Goal: Information Seeking & Learning: Compare options

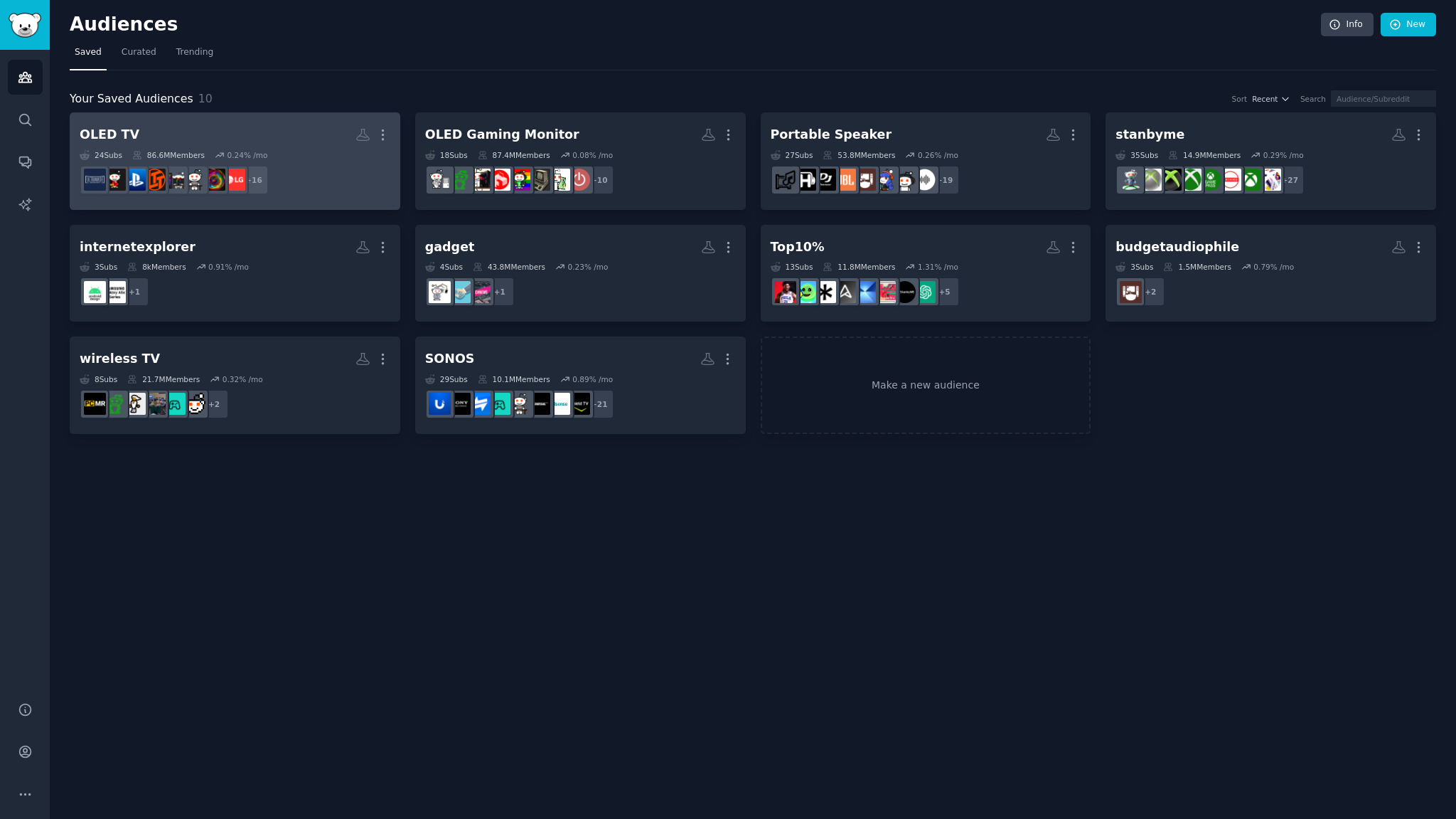
click at [266, 131] on h2 "OLED TV More" at bounding box center [234, 134] width 310 height 25
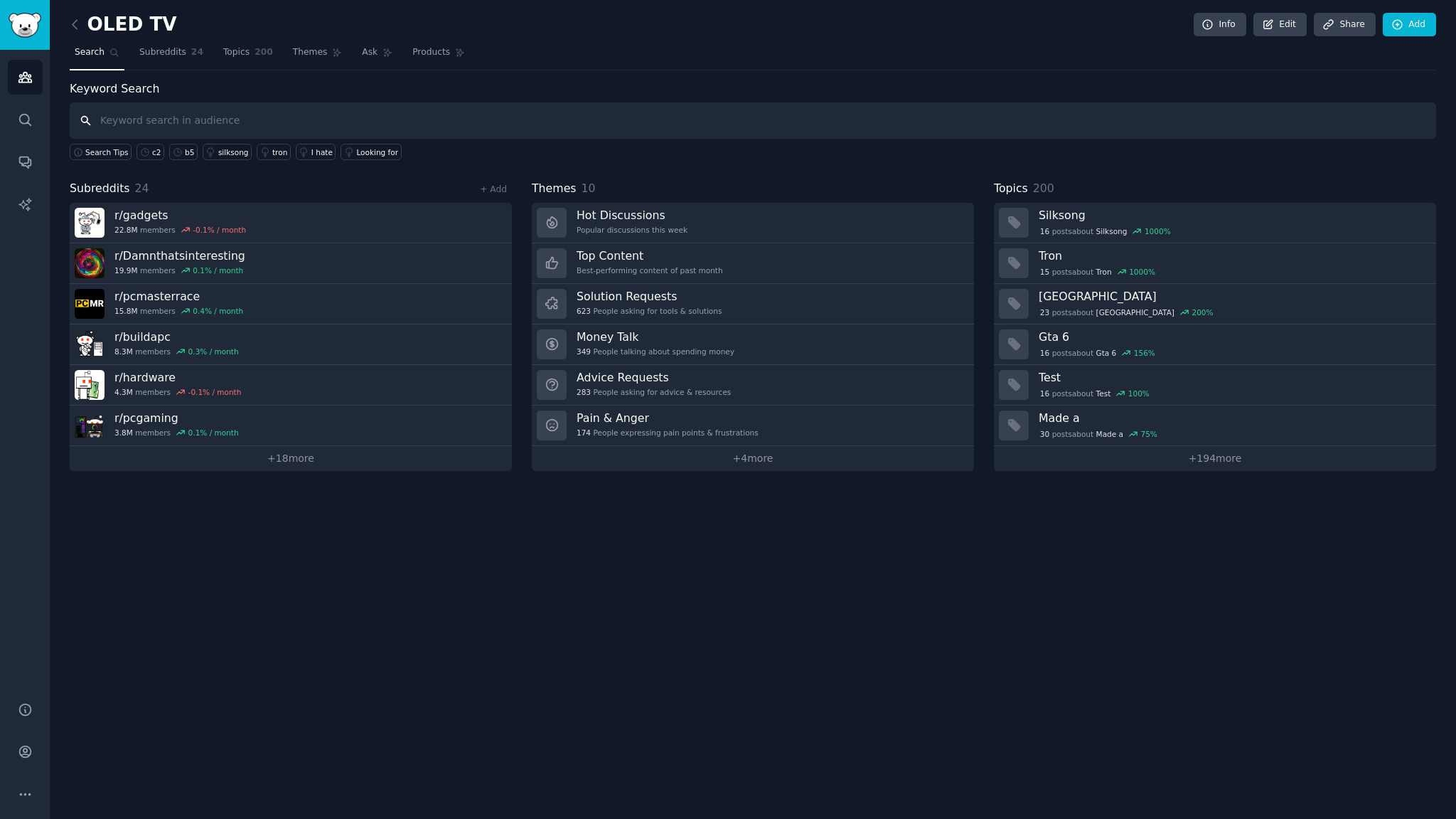
click at [444, 126] on input "text" at bounding box center [753, 120] width 1367 height 36
type input "lg oled tv, g5, c5"
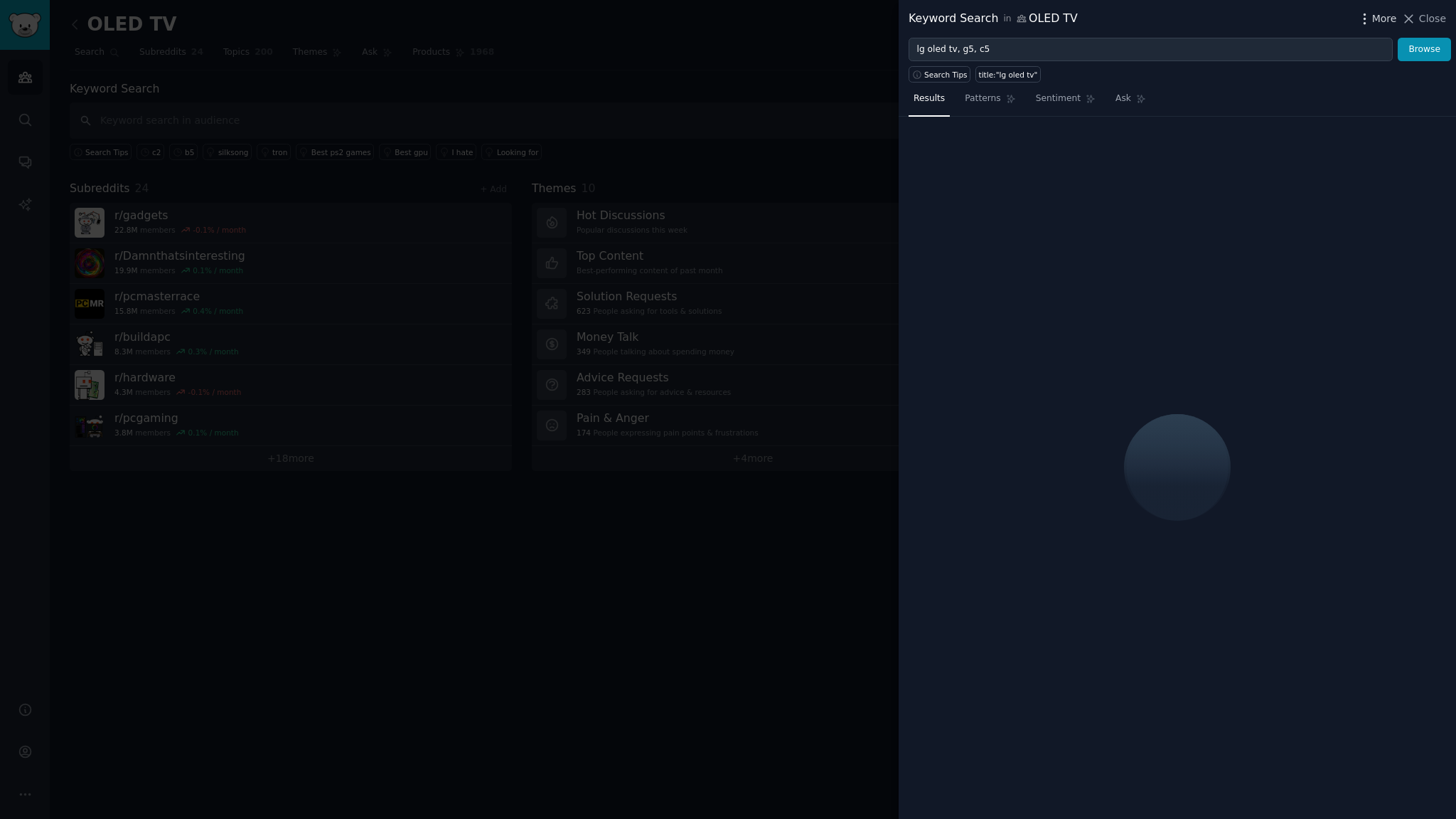
click at [1377, 17] on span "More" at bounding box center [1384, 18] width 25 height 15
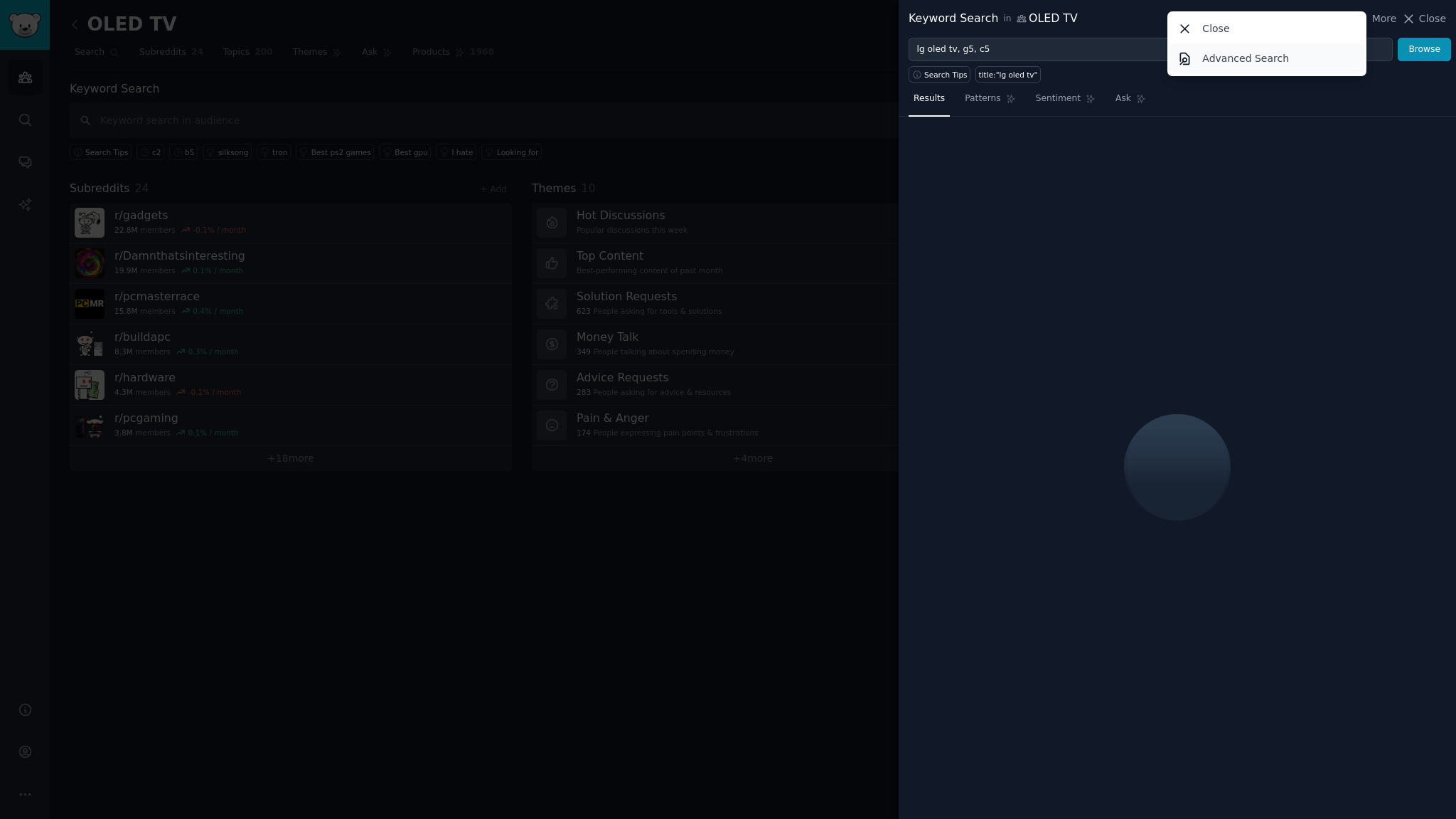
click at [1238, 66] on p "Advanced Search" at bounding box center [1246, 58] width 86 height 15
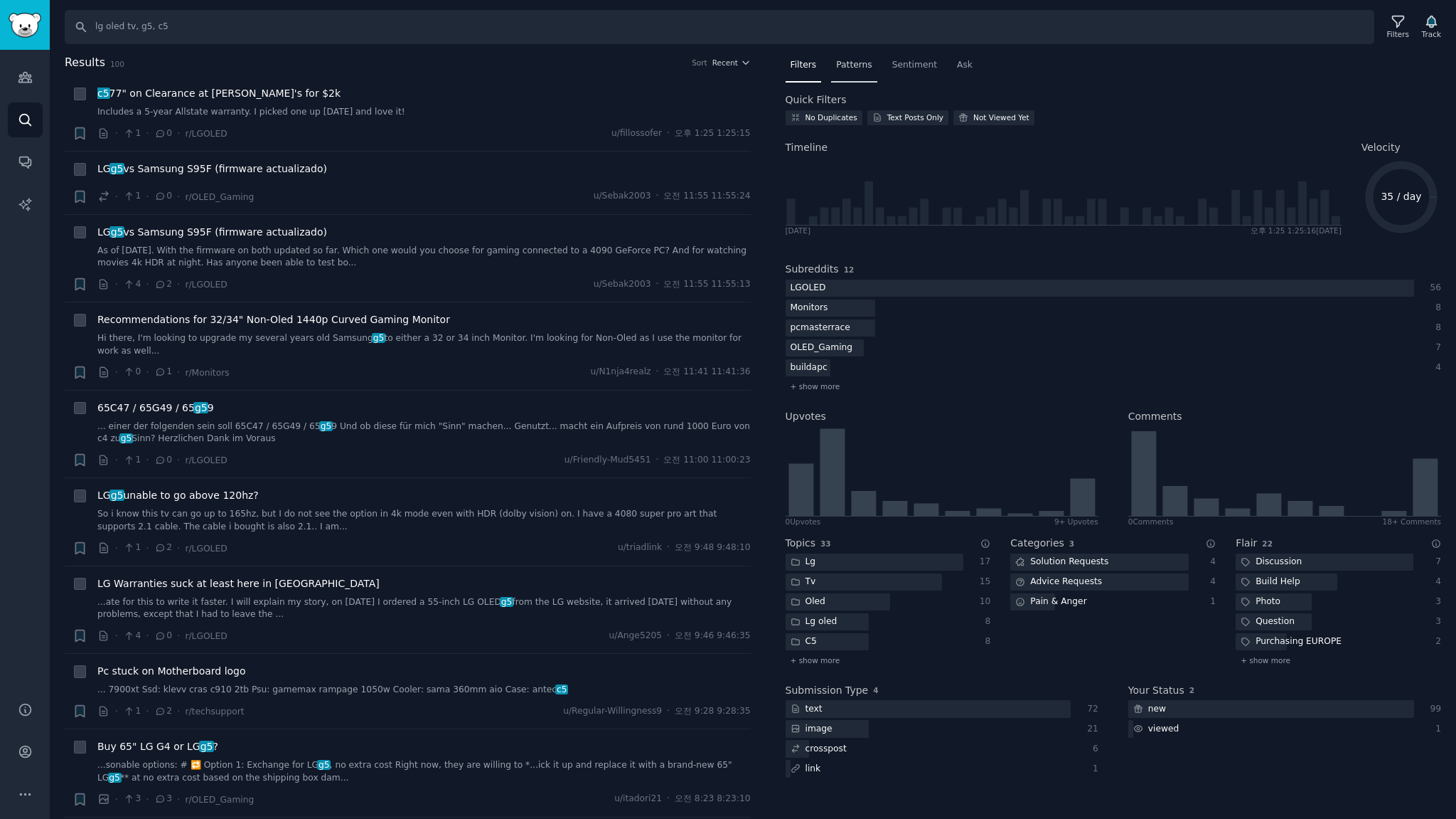
click at [856, 67] on span "Patterns" at bounding box center [853, 65] width 35 height 13
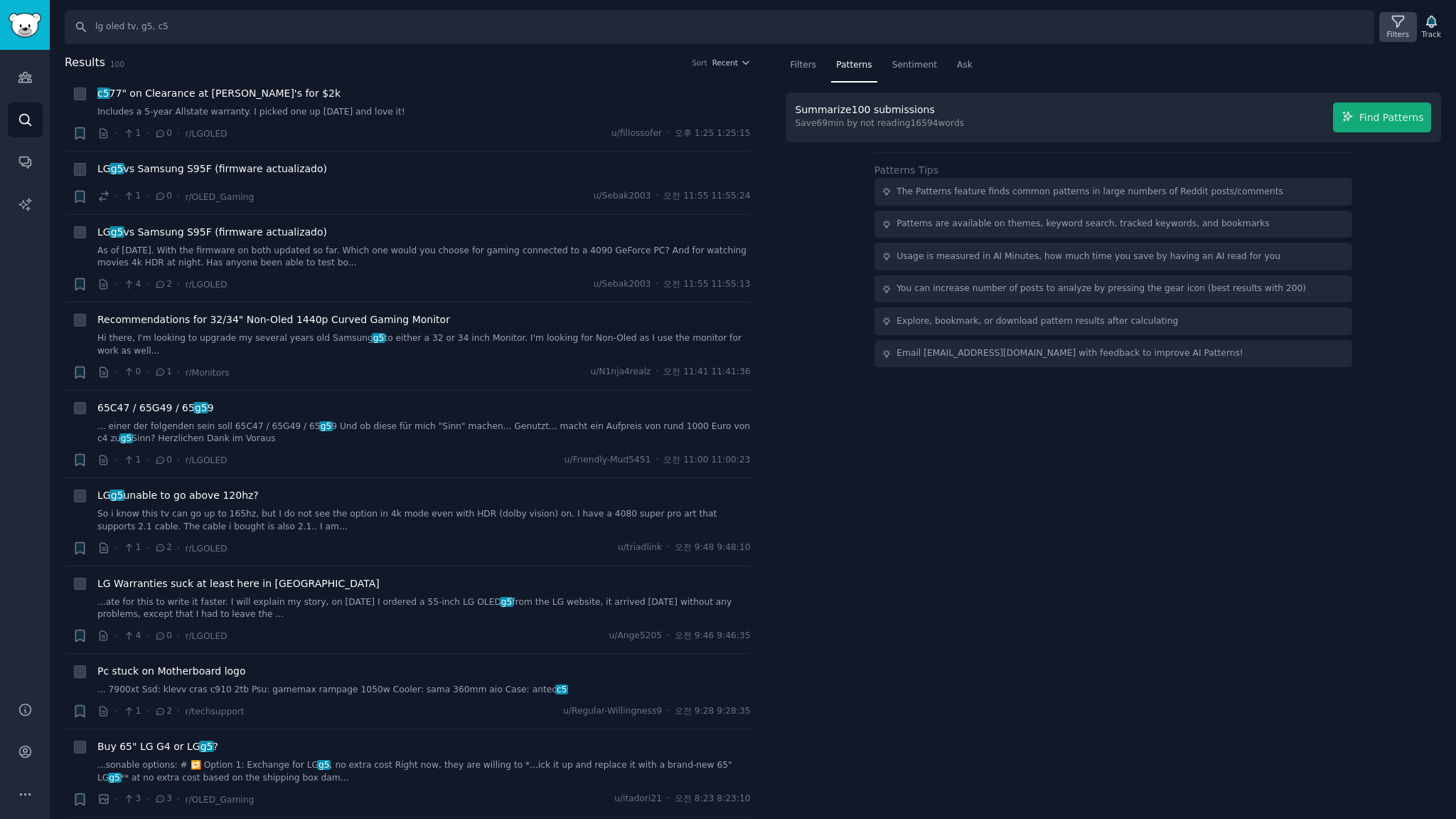
click at [1401, 31] on div "Filters" at bounding box center [1397, 35] width 22 height 10
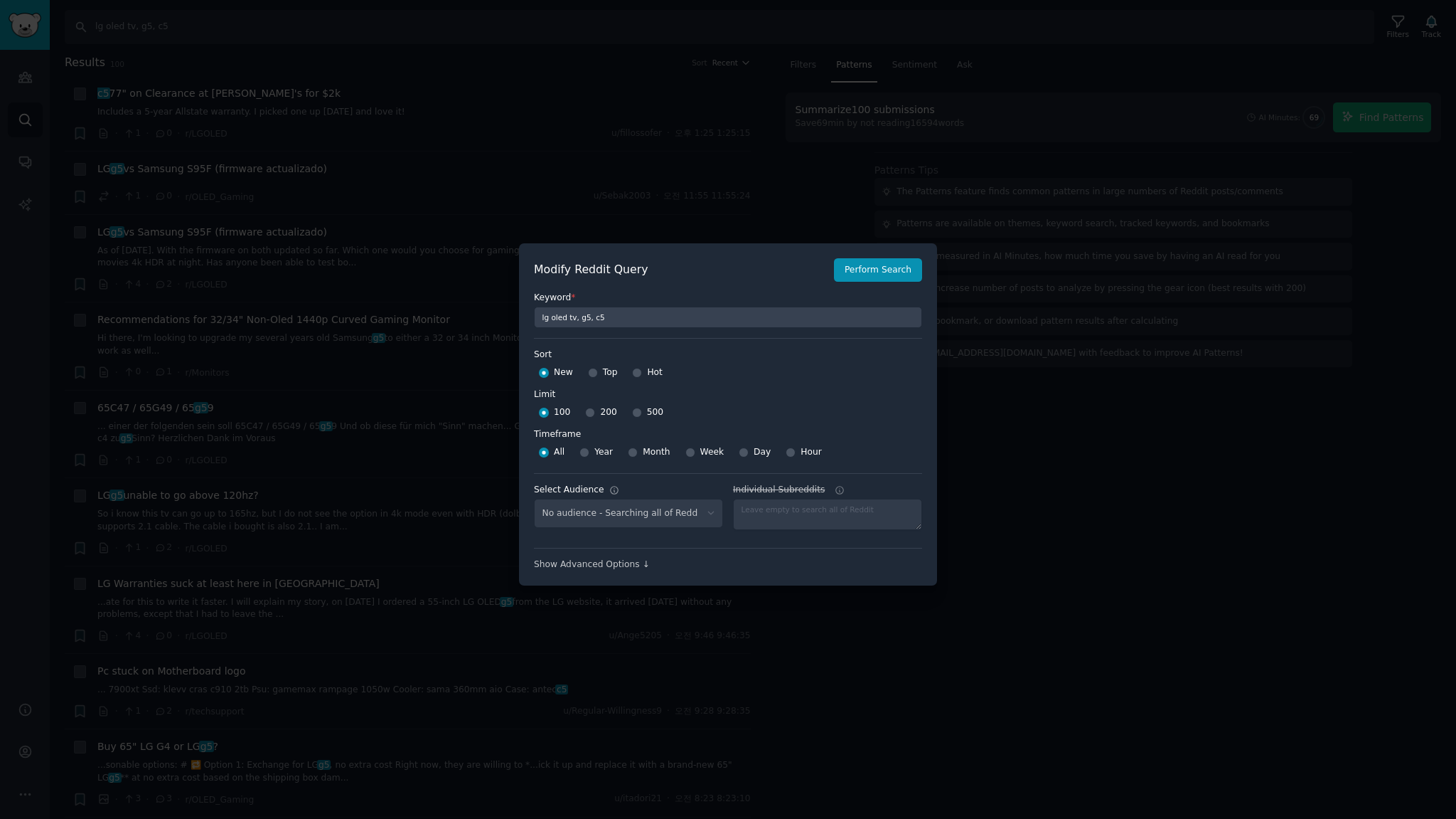
select select "c7830b3eec"
click at [686, 452] on input "Week" at bounding box center [691, 452] width 10 height 10
radio input "true"
click at [632, 414] on input "500" at bounding box center [637, 413] width 10 height 10
radio input "true"
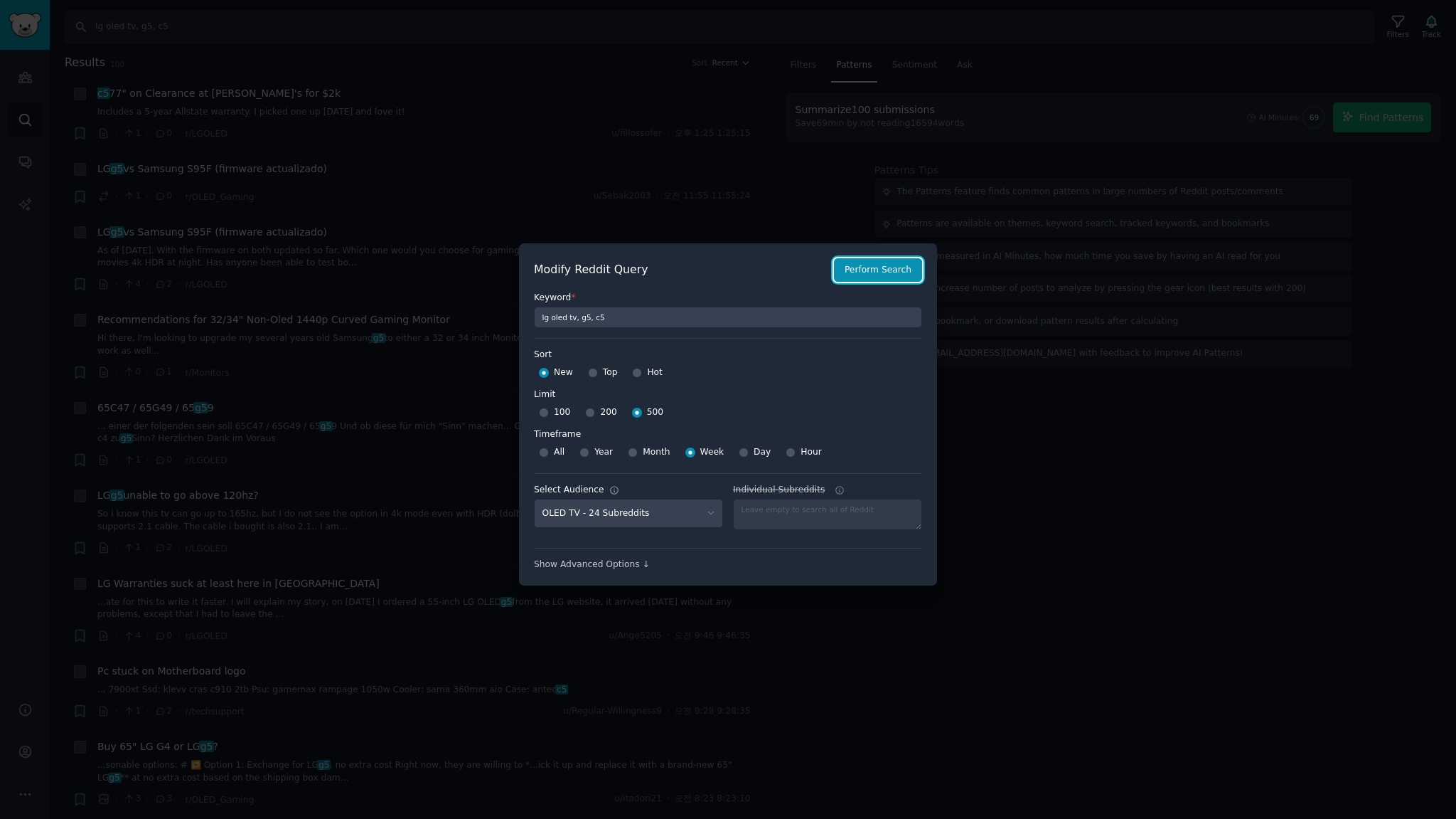
click at [854, 272] on button "Perform Search" at bounding box center [878, 271] width 88 height 24
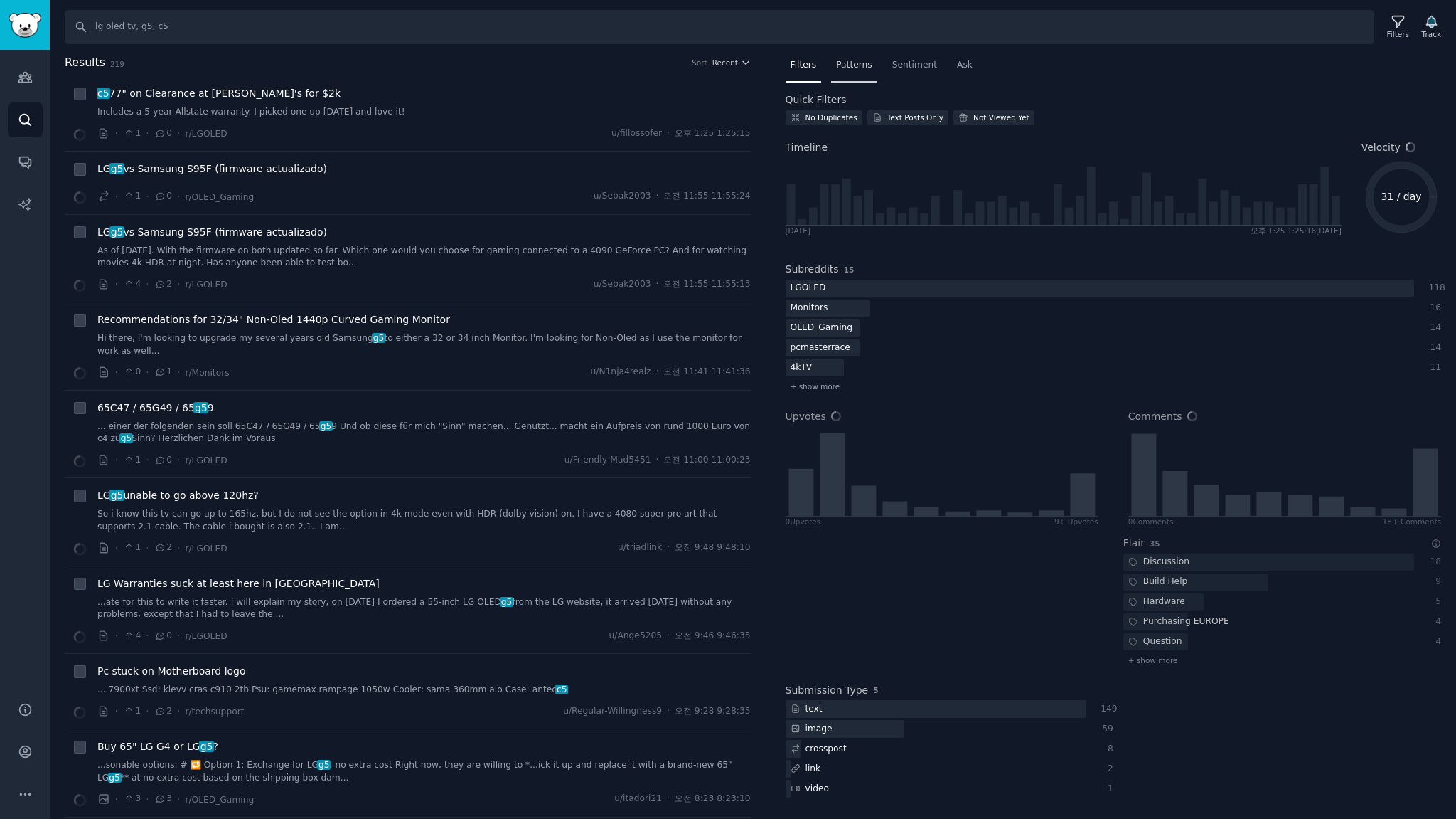
click at [854, 65] on span "Patterns" at bounding box center [853, 65] width 35 height 13
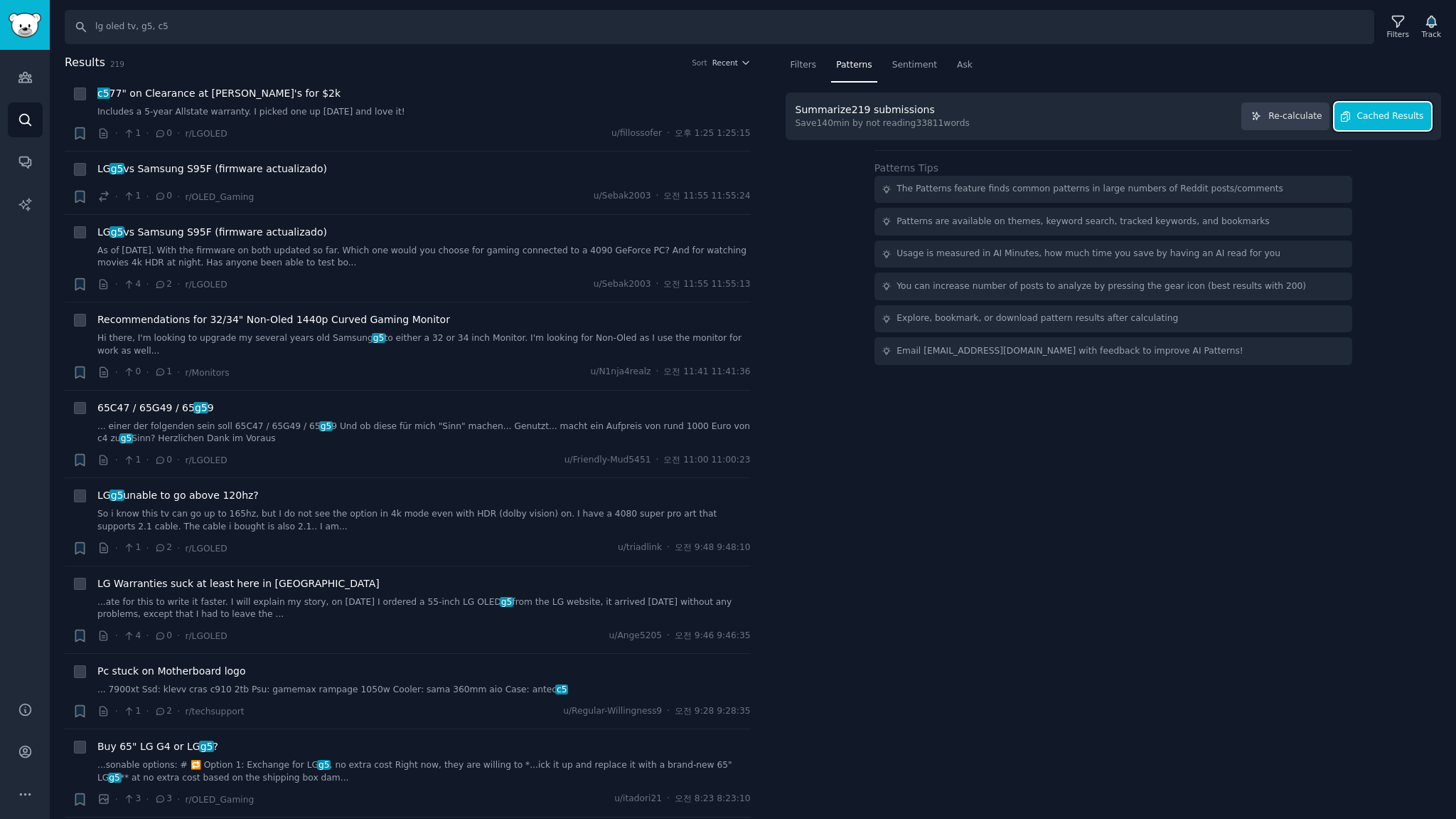
click at [1387, 120] on span "Cached Results" at bounding box center [1390, 116] width 67 height 13
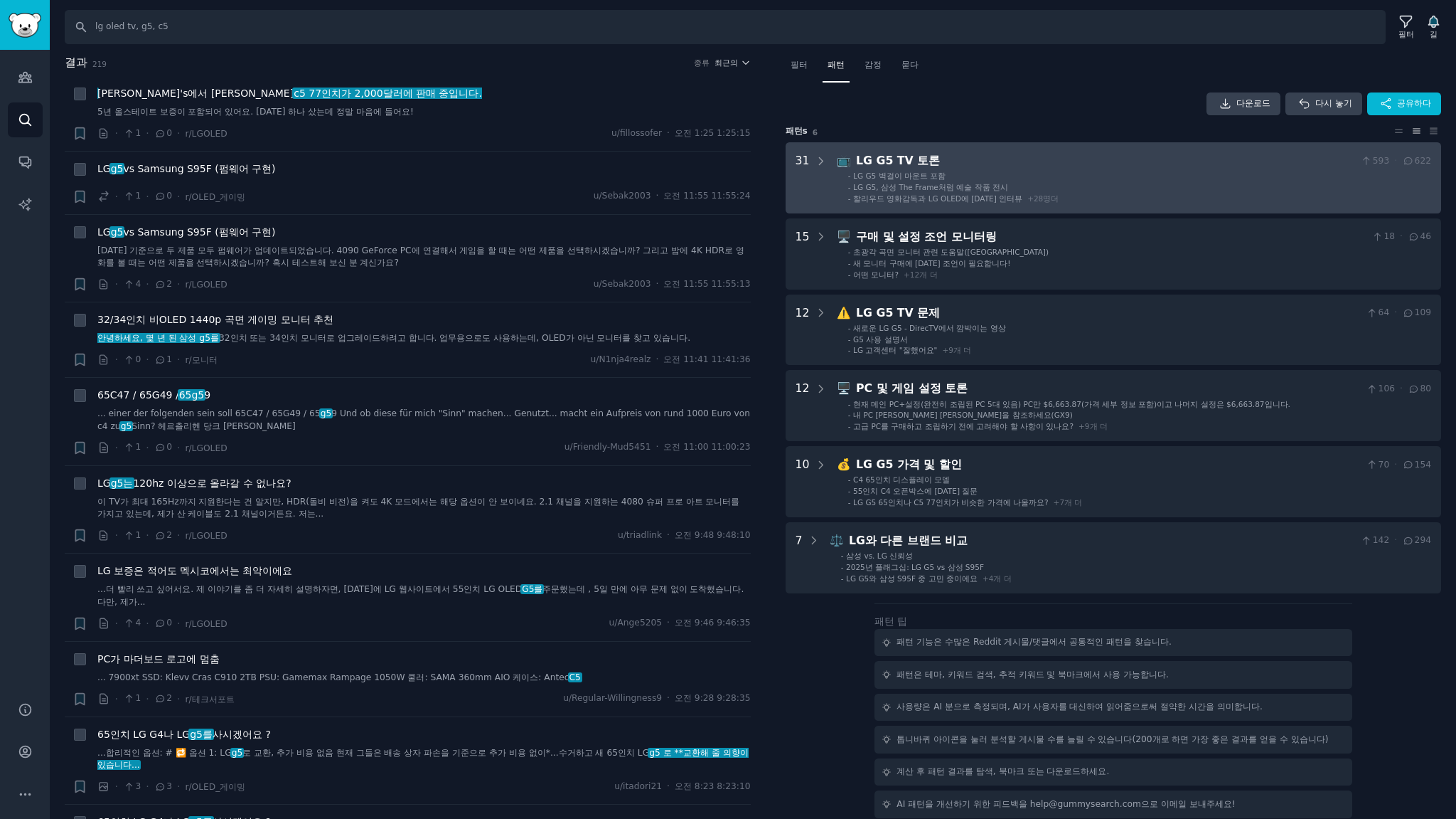
click at [1099, 178] on li "- LG G5 벽걸이 마운트 포함" at bounding box center [1140, 176] width 583 height 10
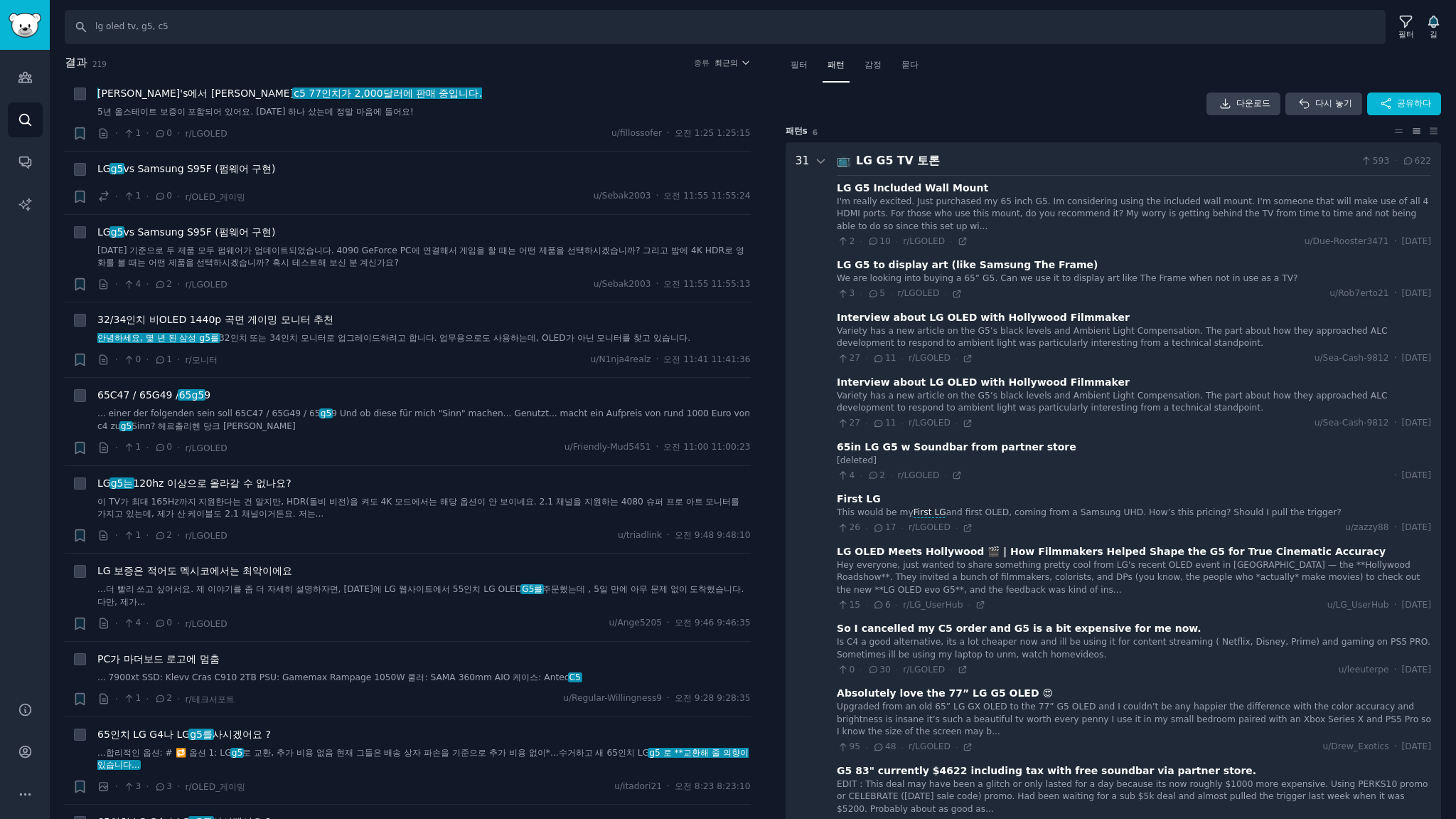
scroll to position [88, 0]
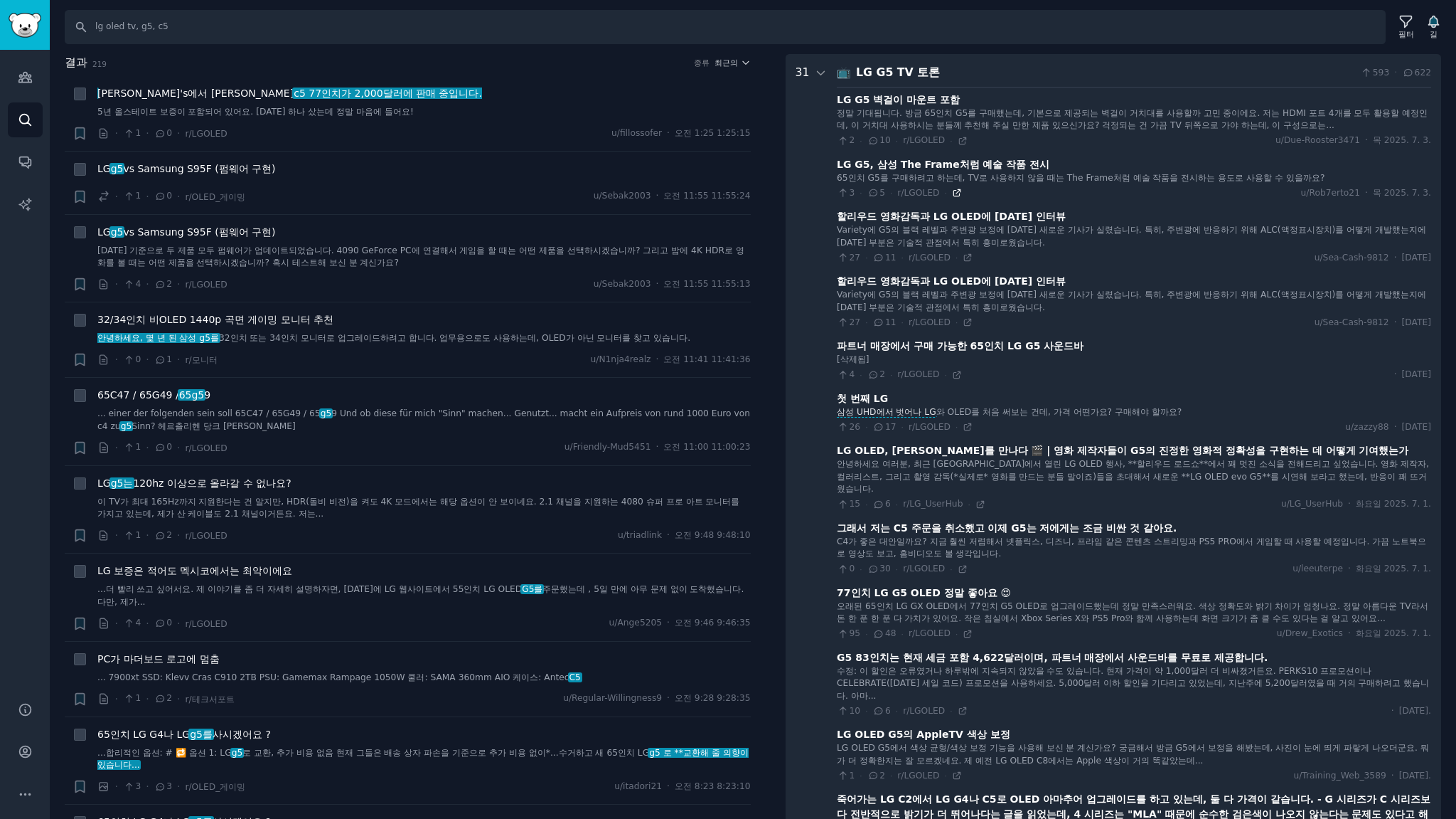
click at [954, 190] on icon at bounding box center [956, 193] width 6 height 6
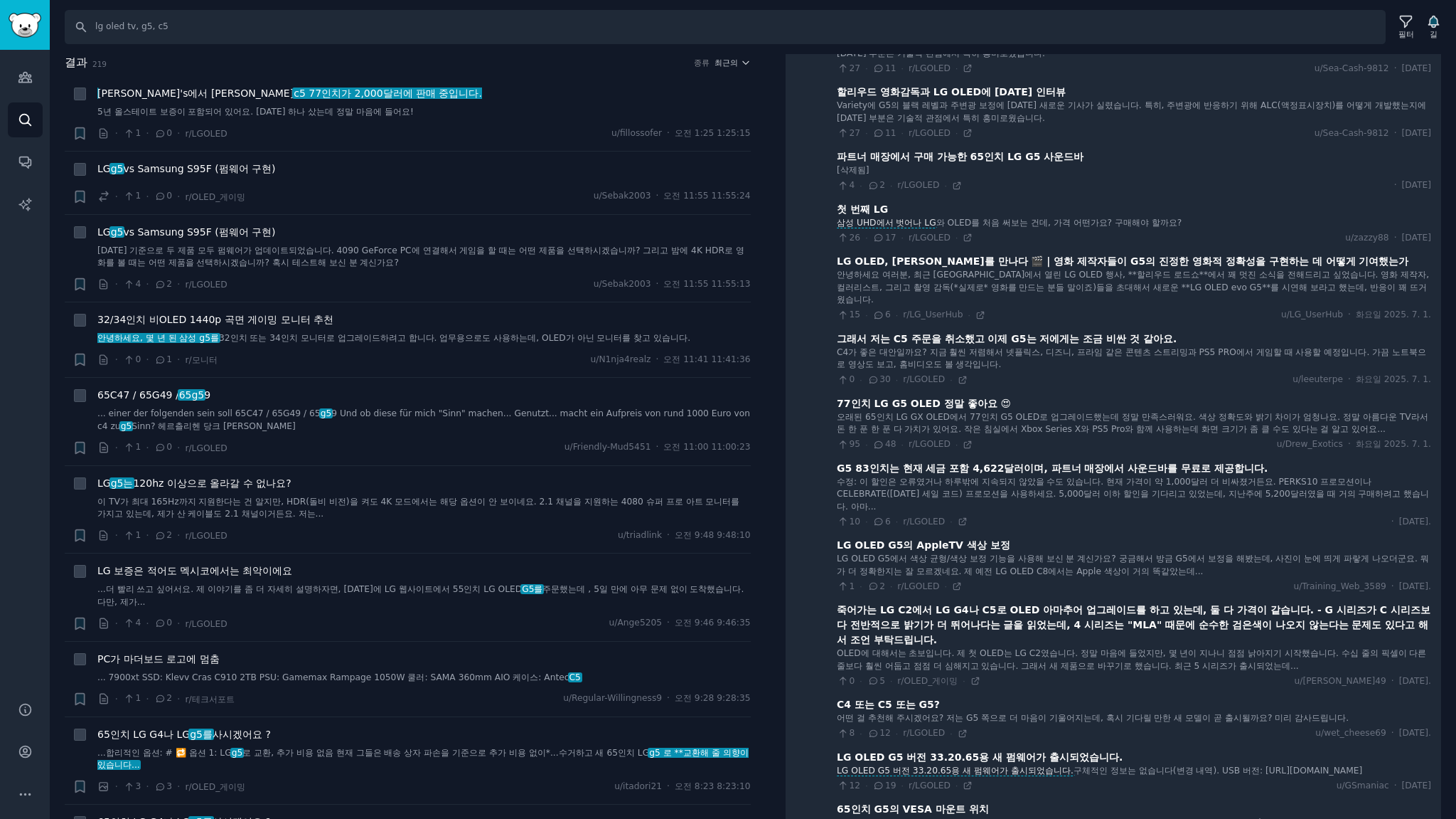
scroll to position [0, 0]
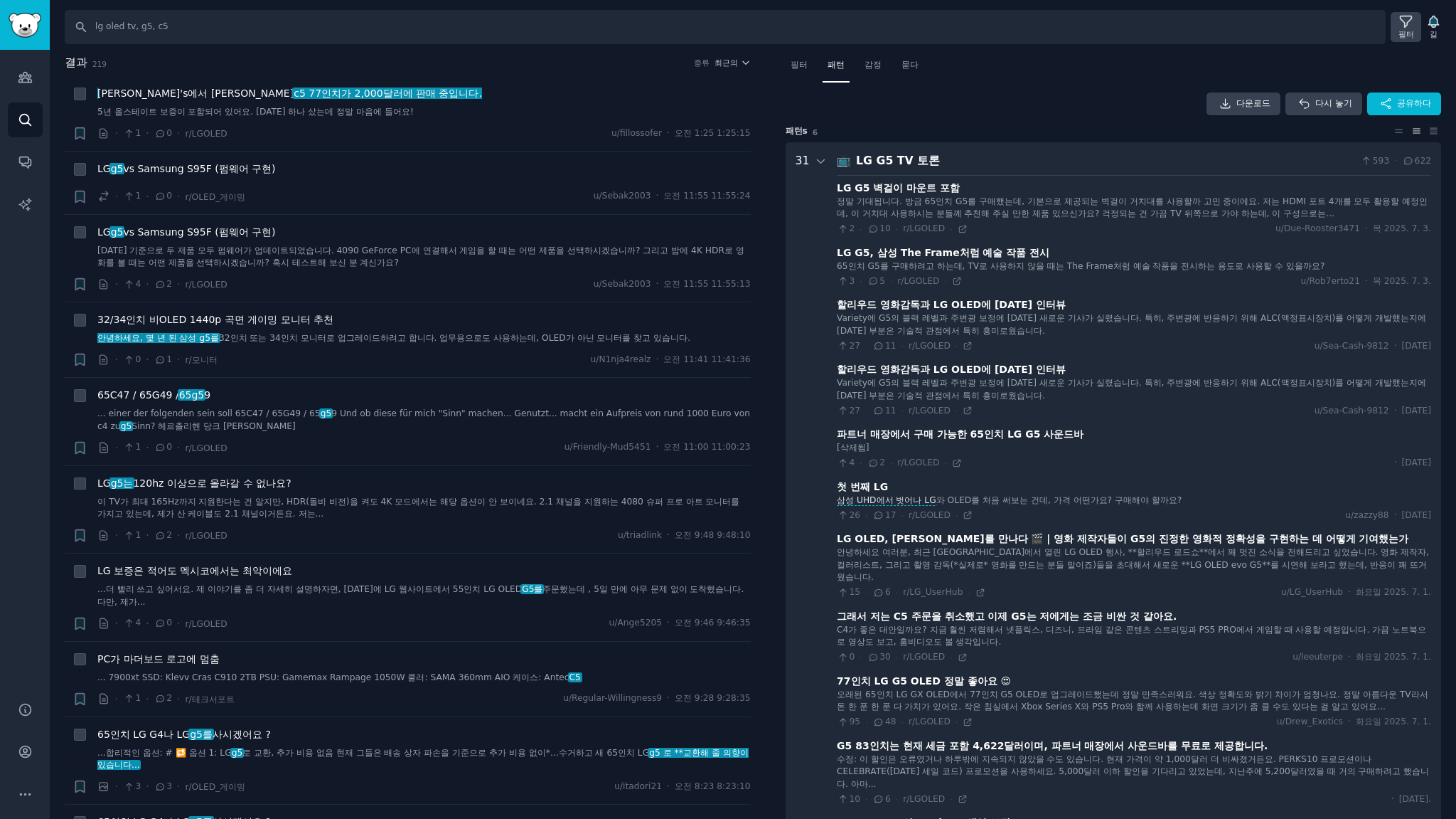
click at [1408, 21] on icon at bounding box center [1406, 22] width 11 height 11
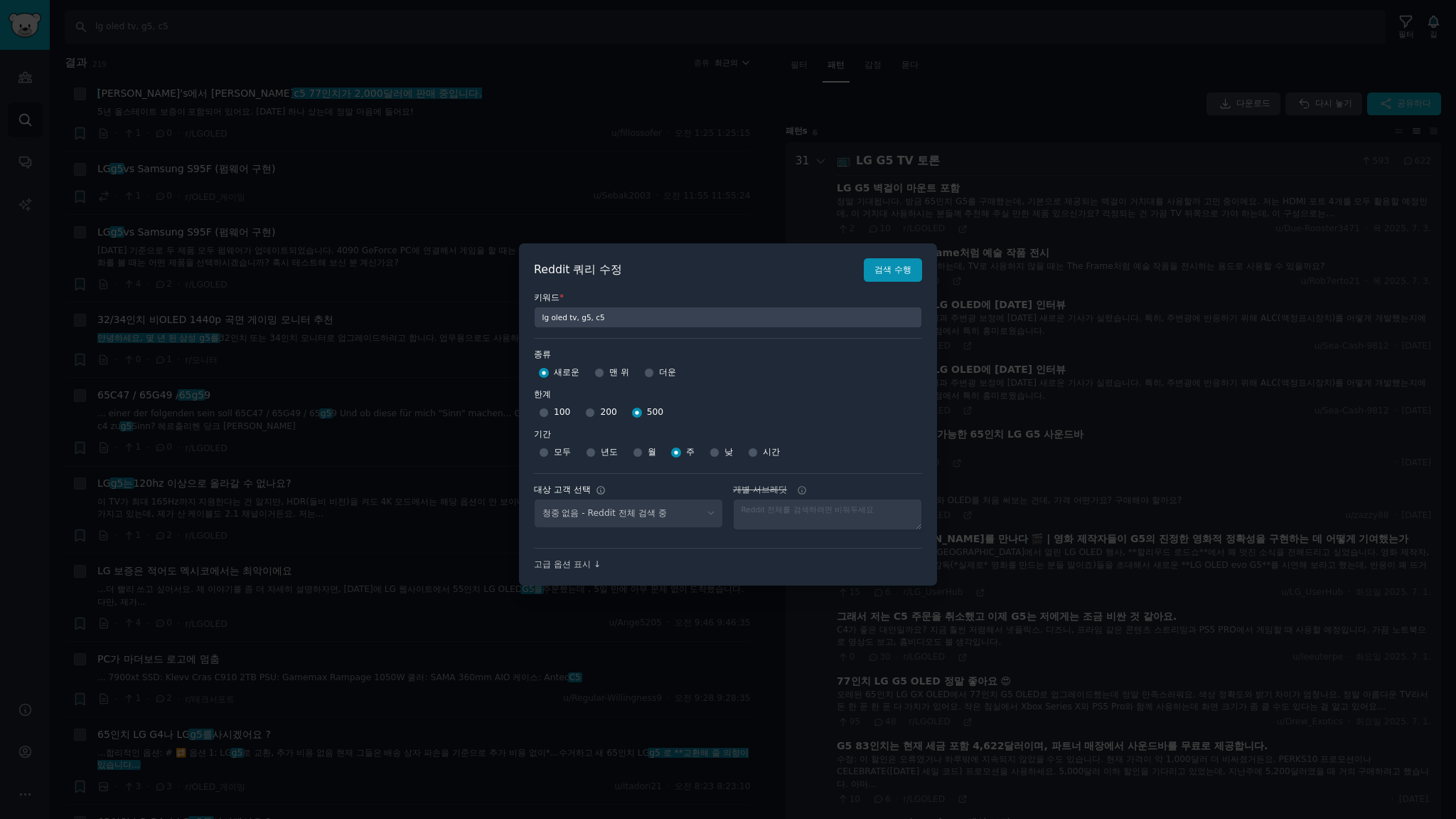
select select "c7830b3eec"
click at [546, 410] on input "100" at bounding box center [544, 413] width 10 height 10
radio input "true"
click at [894, 269] on font "검색 수행" at bounding box center [892, 270] width 37 height 10
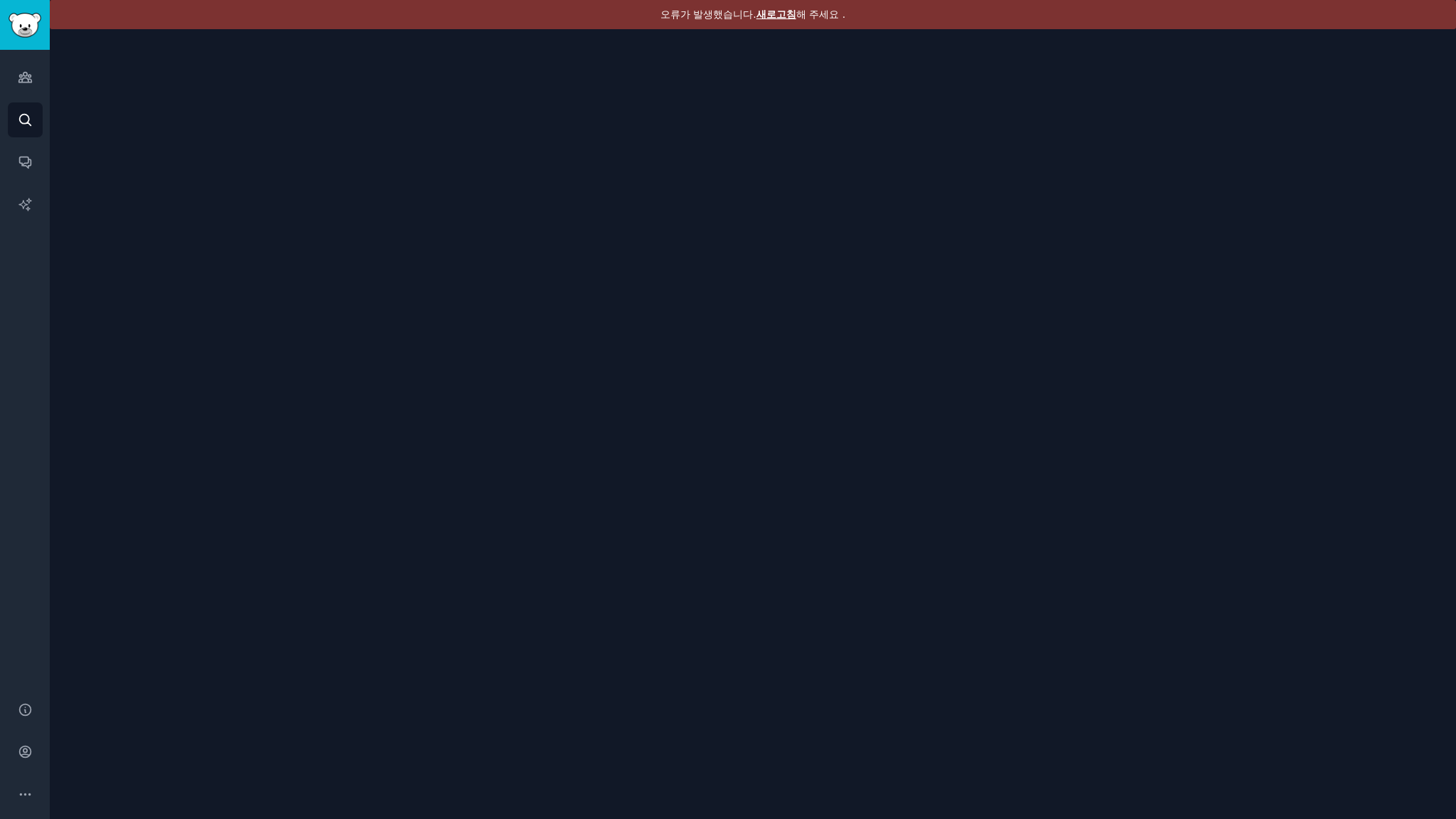
click at [784, 14] on font "새로고침" at bounding box center [776, 14] width 40 height 11
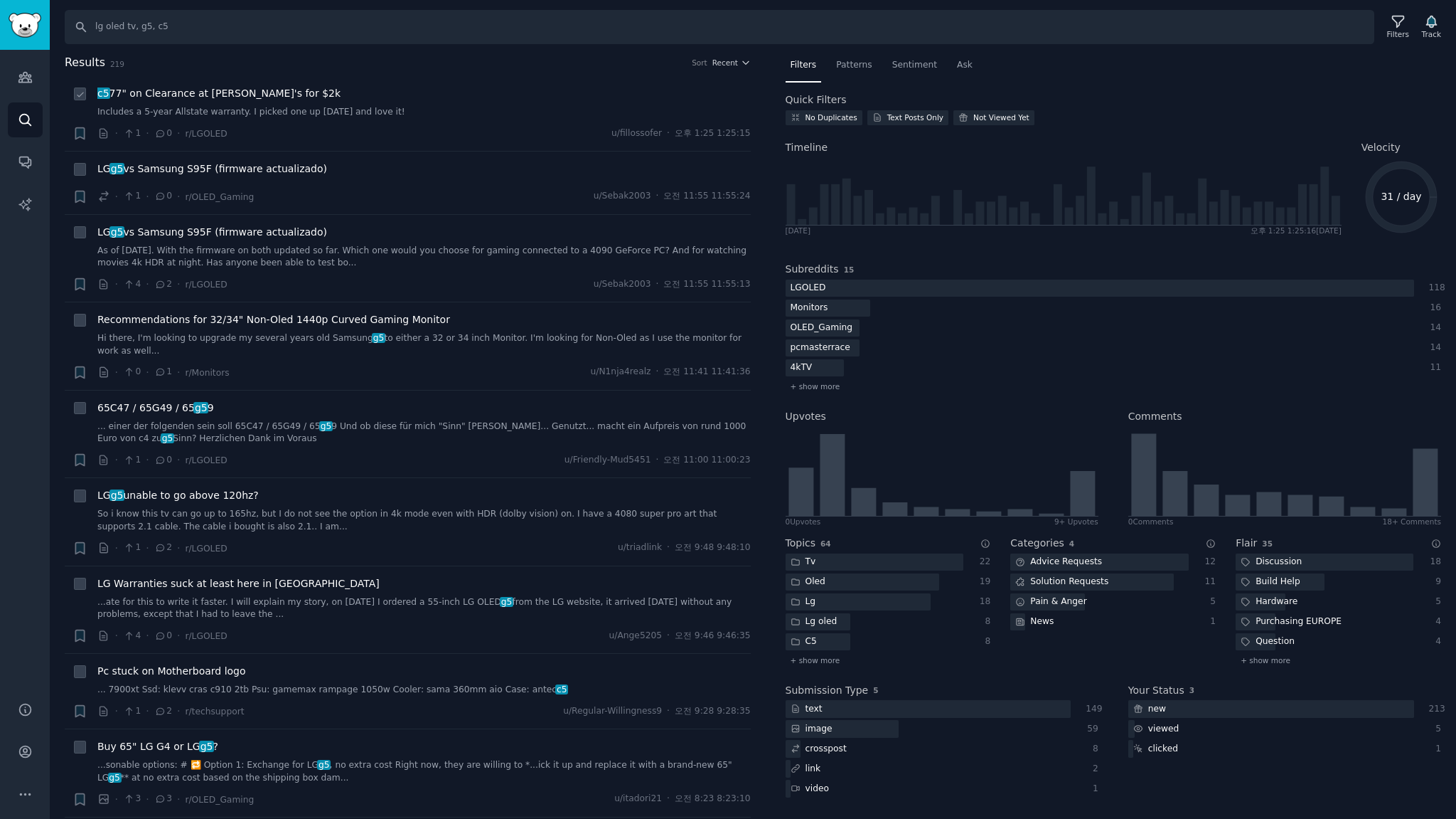
click at [534, 95] on div "c5 77" on Clearance at [PERSON_NAME]'s for $2k" at bounding box center [425, 93] width 654 height 15
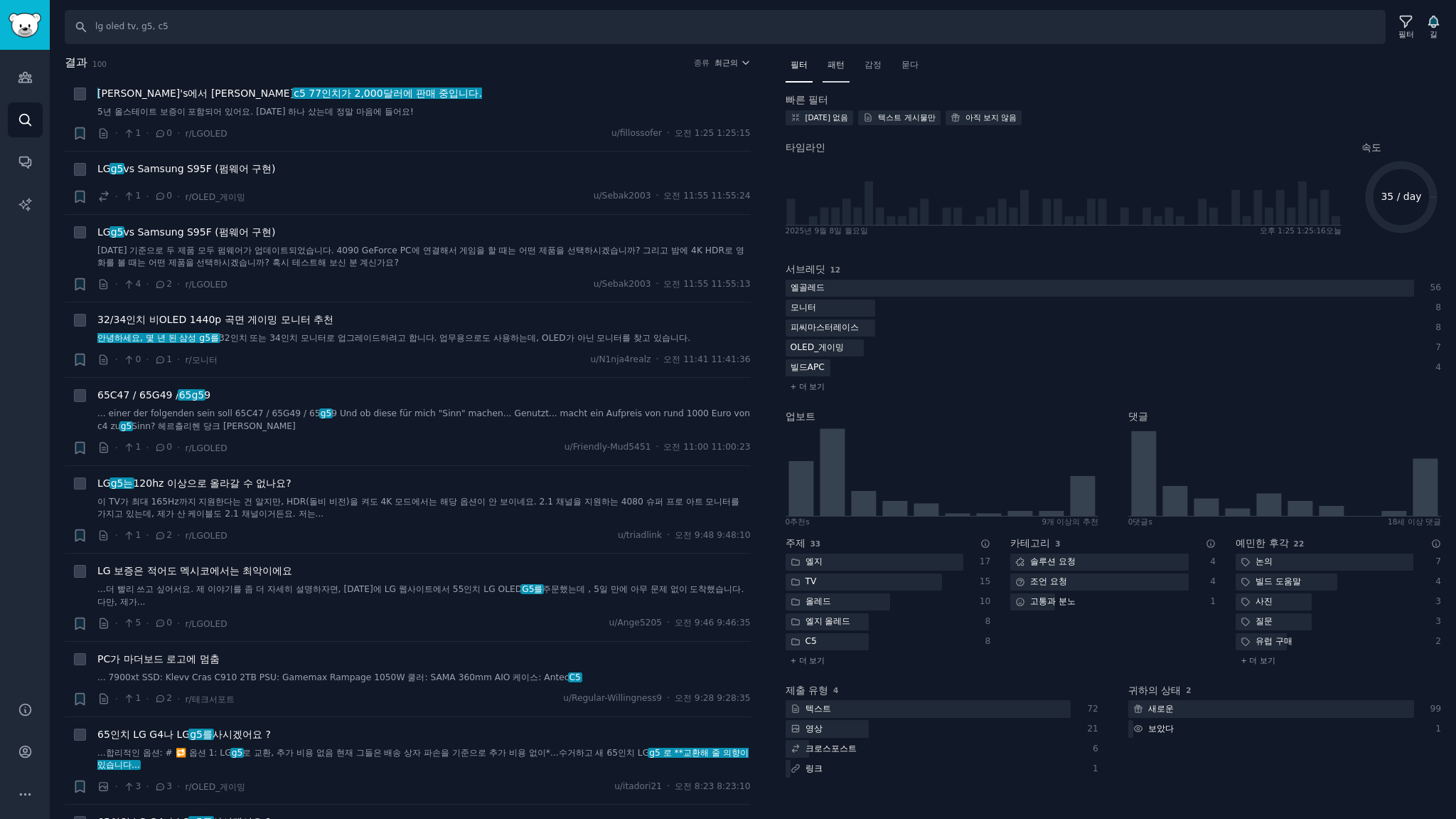
click at [840, 62] on font "패턴" at bounding box center [836, 65] width 17 height 10
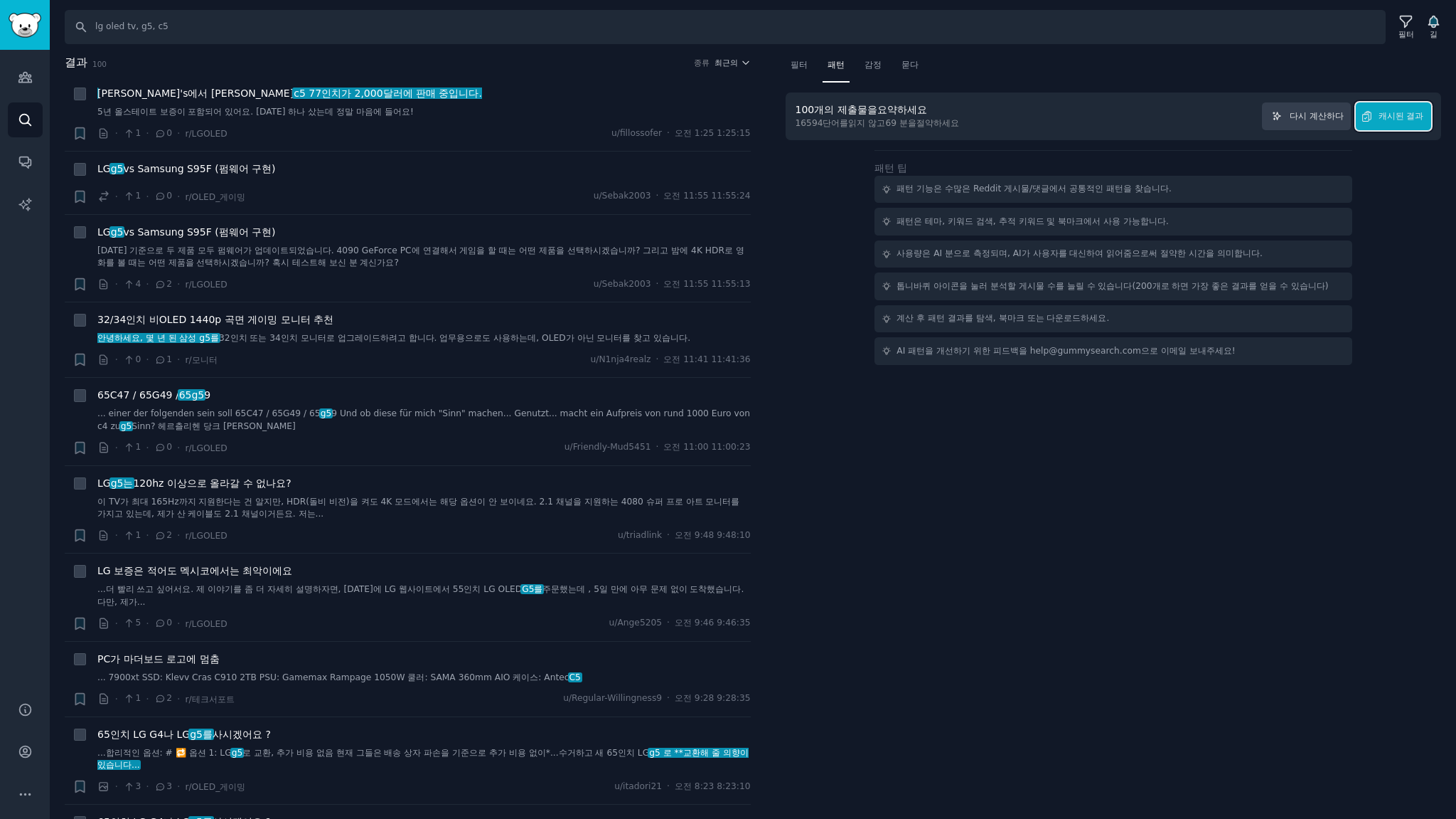
click at [1399, 114] on font "캐시된 결과" at bounding box center [1402, 116] width 46 height 10
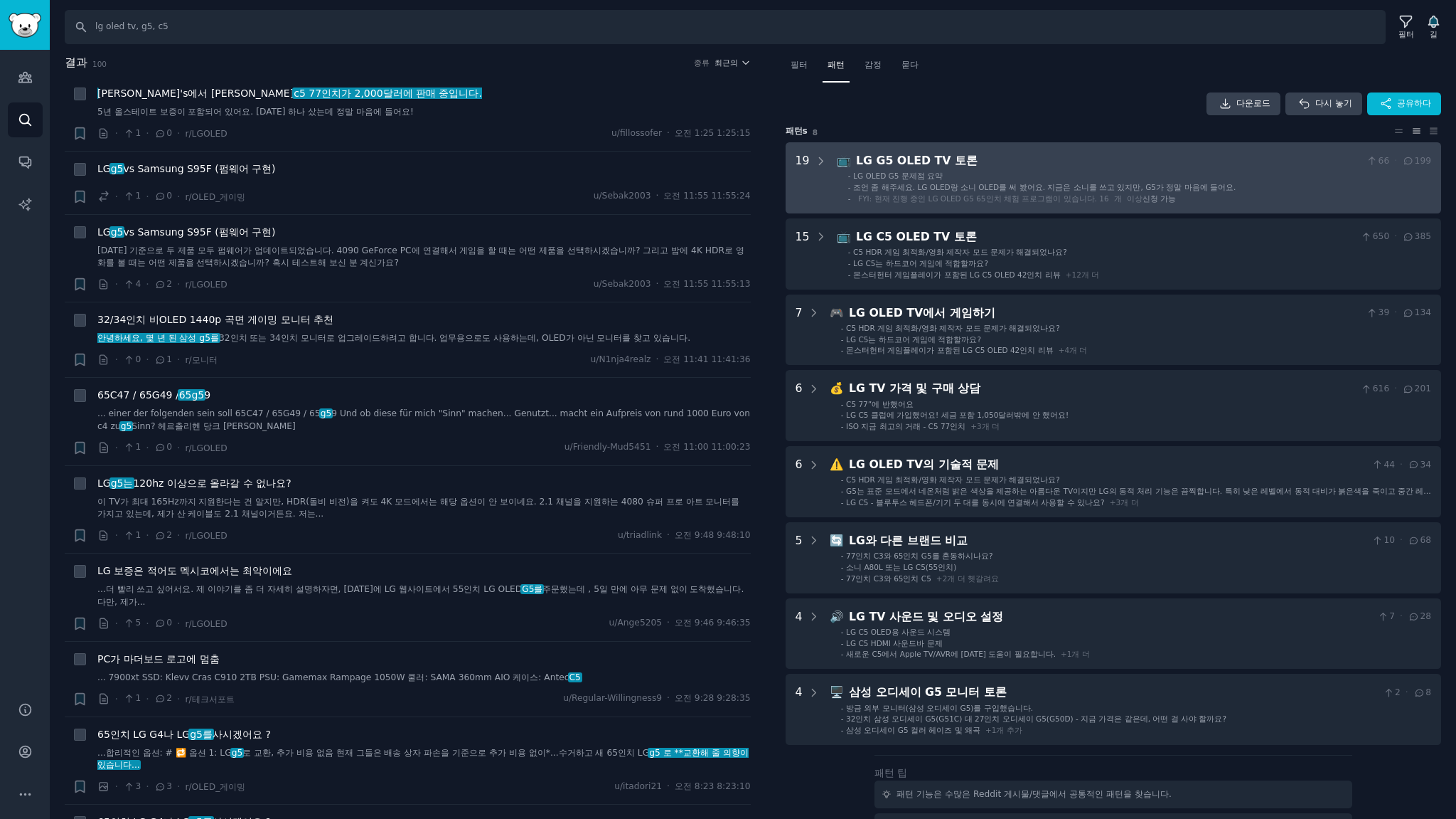
click at [1215, 168] on div "LG G5 OLED TV 토론" at bounding box center [1108, 161] width 505 height 18
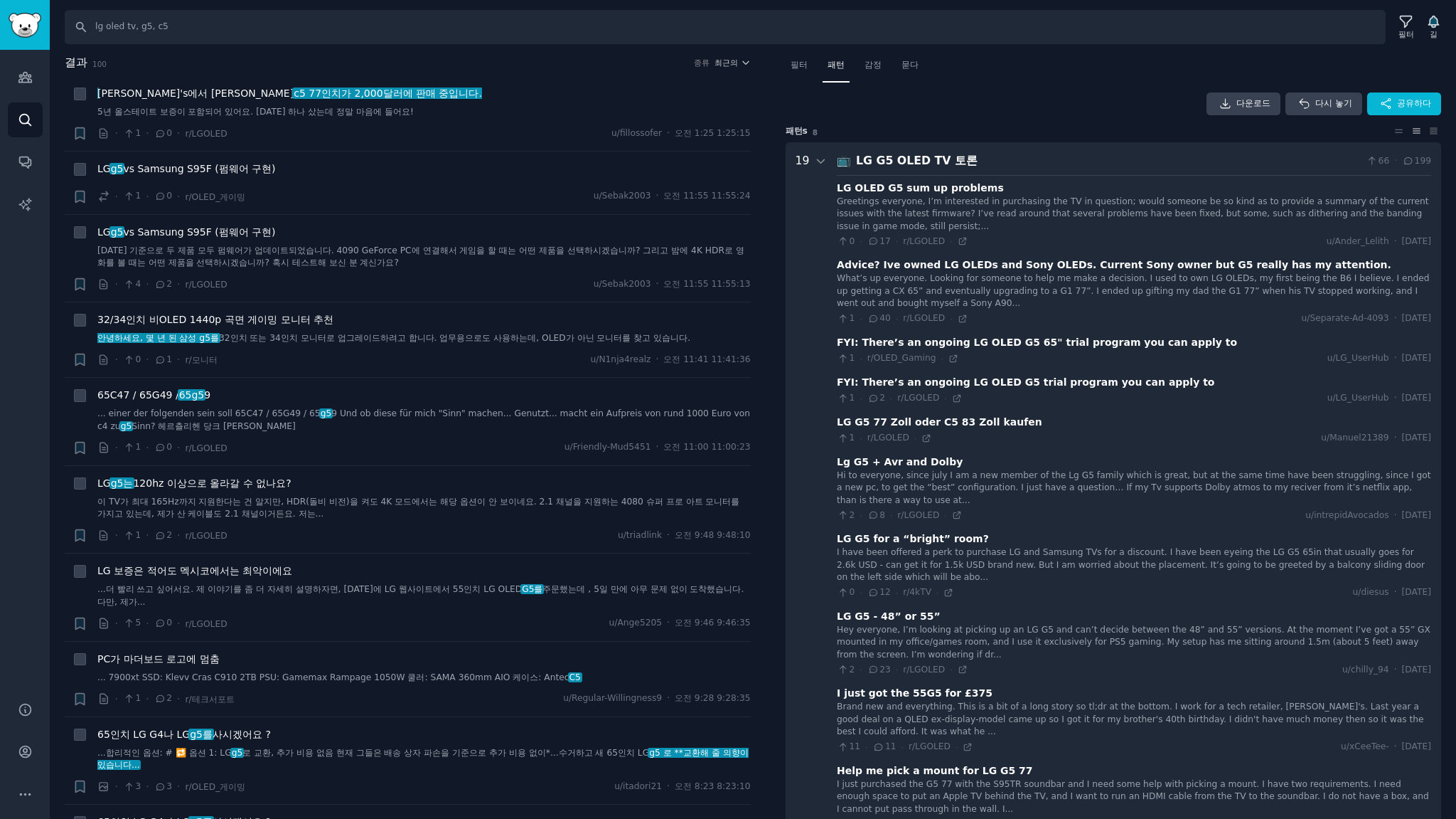
scroll to position [88, 0]
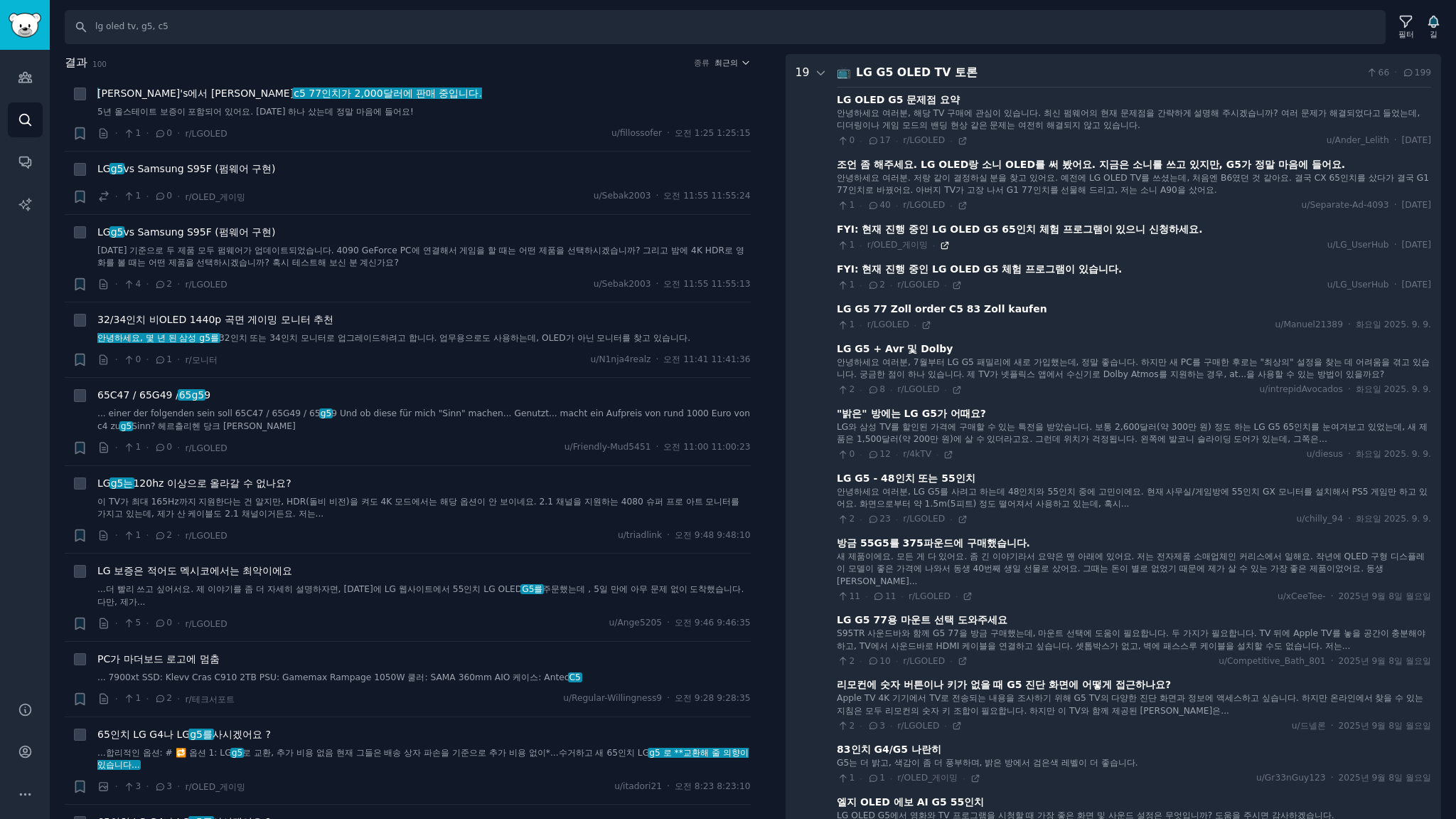
click at [942, 245] on icon at bounding box center [945, 246] width 10 height 10
click at [961, 367] on font "안녕하세요 여러분, 7월부터 LG G5 패밀리에 새로 가입했는데, 정말 좋습니다. 하지만 새 PC를 구매한 후로는 "최상의" 설정을 찾는 데 …" at bounding box center [1134, 368] width 593 height 22
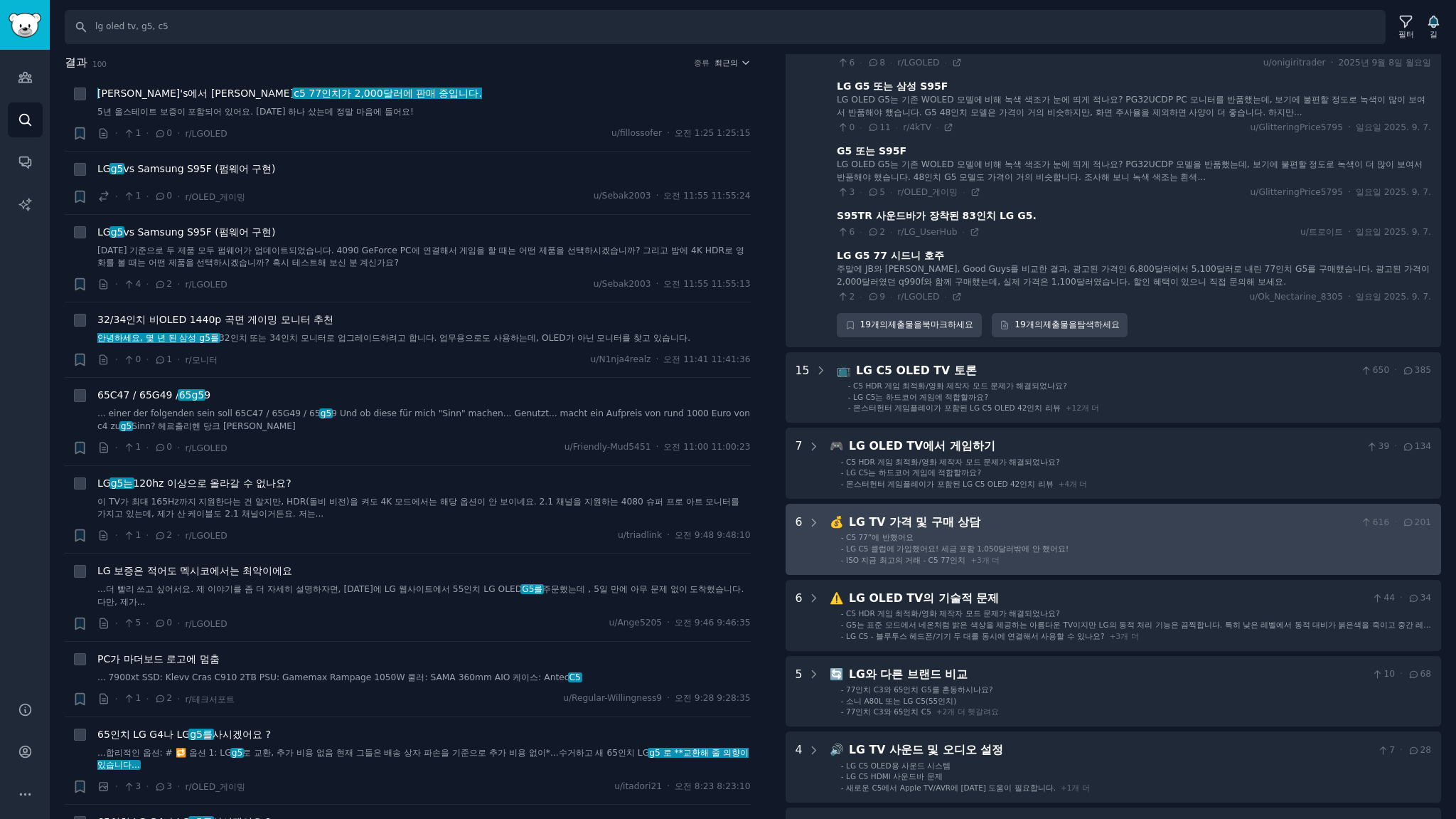
scroll to position [1036, 0]
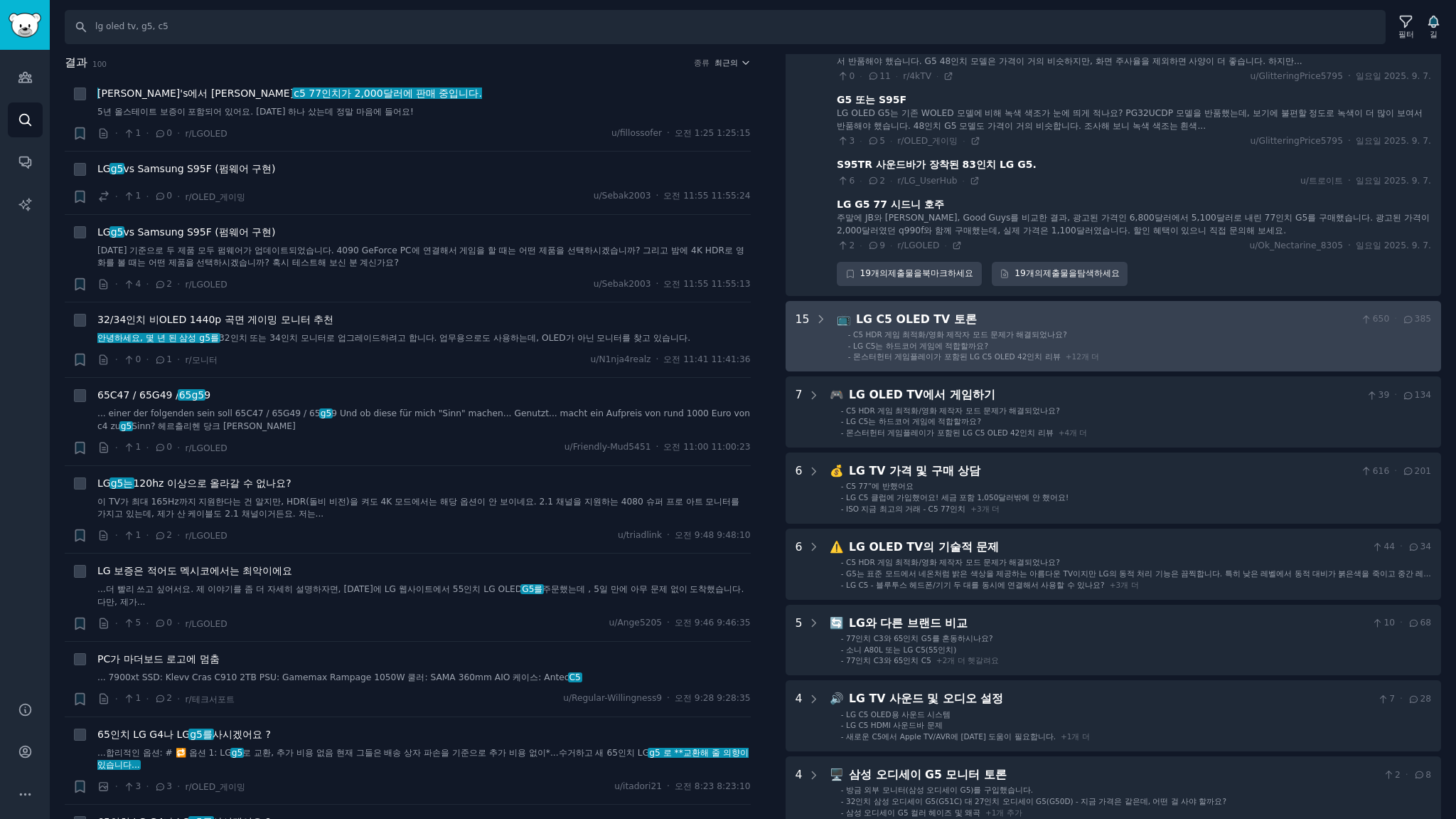
click at [1131, 330] on ul "- C5 HDR 게임 최적화/영화 제작자 모드 문제가 해결되었나요? - LG C5는 하드코어 게임에 적합할까요? - 몬스터헌터 게임플레이가 포…" at bounding box center [1135, 346] width 593 height 33
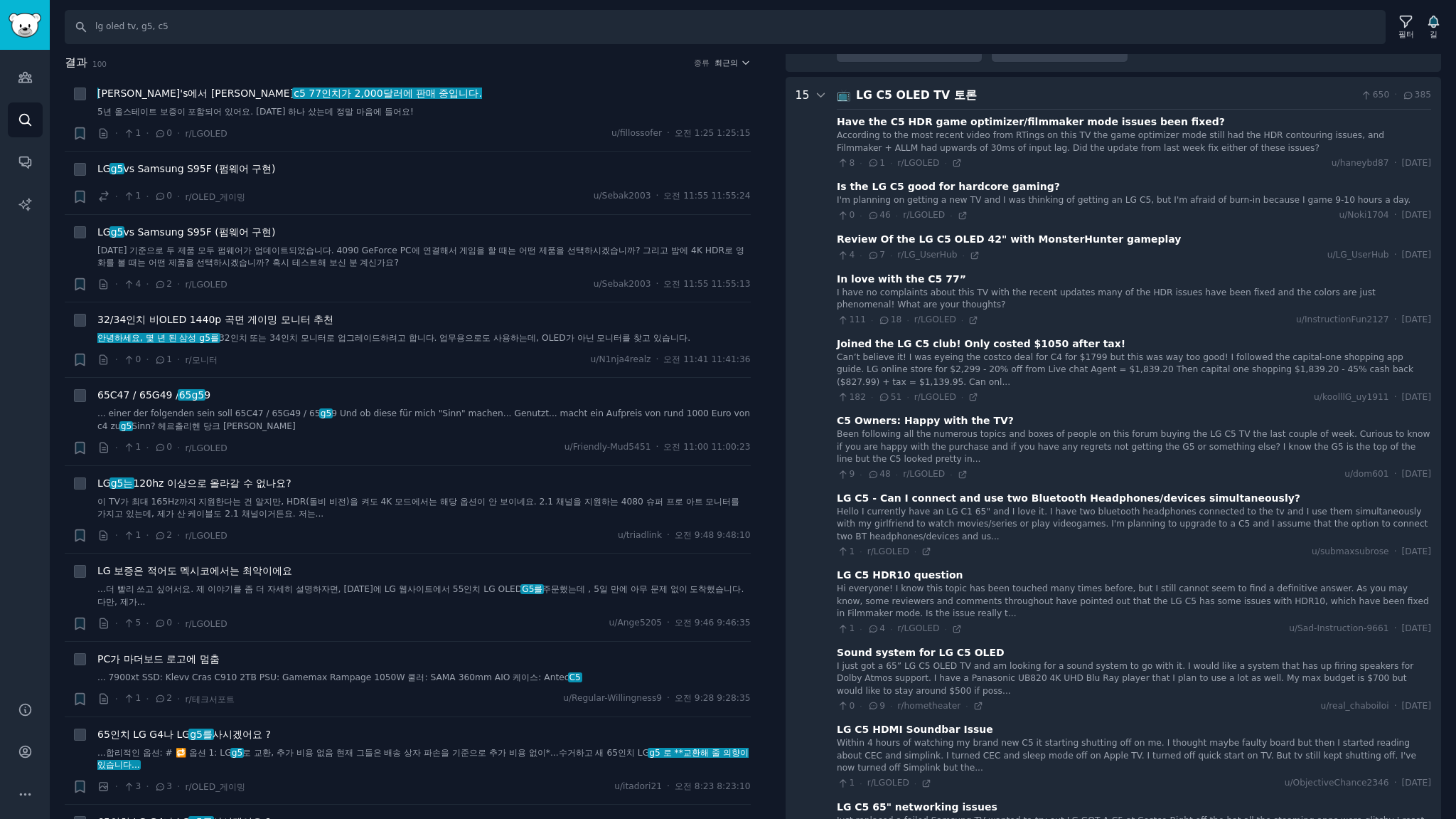
scroll to position [1270, 0]
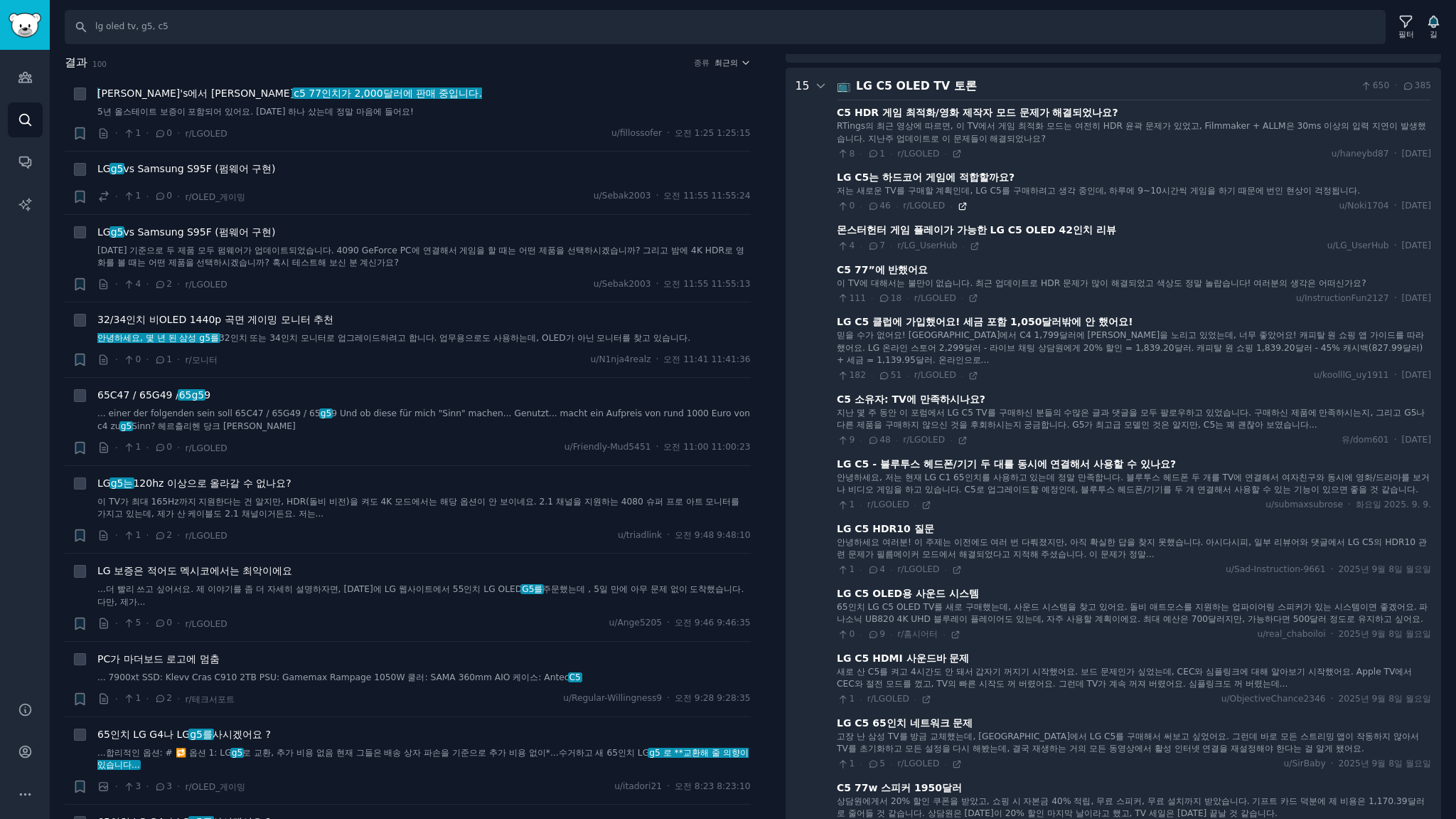
click at [958, 202] on icon at bounding box center [963, 207] width 10 height 10
click at [968, 293] on icon at bounding box center [974, 298] width 10 height 10
click at [970, 372] on icon at bounding box center [973, 374] width 6 height 6
click at [958, 435] on icon at bounding box center [963, 440] width 10 height 10
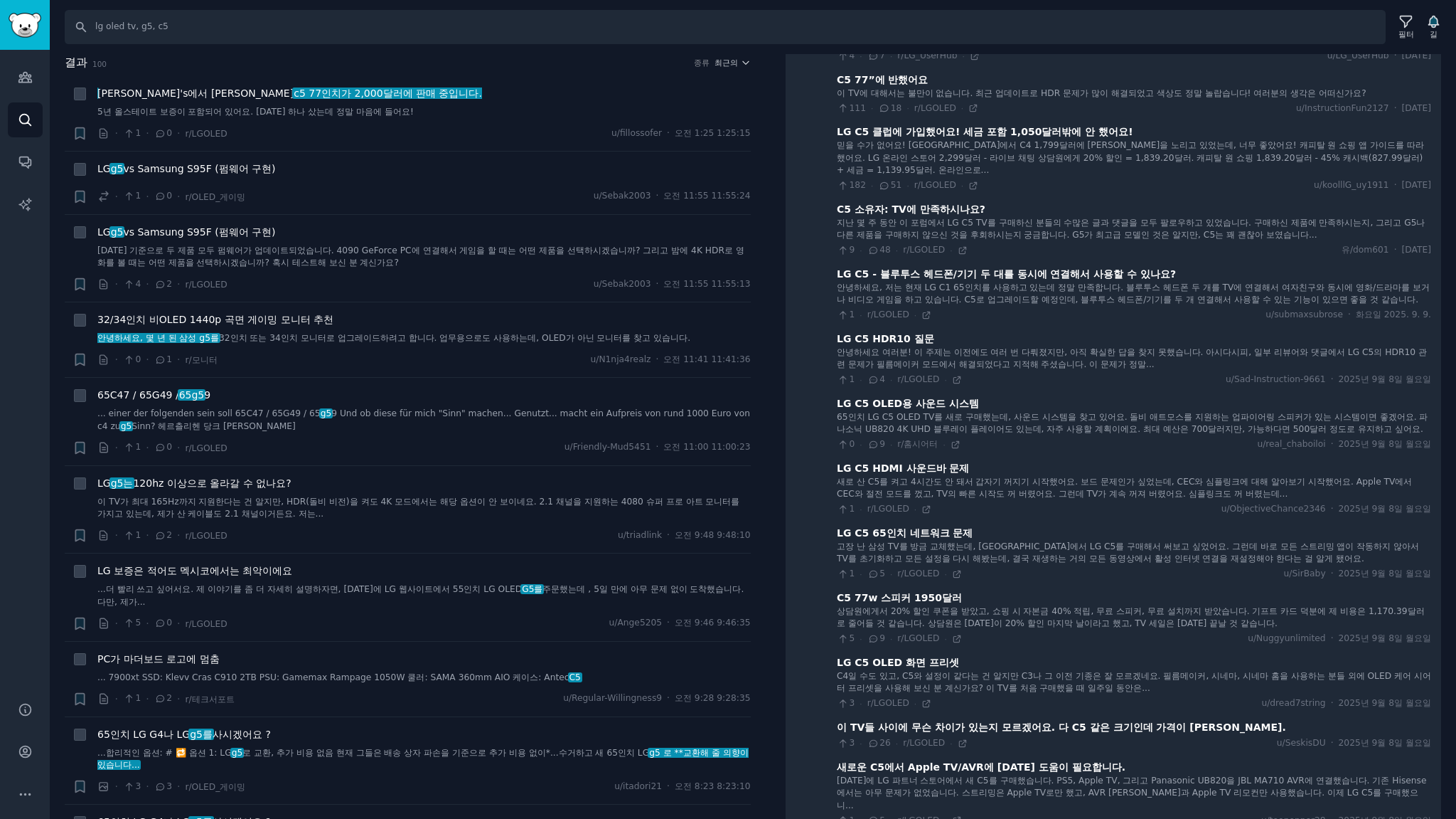
scroll to position [1648, 0]
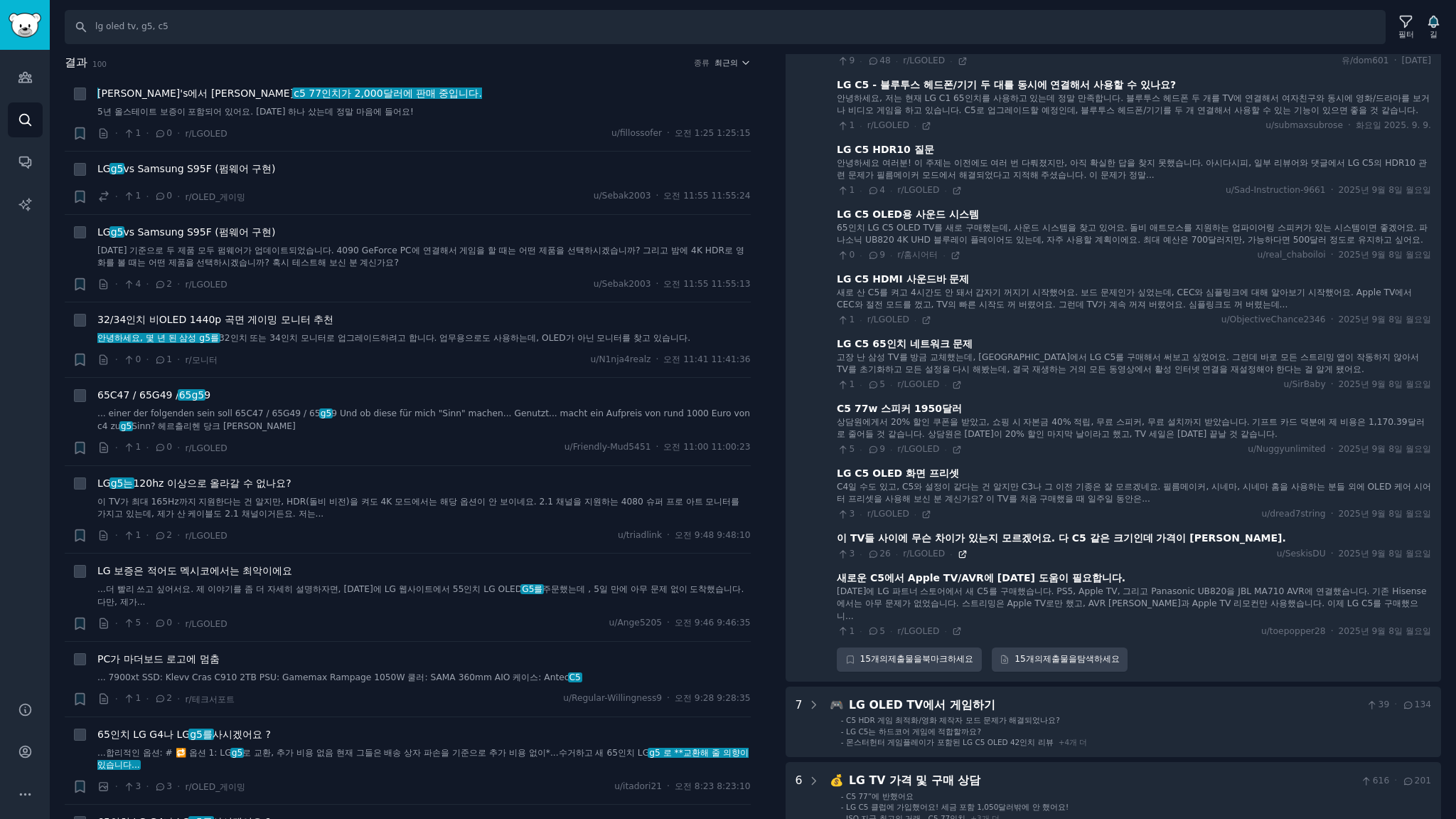
click at [959, 557] on icon at bounding box center [961, 553] width 6 height 6
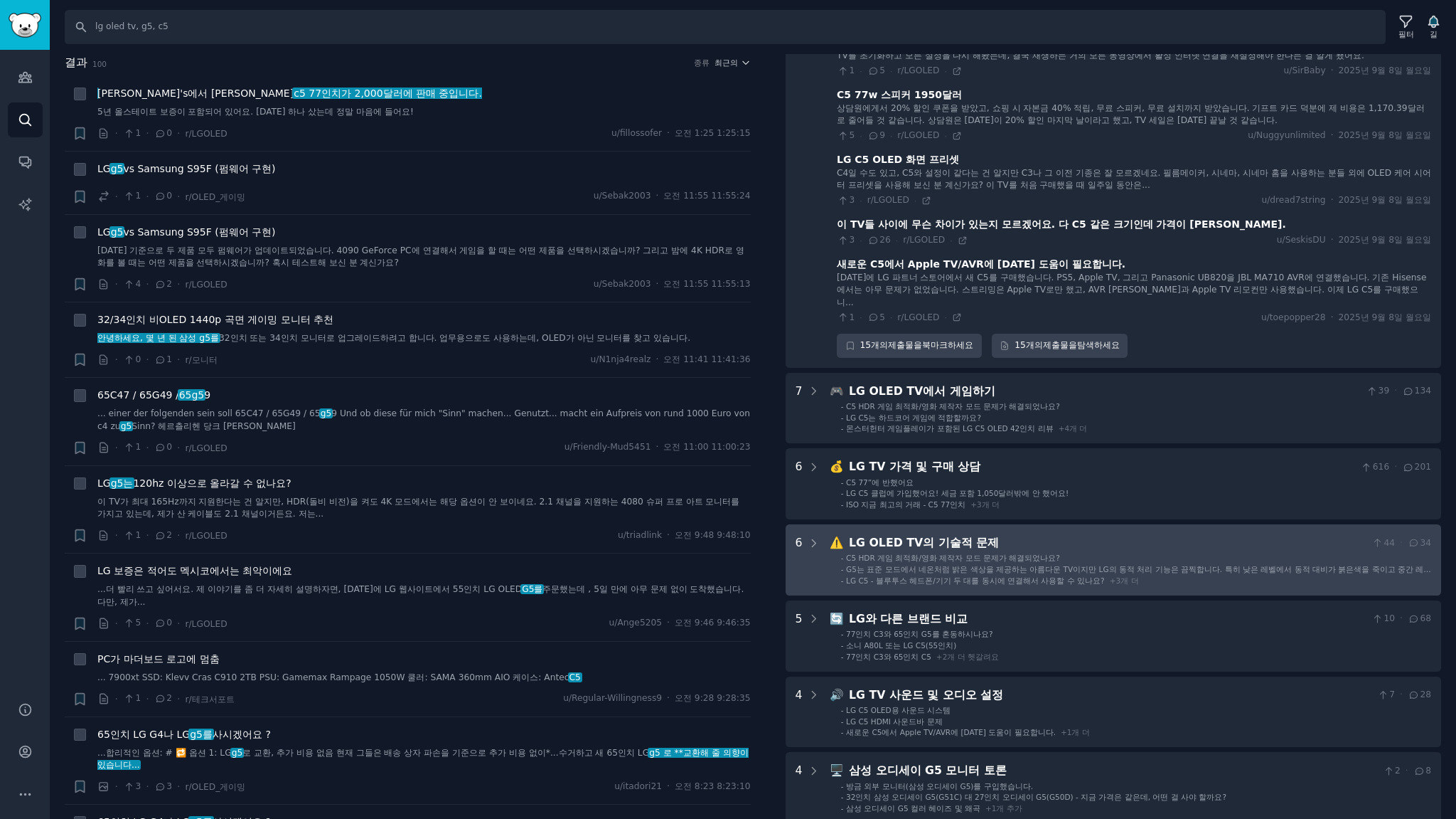
scroll to position [2194, 0]
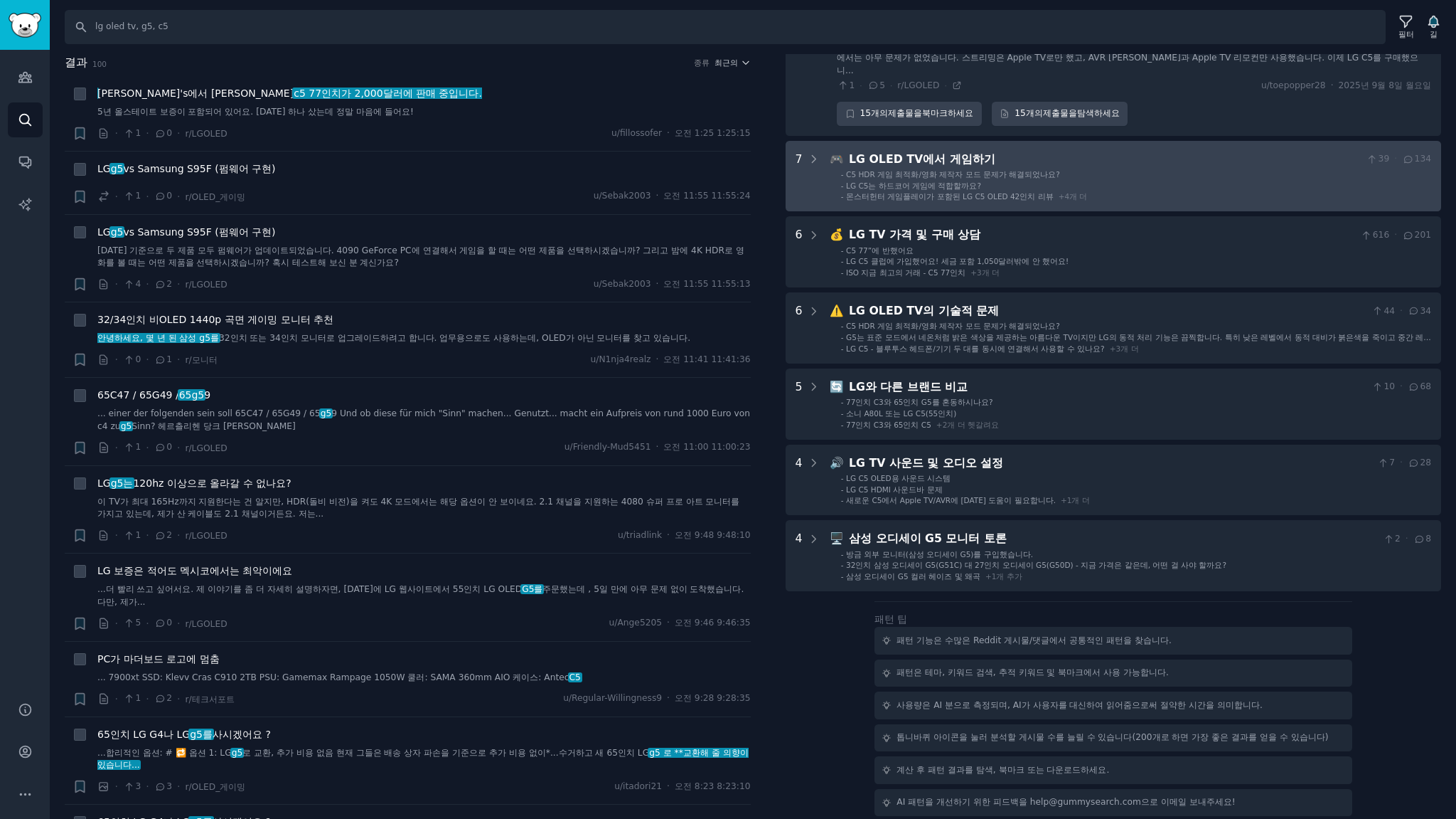
click at [1107, 170] on li "- C5 HDR 게임 최적화/영화 제작자 모드 문제가 해결되었나요?" at bounding box center [1136, 175] width 591 height 10
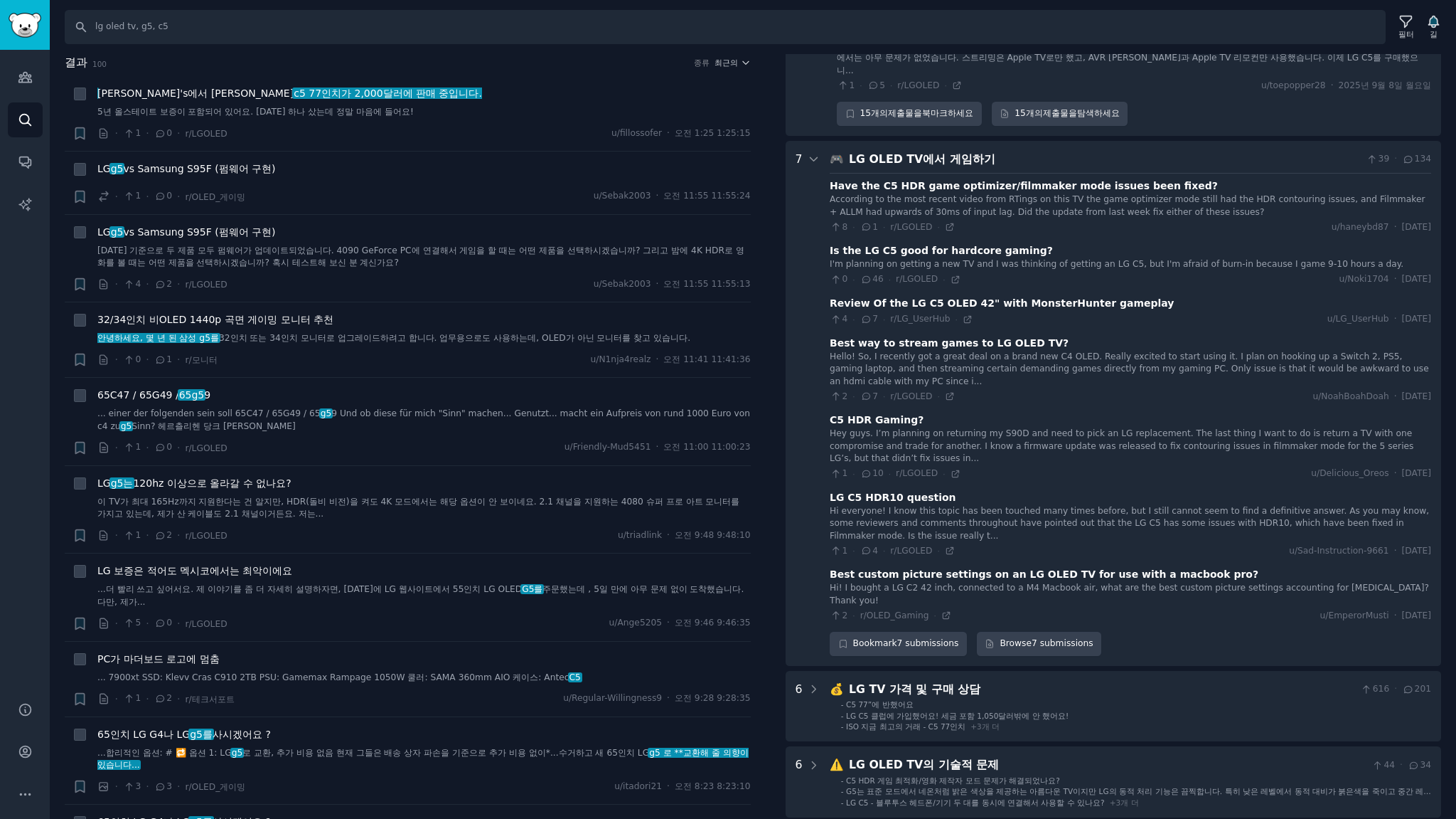
scroll to position [2280, 0]
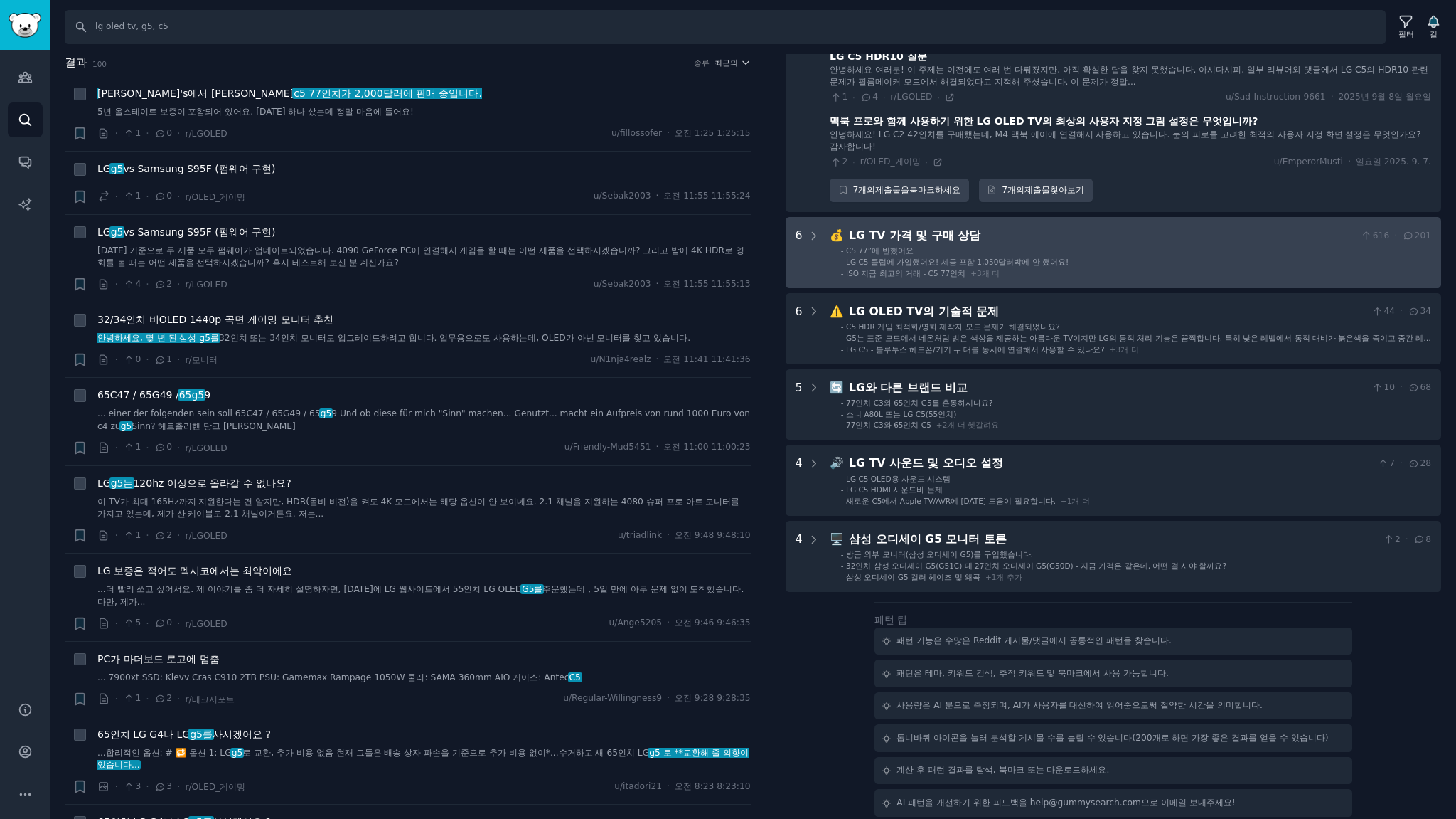
click at [1075, 252] on li "- C5 77”에 반했어요" at bounding box center [1136, 251] width 591 height 10
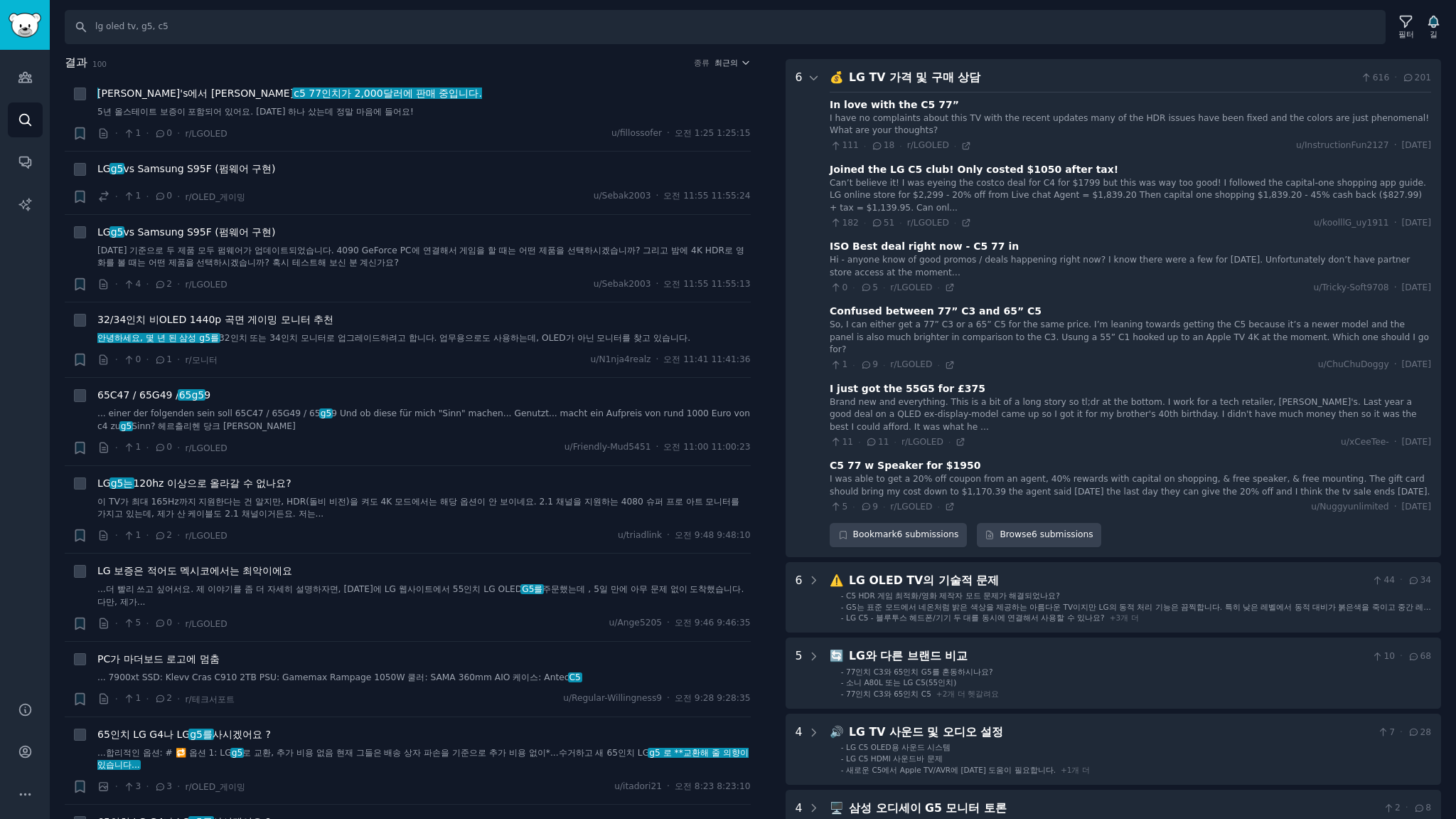
scroll to position [2772, 0]
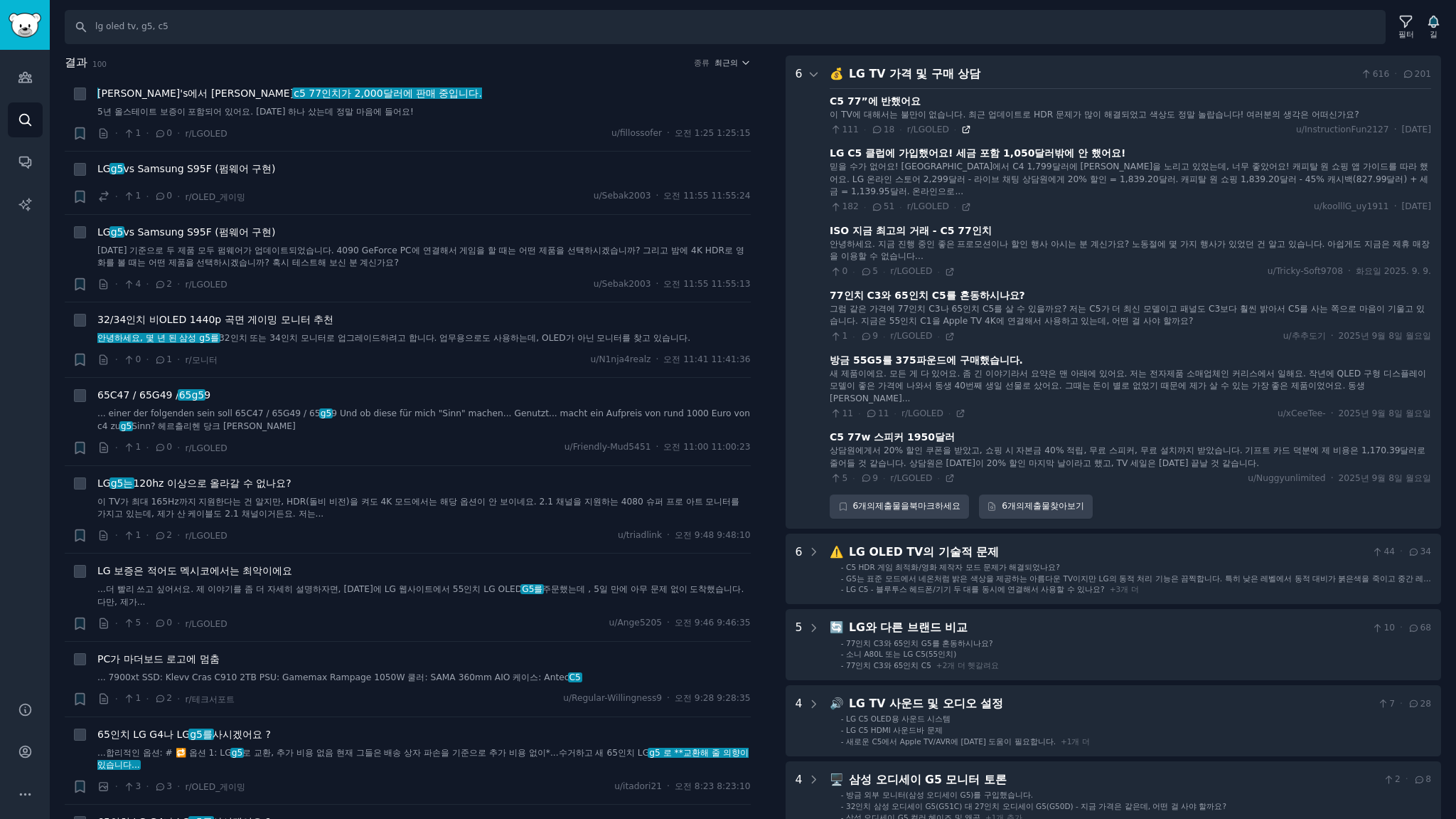
click at [961, 125] on icon at bounding box center [967, 130] width 10 height 10
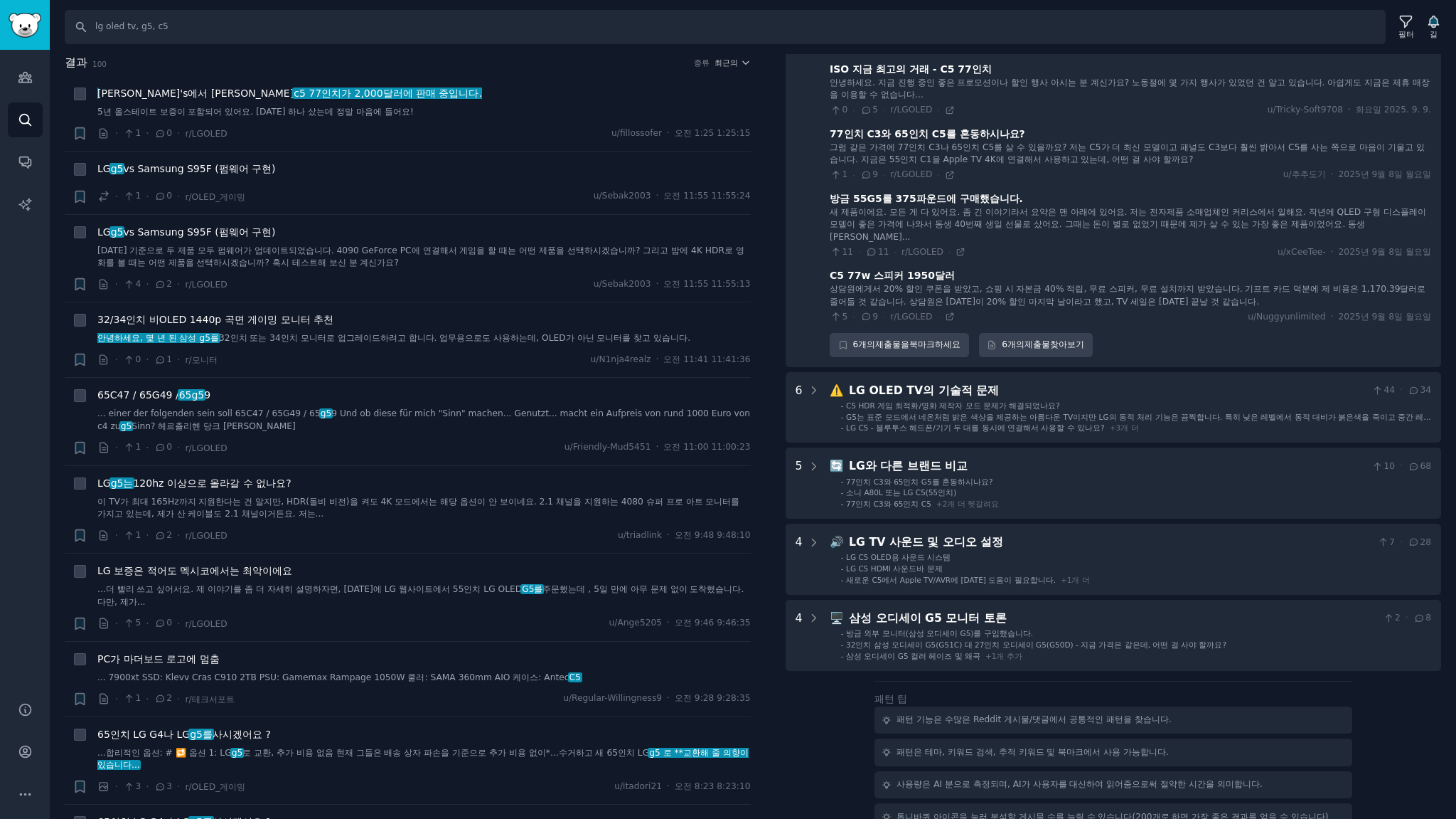
scroll to position [2961, 0]
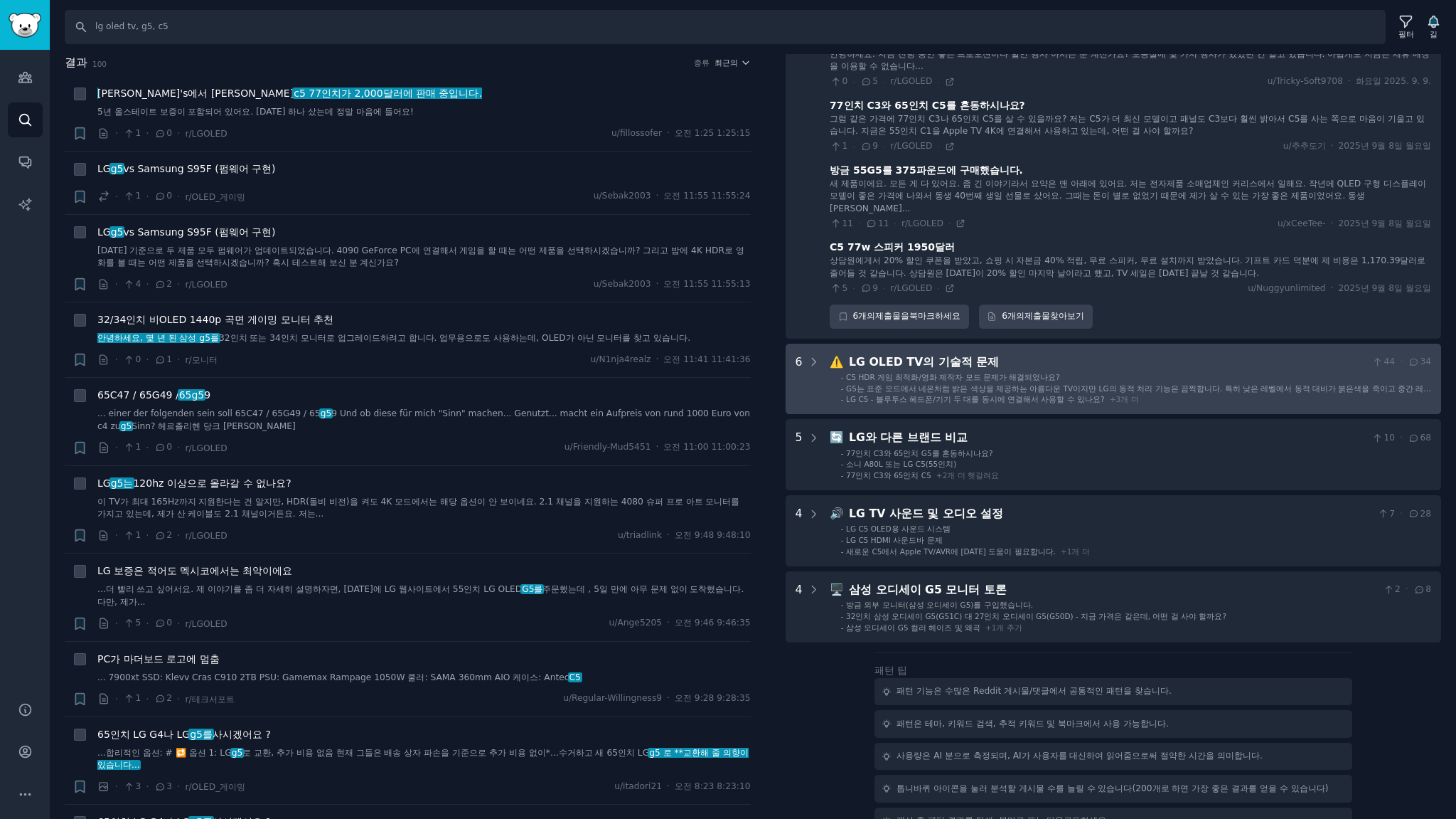
click at [1016, 373] on font "C5 HDR 게임 최적화/영화 제작자 모드 문제가 해결되었나요?" at bounding box center [954, 377] width 214 height 9
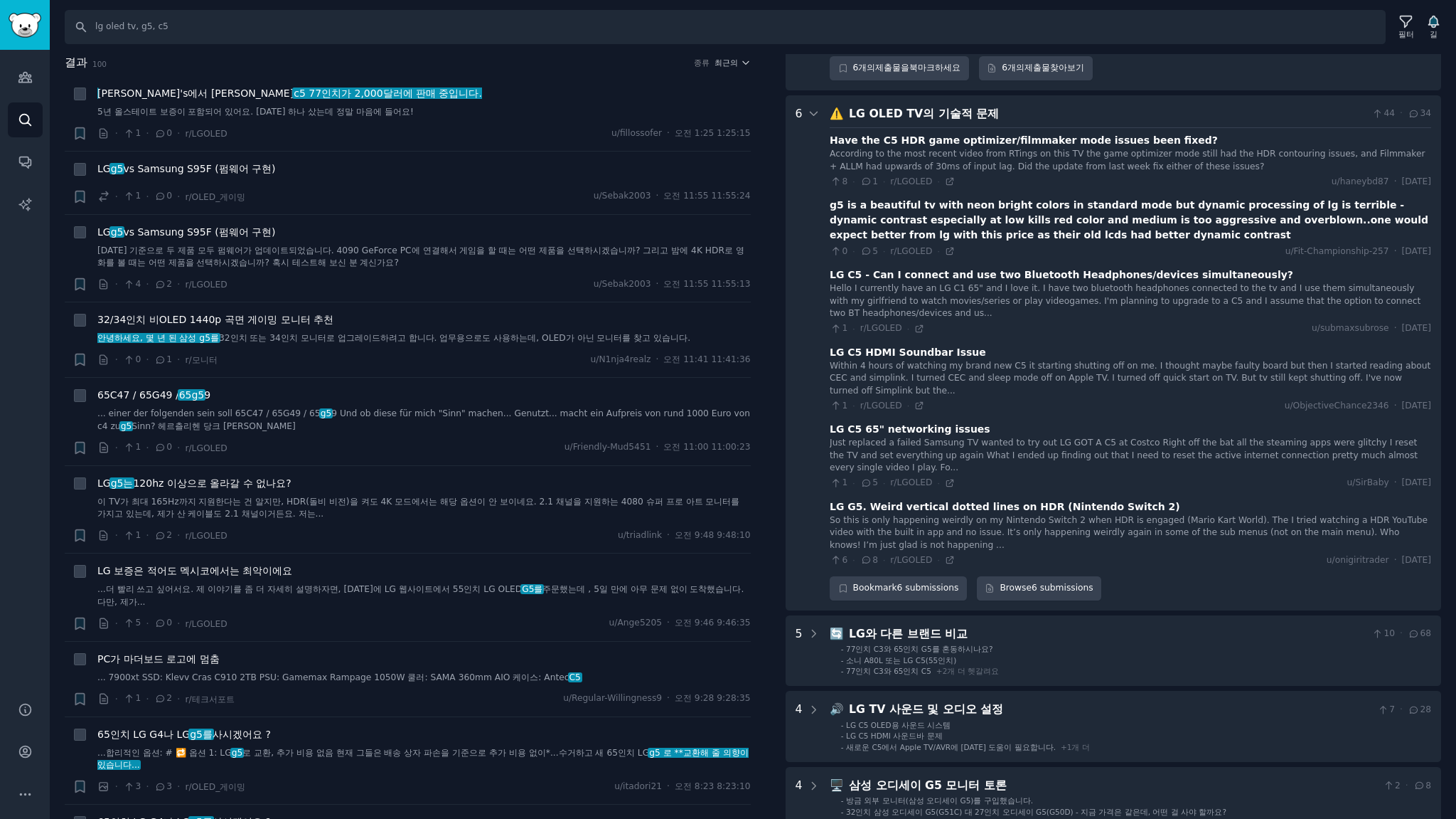
scroll to position [3224, 0]
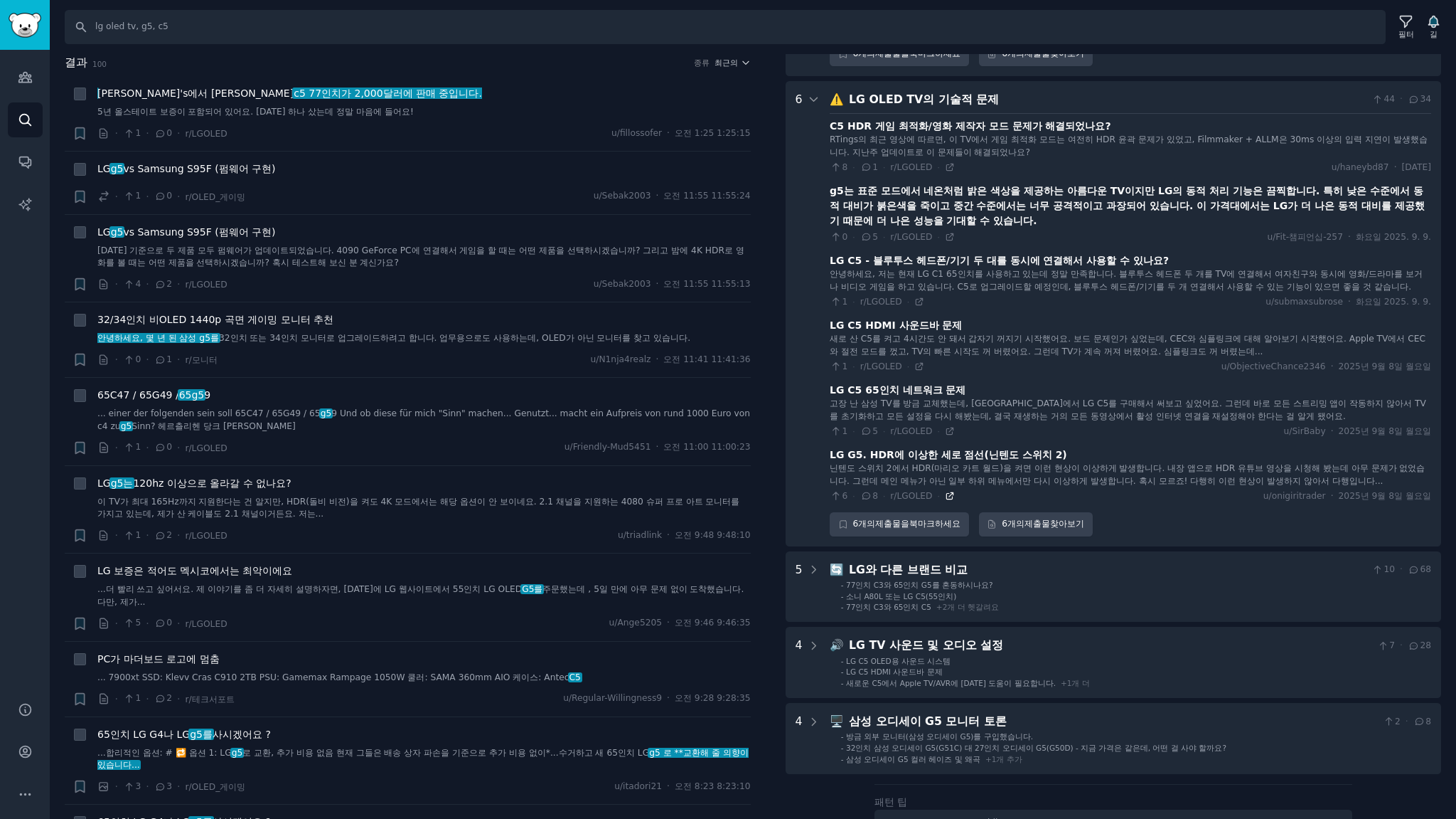
click at [945, 490] on icon at bounding box center [950, 496] width 10 height 10
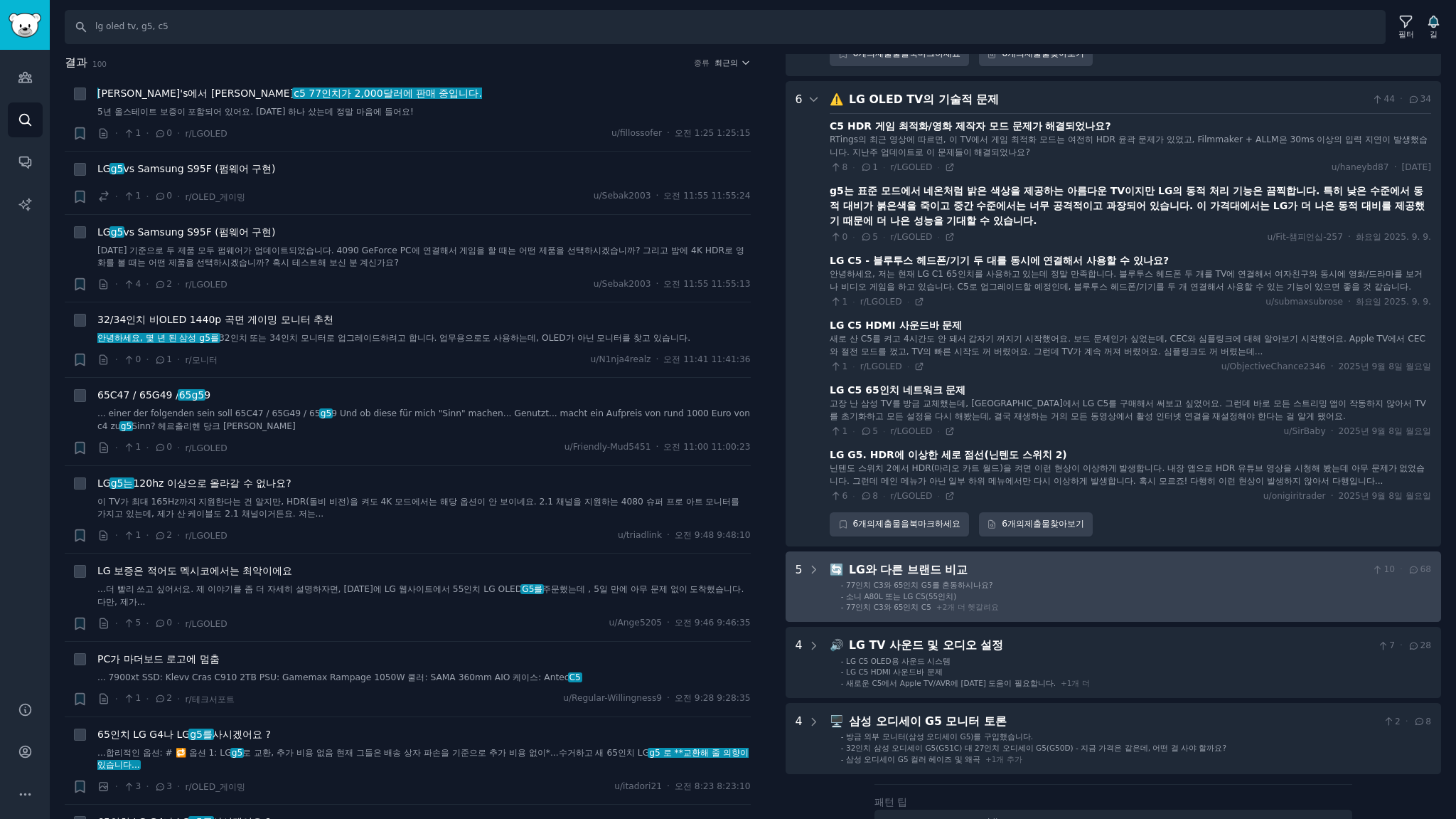
click at [1044, 579] on ul "- 77인치 C3와 65인치 G5를 혼동하시나요? - 소니 A80L 또는 LG C5(55인치) - 77인치 C3와 65인치 C5 + 2 개 더…" at bounding box center [1131, 596] width 600 height 33
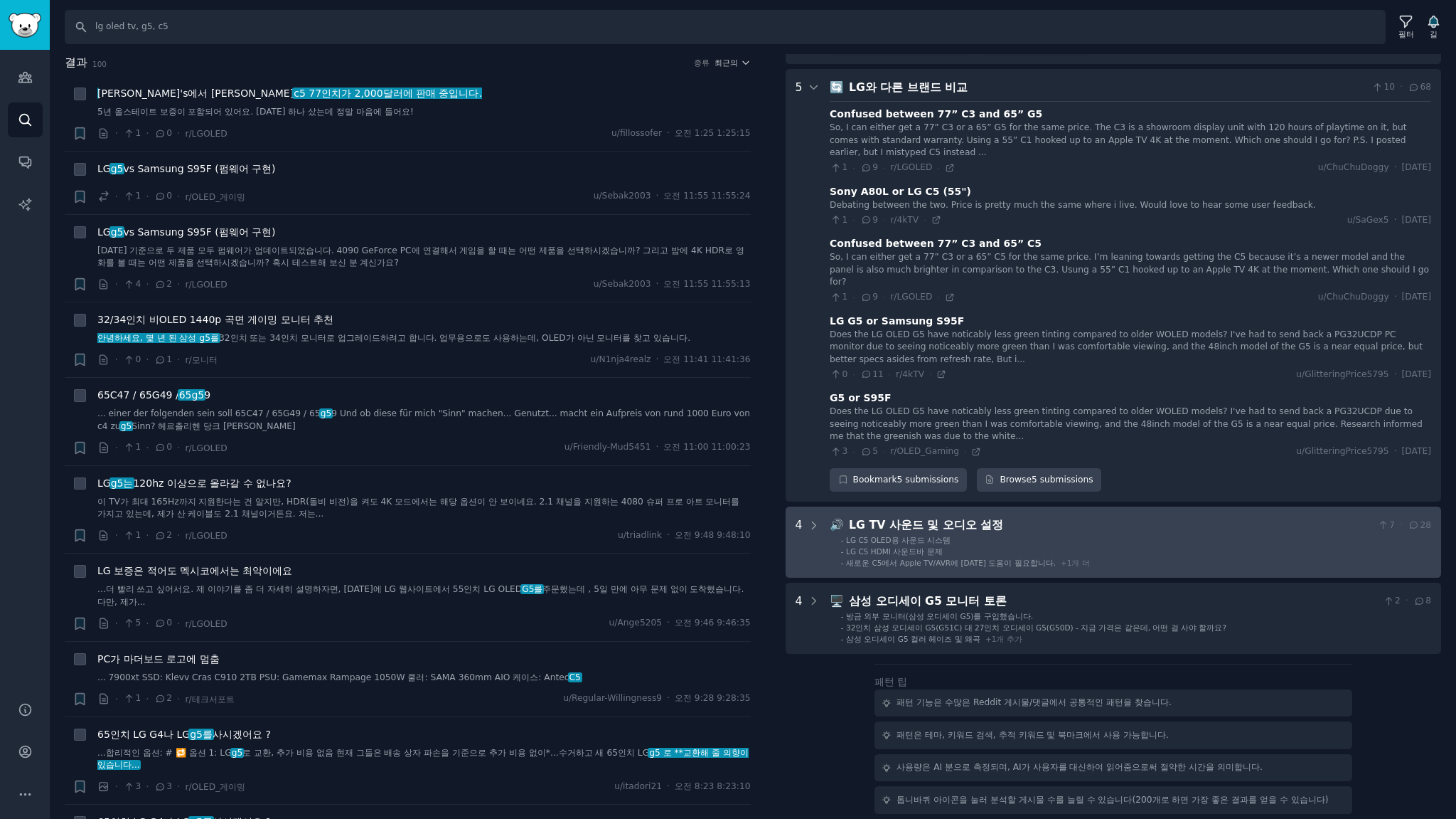
scroll to position [3705, 0]
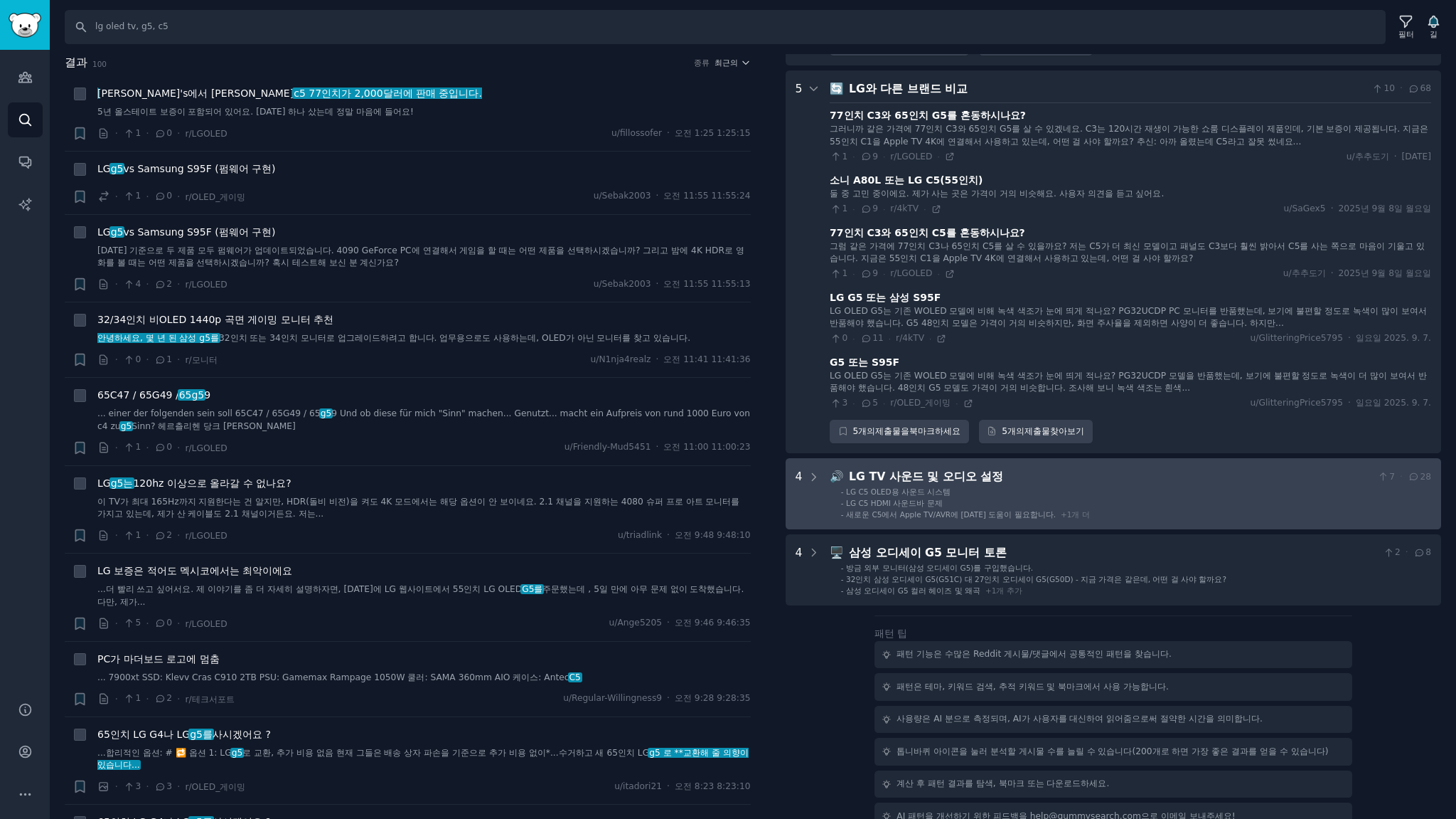
click at [1018, 486] on li "- LG C5 OLED용 사운드 시스템" at bounding box center [1136, 491] width 591 height 10
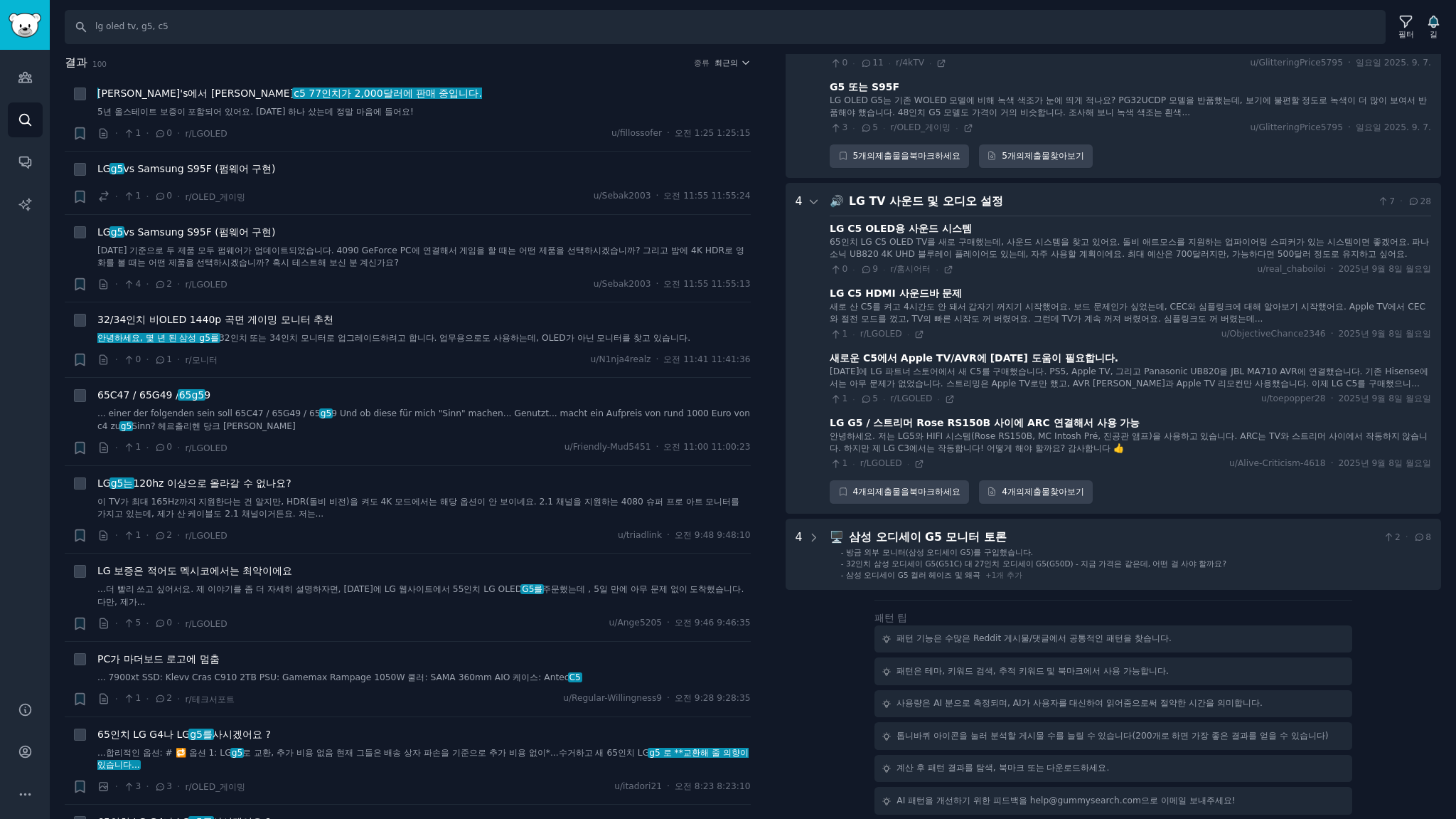
scroll to position [3964, 0]
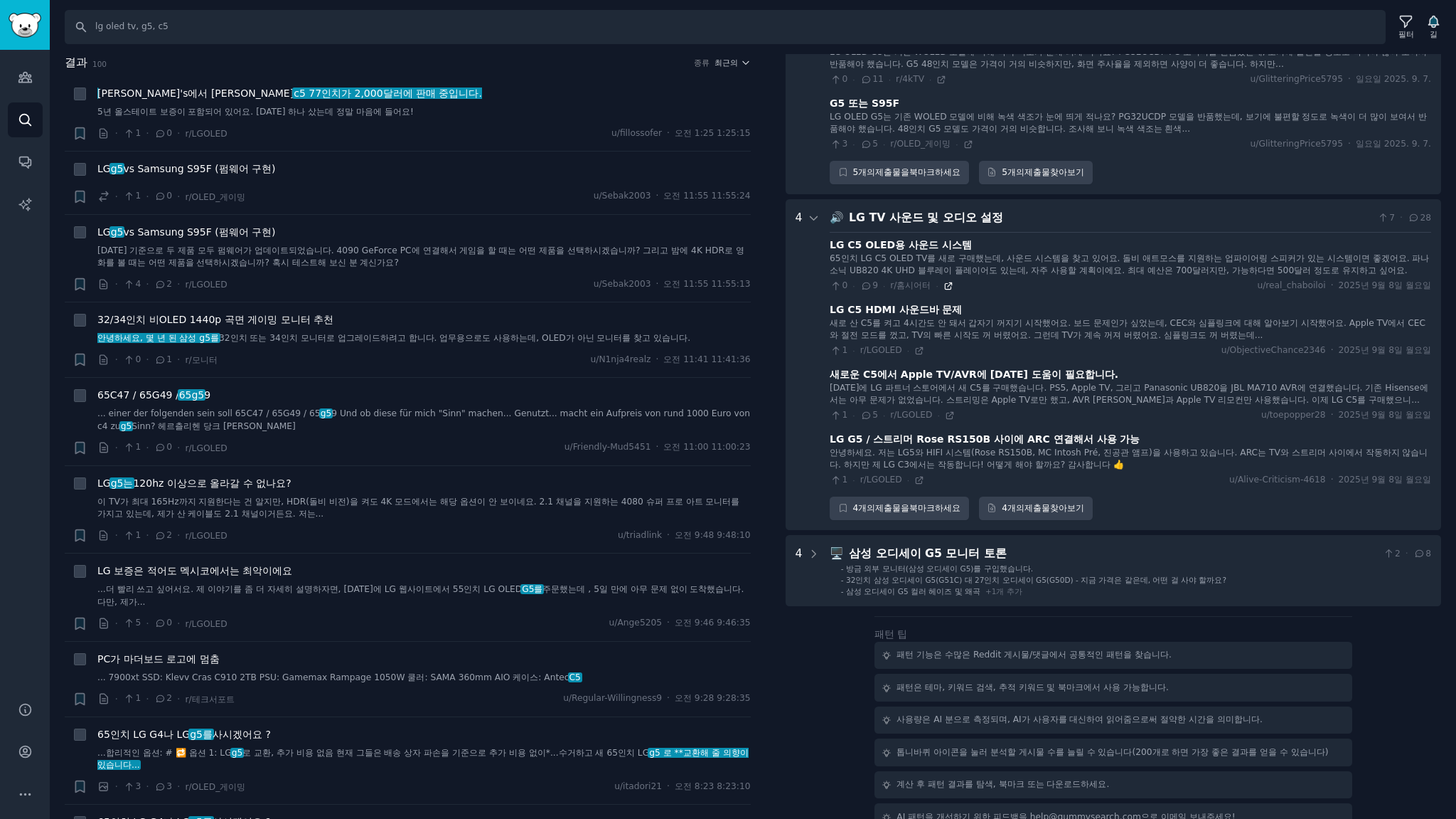
click at [943, 281] on icon at bounding box center [948, 286] width 10 height 10
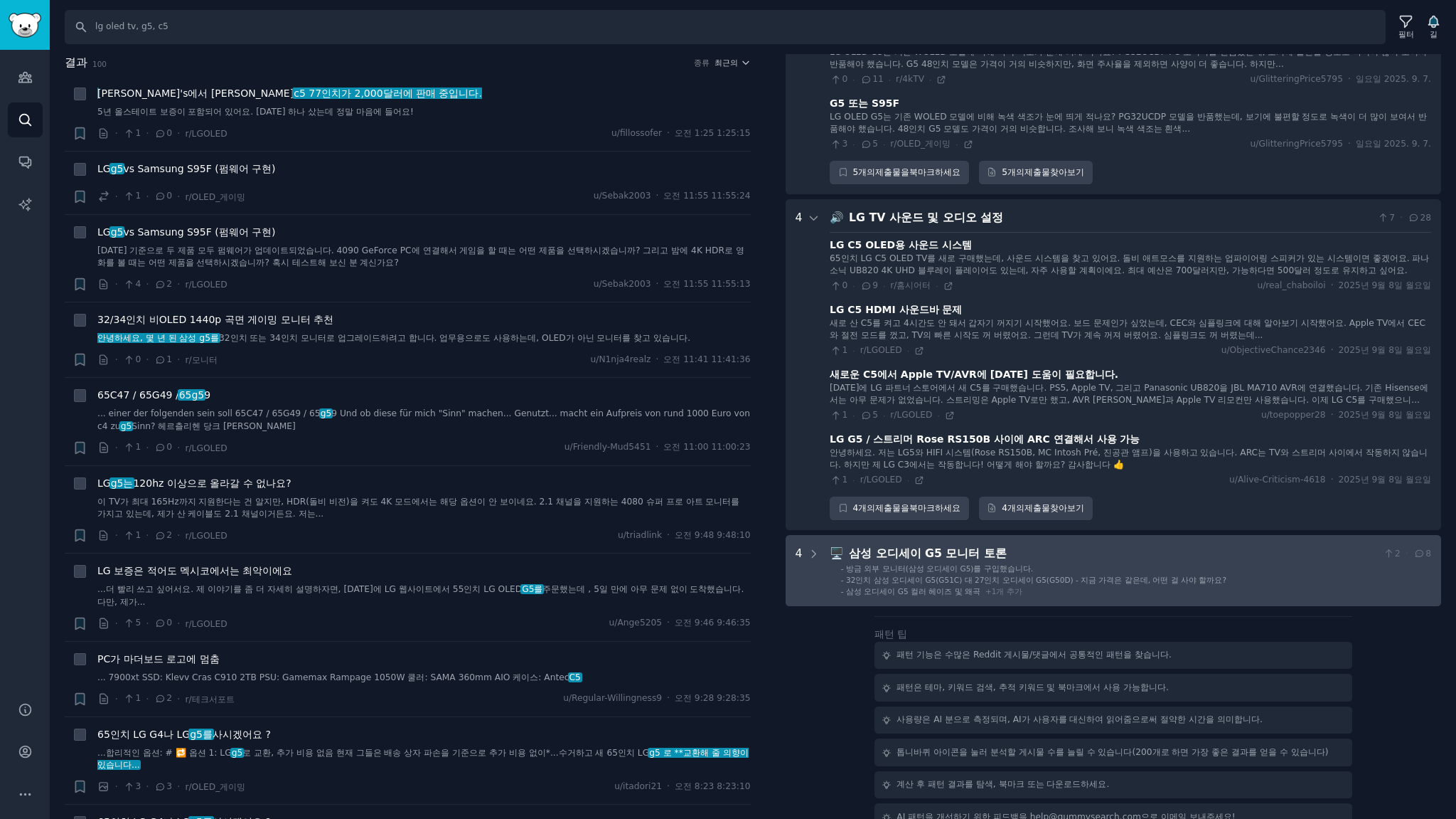
click at [1065, 546] on div "삼성 오디세이 G5 모니터 토론" at bounding box center [1113, 553] width 528 height 18
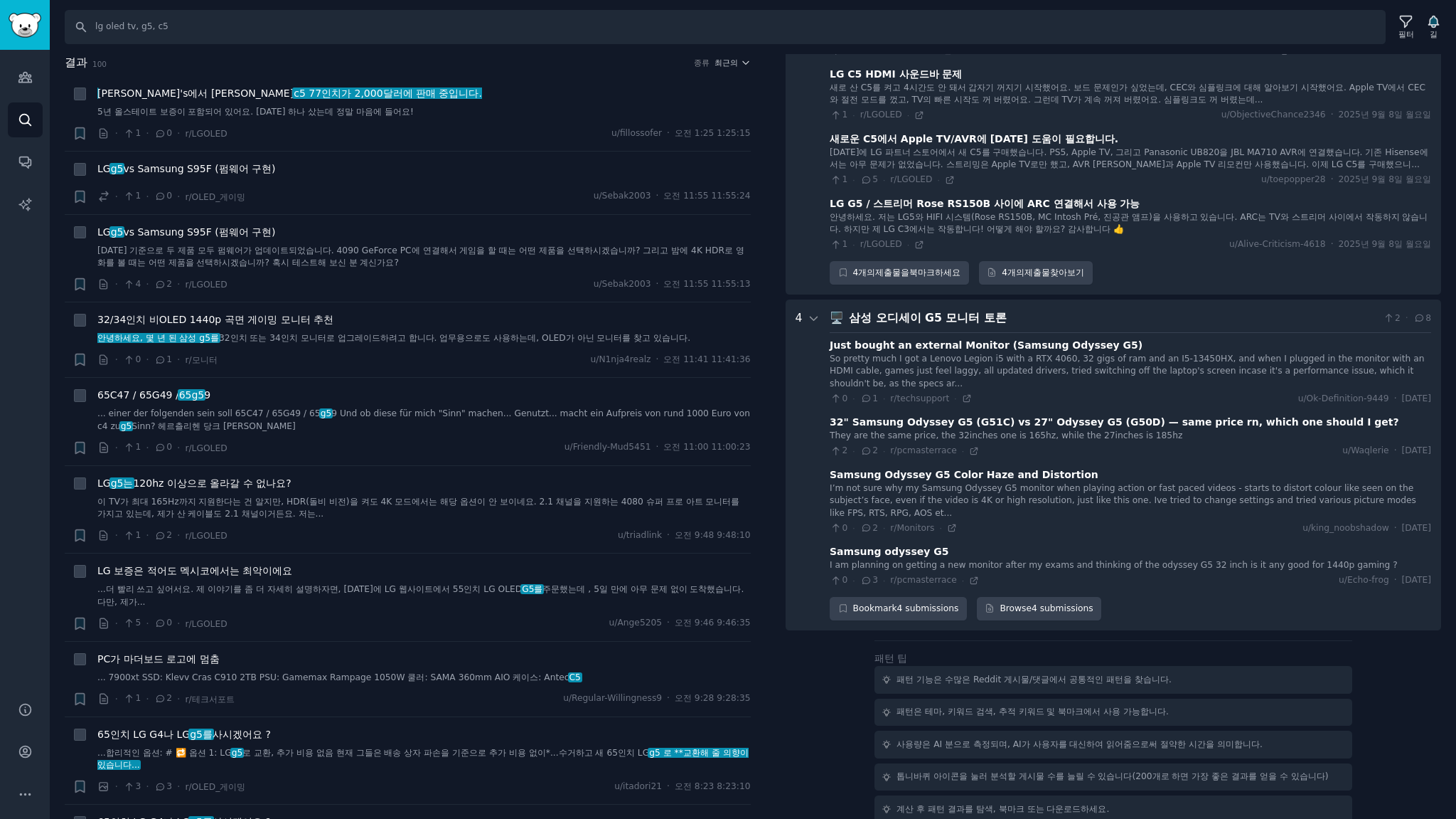
scroll to position [4210, 0]
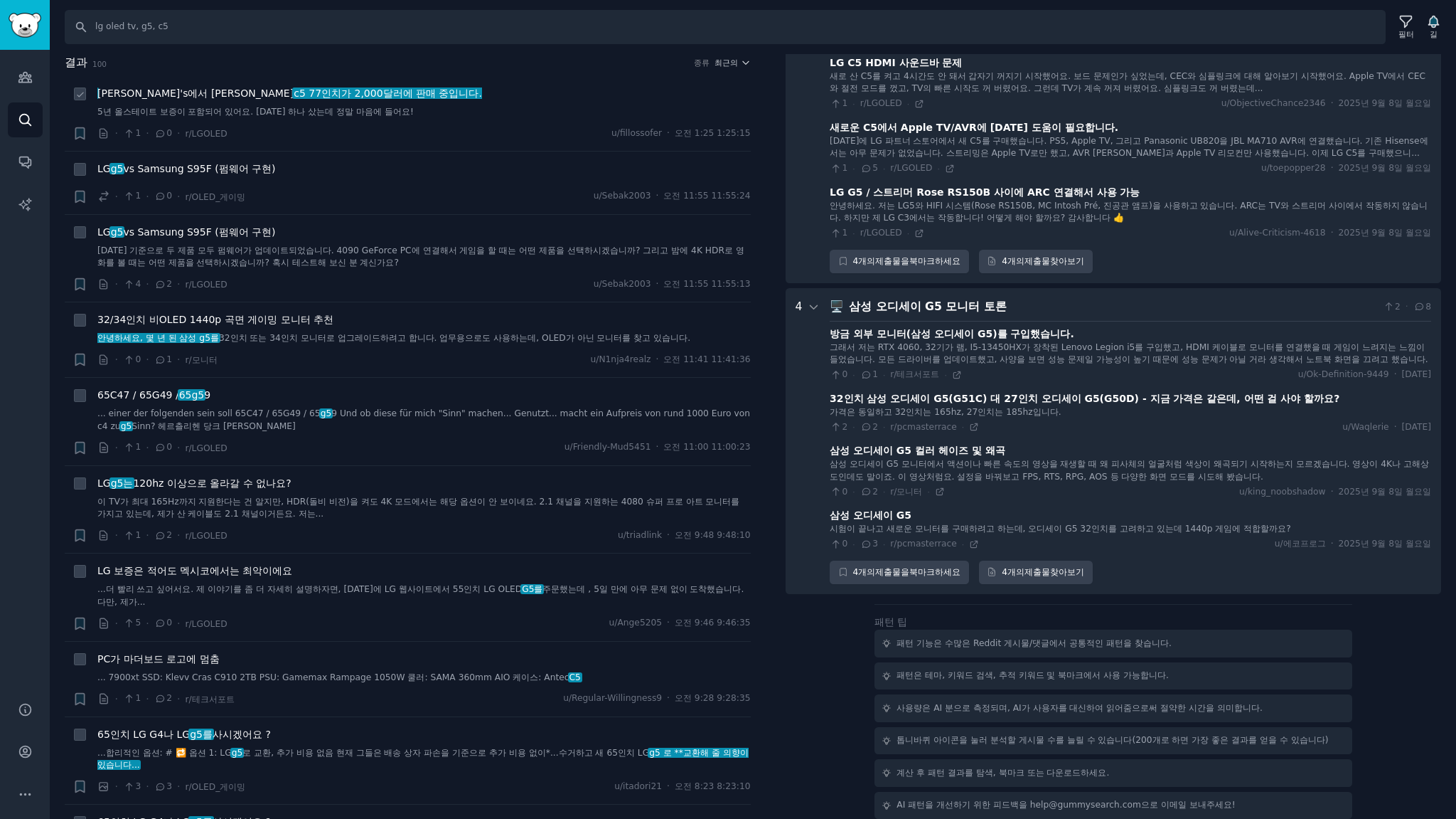
click at [514, 98] on div "Sam's에서 클리어런스 세일로 c5 77인치가 2,000달러에 판매 중입니다." at bounding box center [425, 93] width 654 height 15
click at [495, 93] on div "Sam's에서 클리어런스 세일로 c5 77인치가 2,000달러에 판매 중입니다." at bounding box center [425, 93] width 654 height 15
click at [476, 86] on div "Sam's에서 클리어런스 세일로 c5 77인치가 2,000달러에 판매 중입니다." at bounding box center [425, 93] width 654 height 15
drag, startPoint x: 1409, startPoint y: 651, endPoint x: 1404, endPoint y: 624, distance: 27.5
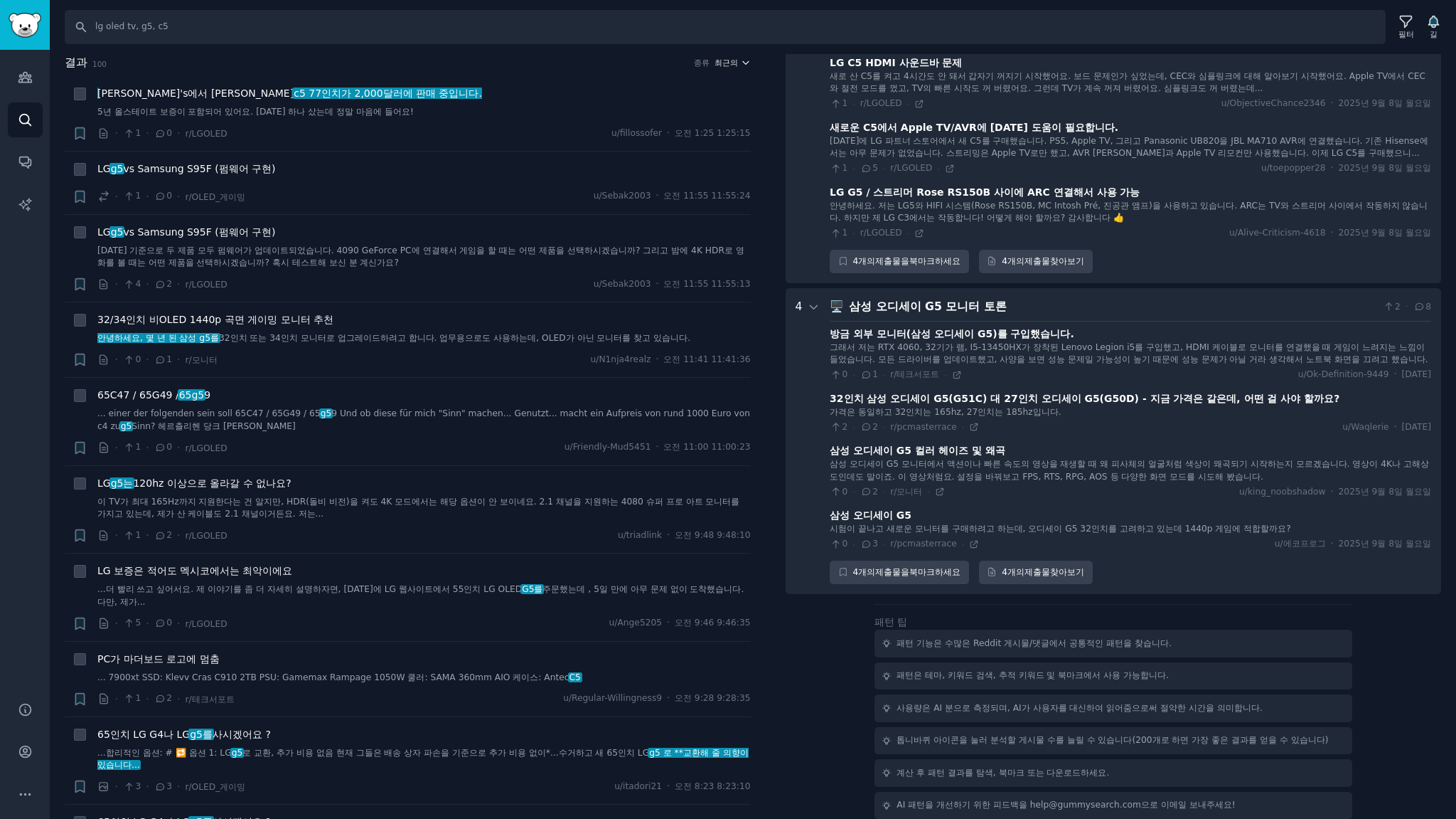
click at [724, 62] on font "최근의" at bounding box center [725, 62] width 23 height 9
click at [648, 117] on p "Upvotes" at bounding box center [655, 115] width 35 height 13
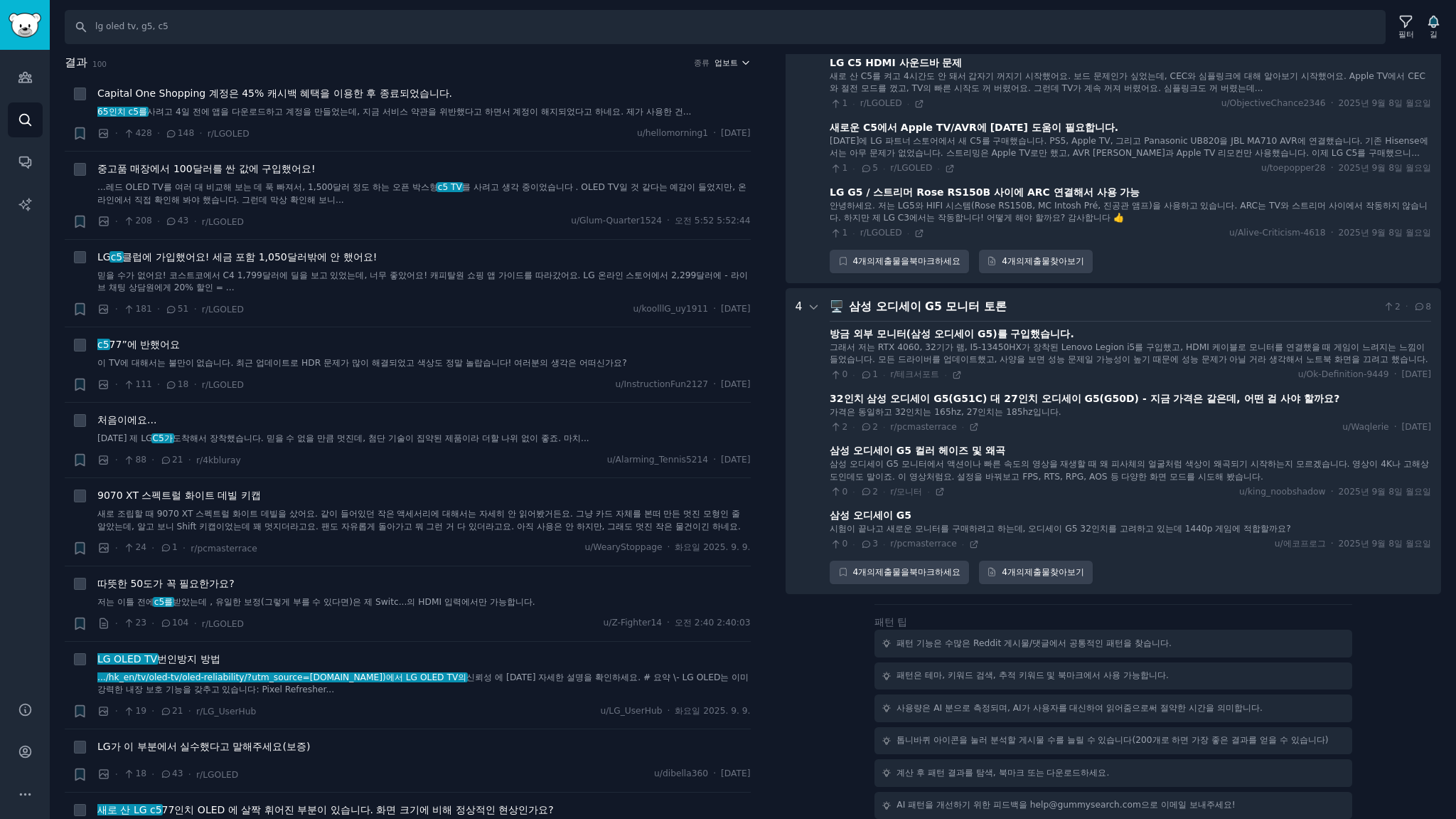
click at [741, 62] on icon "button" at bounding box center [746, 63] width 10 height 10
click at [638, 138] on font "댓글" at bounding box center [647, 139] width 17 height 10
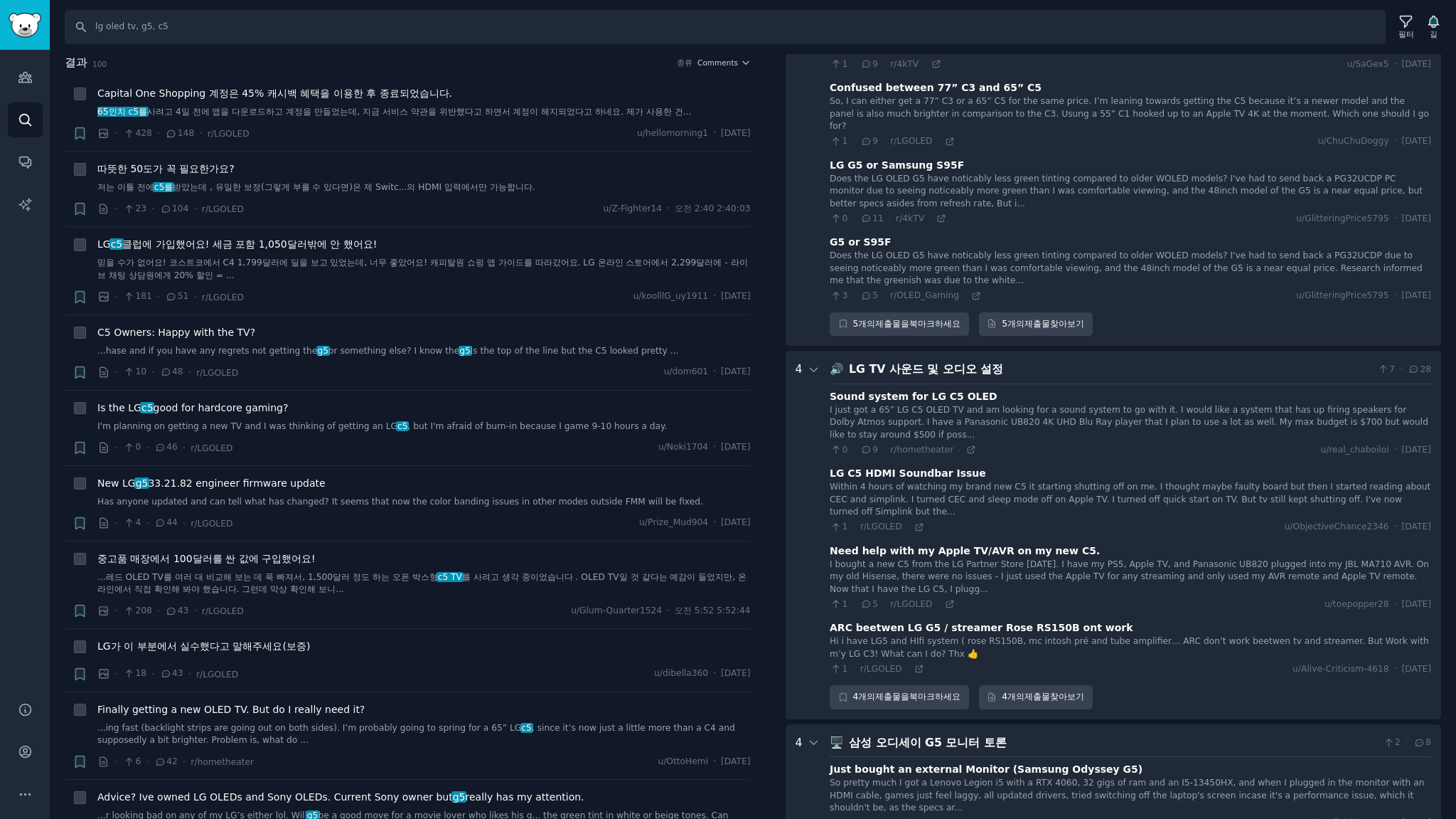
scroll to position [4546, 0]
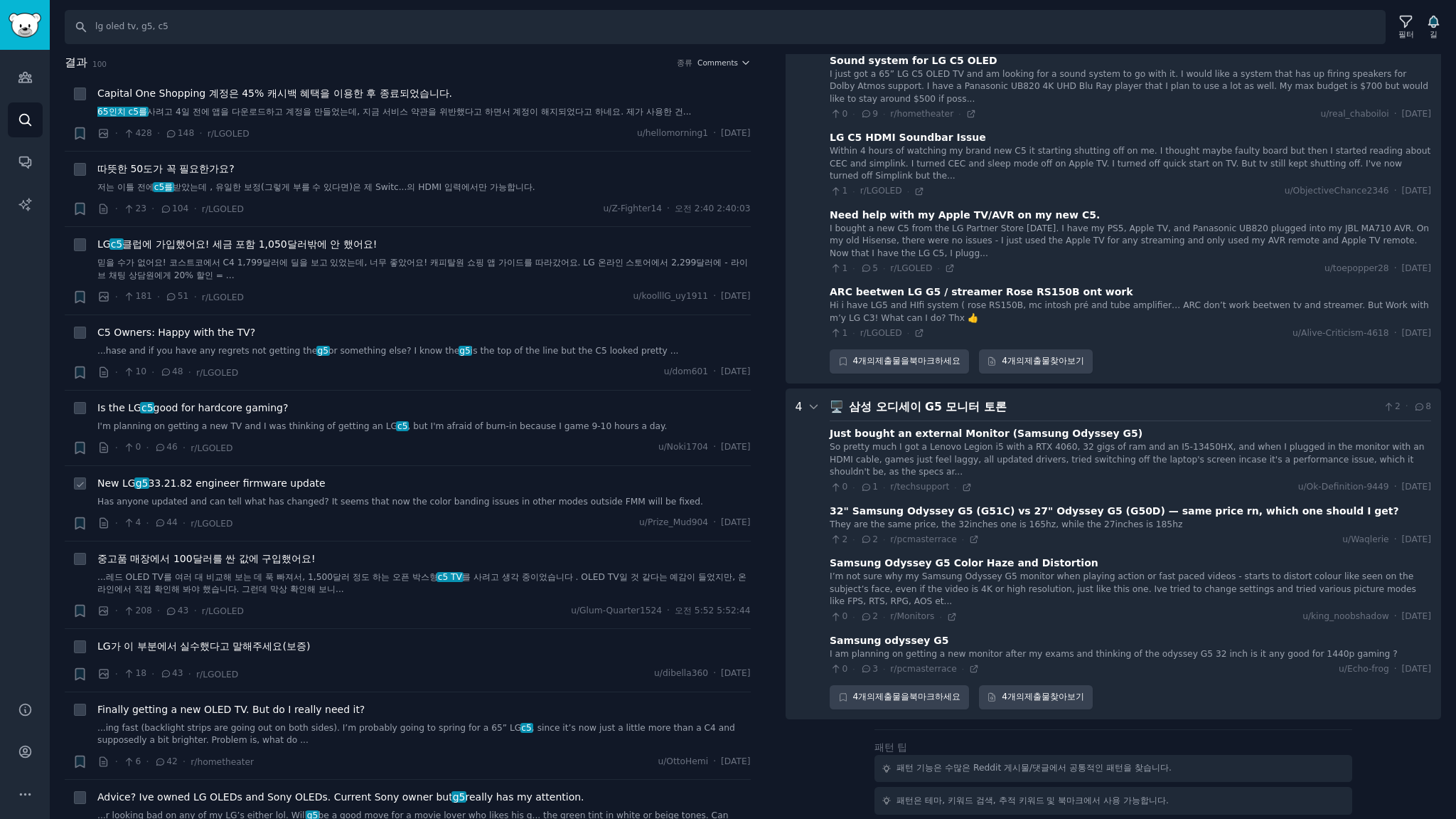
drag, startPoint x: 267, startPoint y: 484, endPoint x: 278, endPoint y: 486, distance: 11.2
click at [267, 484] on span "New LG g5 33.21.82 engineer firmware update" at bounding box center [212, 483] width 228 height 15
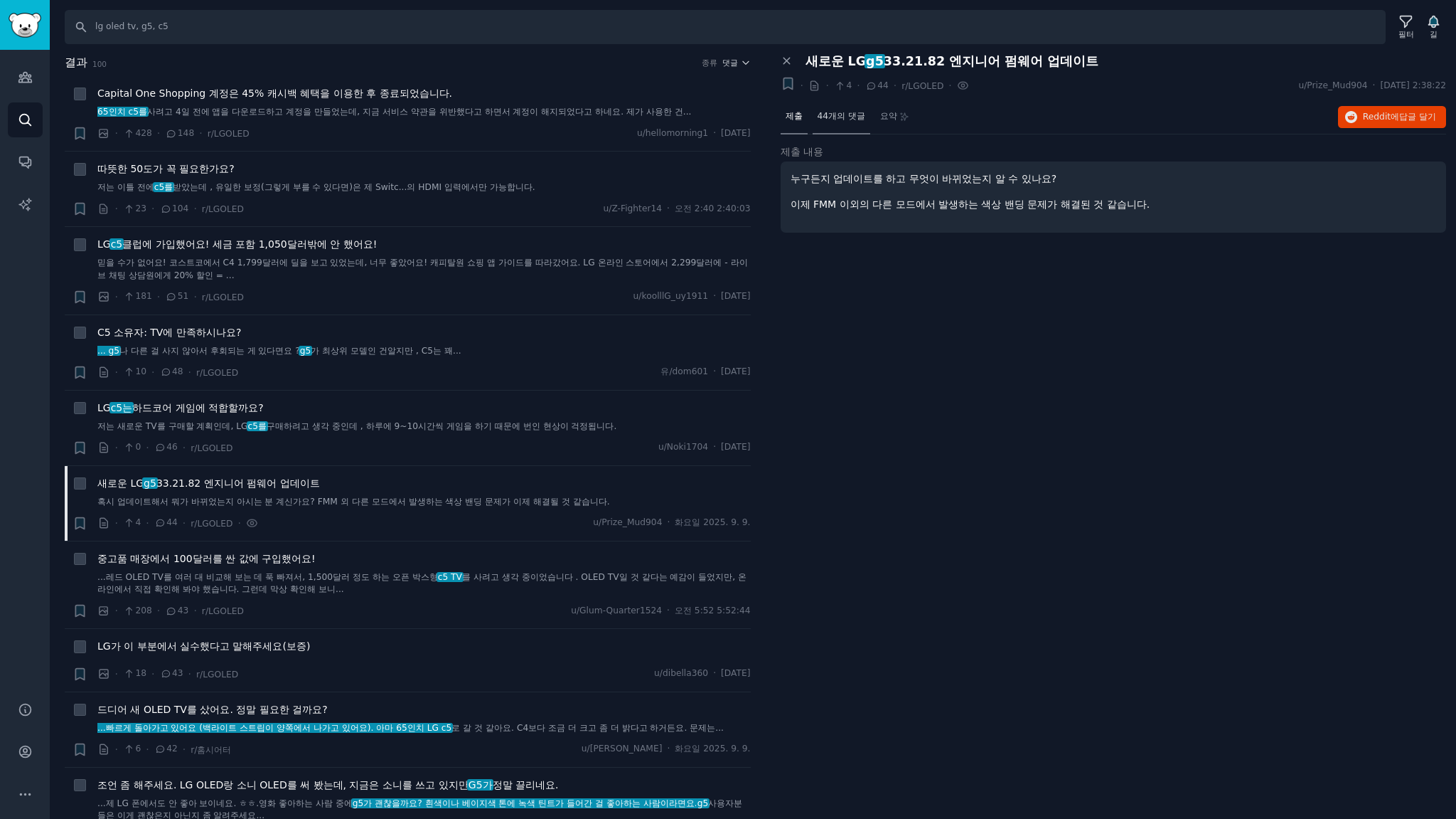
click at [836, 117] on font "44개의 댓글" at bounding box center [841, 116] width 48 height 10
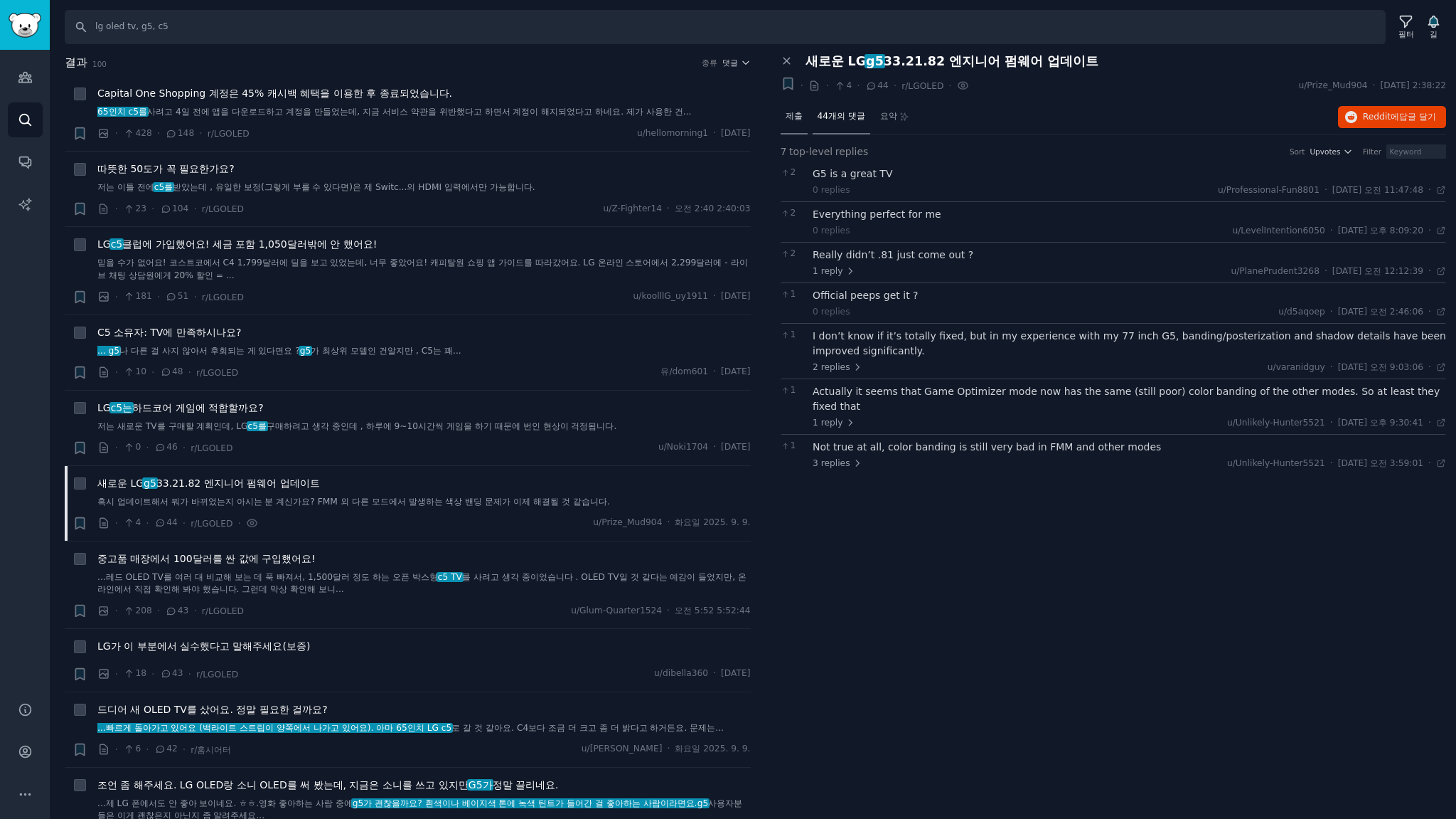
click at [799, 118] on font "제출" at bounding box center [795, 116] width 17 height 10
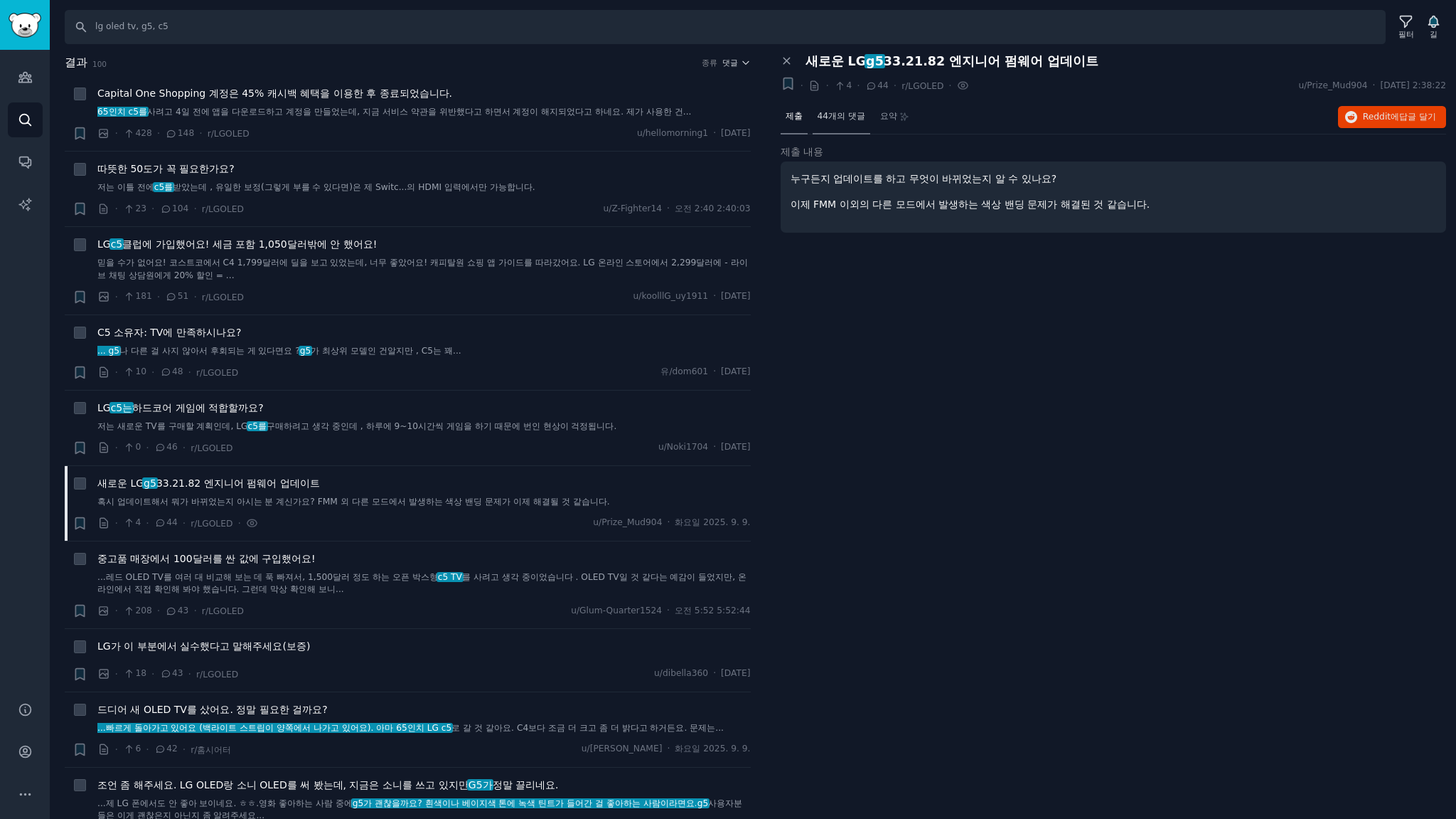
click at [853, 118] on font "44개의 댓글" at bounding box center [841, 116] width 48 height 10
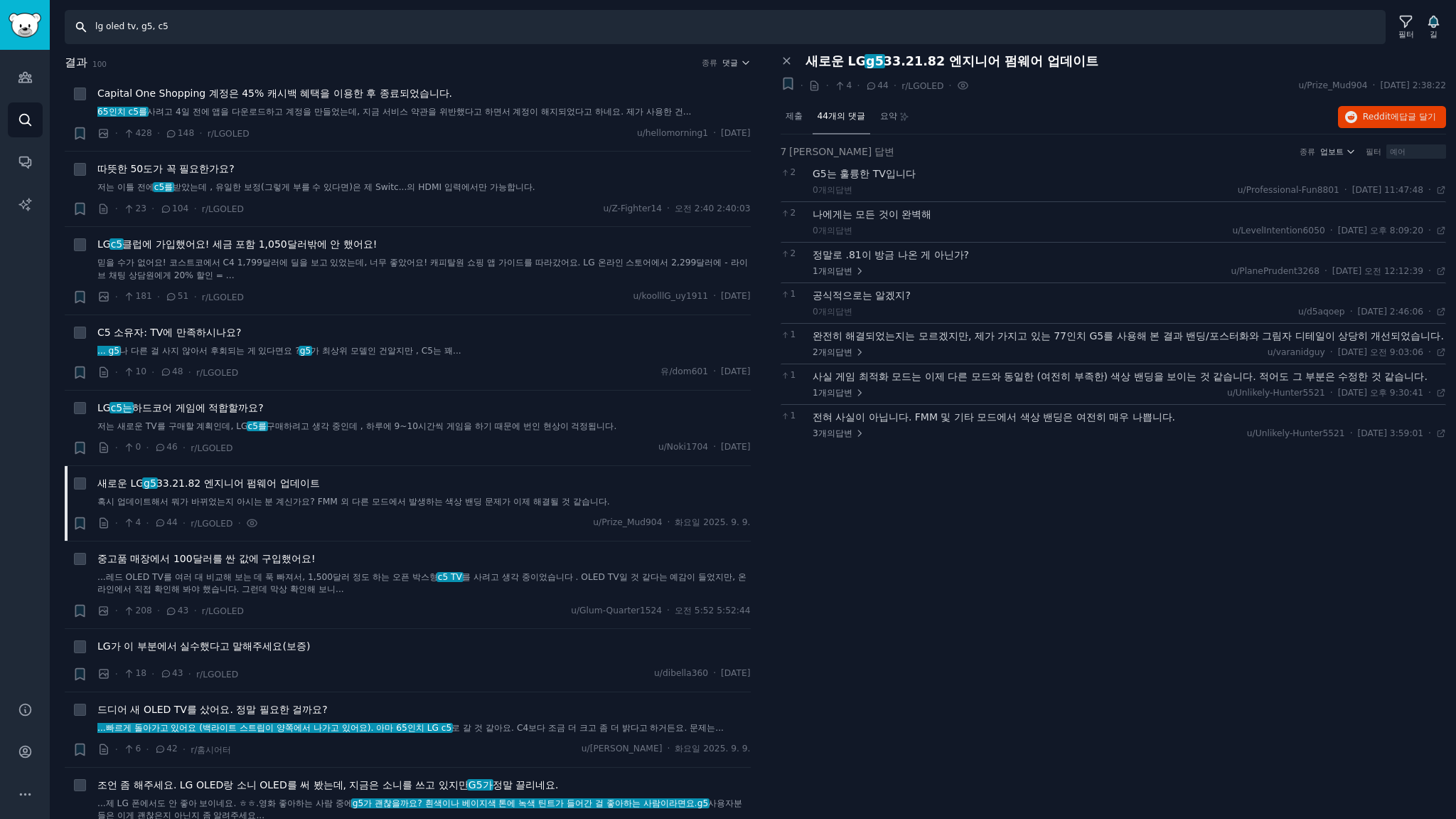
drag, startPoint x: 138, startPoint y: 24, endPoint x: 106, endPoint y: 28, distance: 32.2
click at [106, 28] on input "lg oled tv, g5, c5" at bounding box center [725, 27] width 1321 height 34
type input "lg g5, c5"
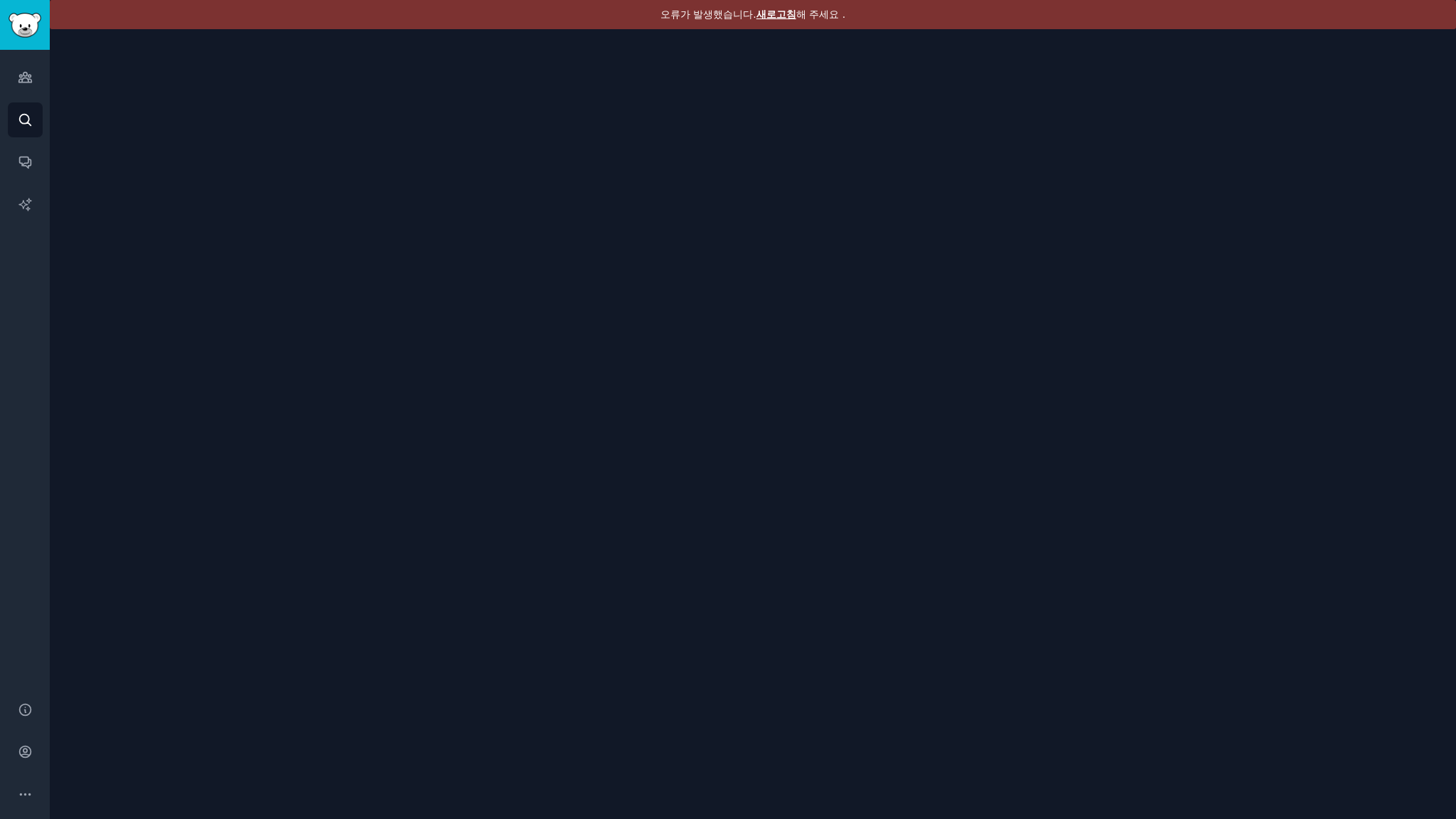
click at [773, 15] on font "새로고침" at bounding box center [776, 14] width 40 height 11
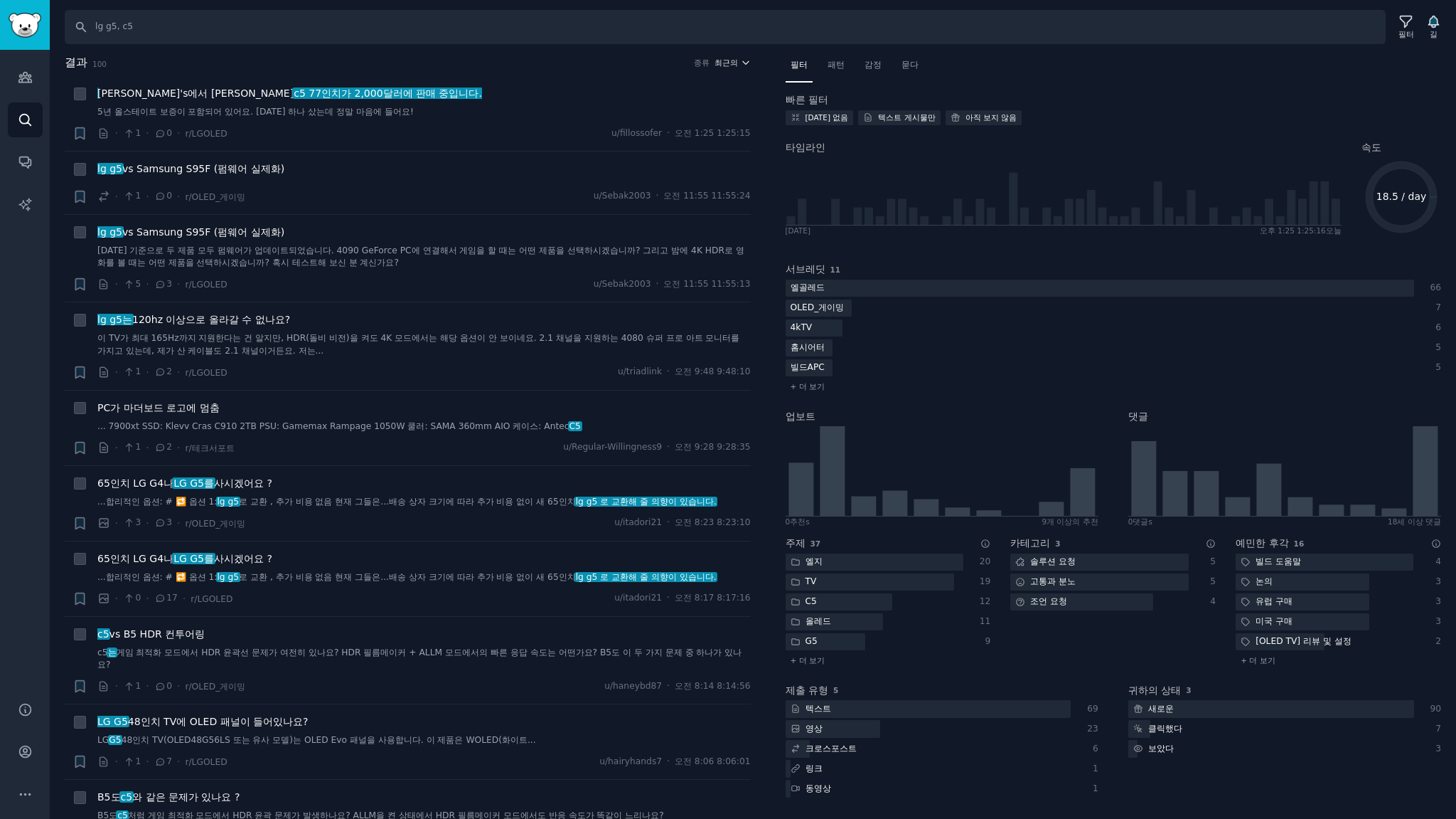
click at [725, 60] on font "최근의" at bounding box center [725, 62] width 23 height 9
click at [661, 112] on p "Upvotes" at bounding box center [655, 115] width 35 height 13
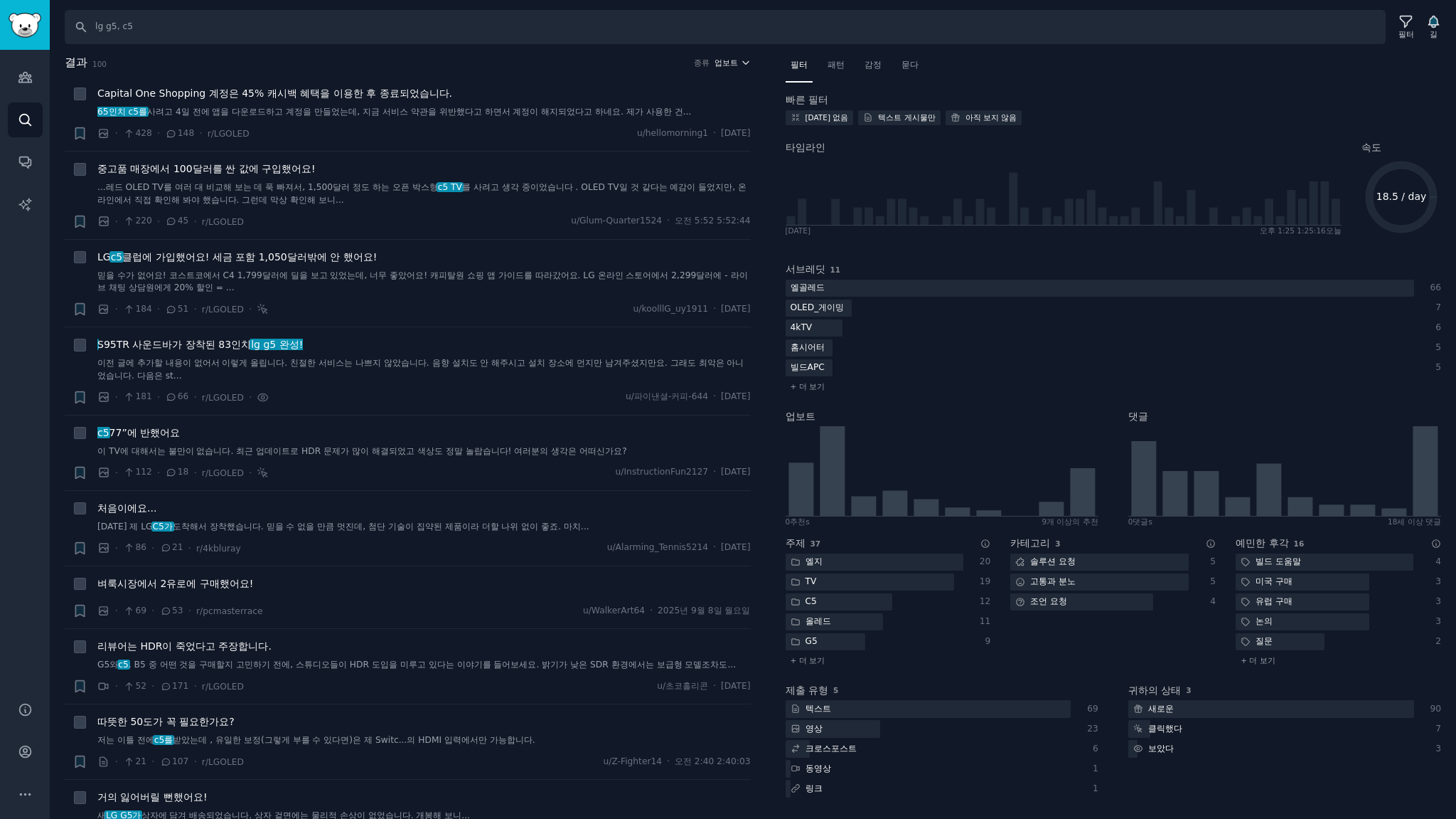
click at [730, 62] on font "업보트" at bounding box center [725, 62] width 23 height 9
click at [645, 139] on font "댓글" at bounding box center [647, 139] width 17 height 10
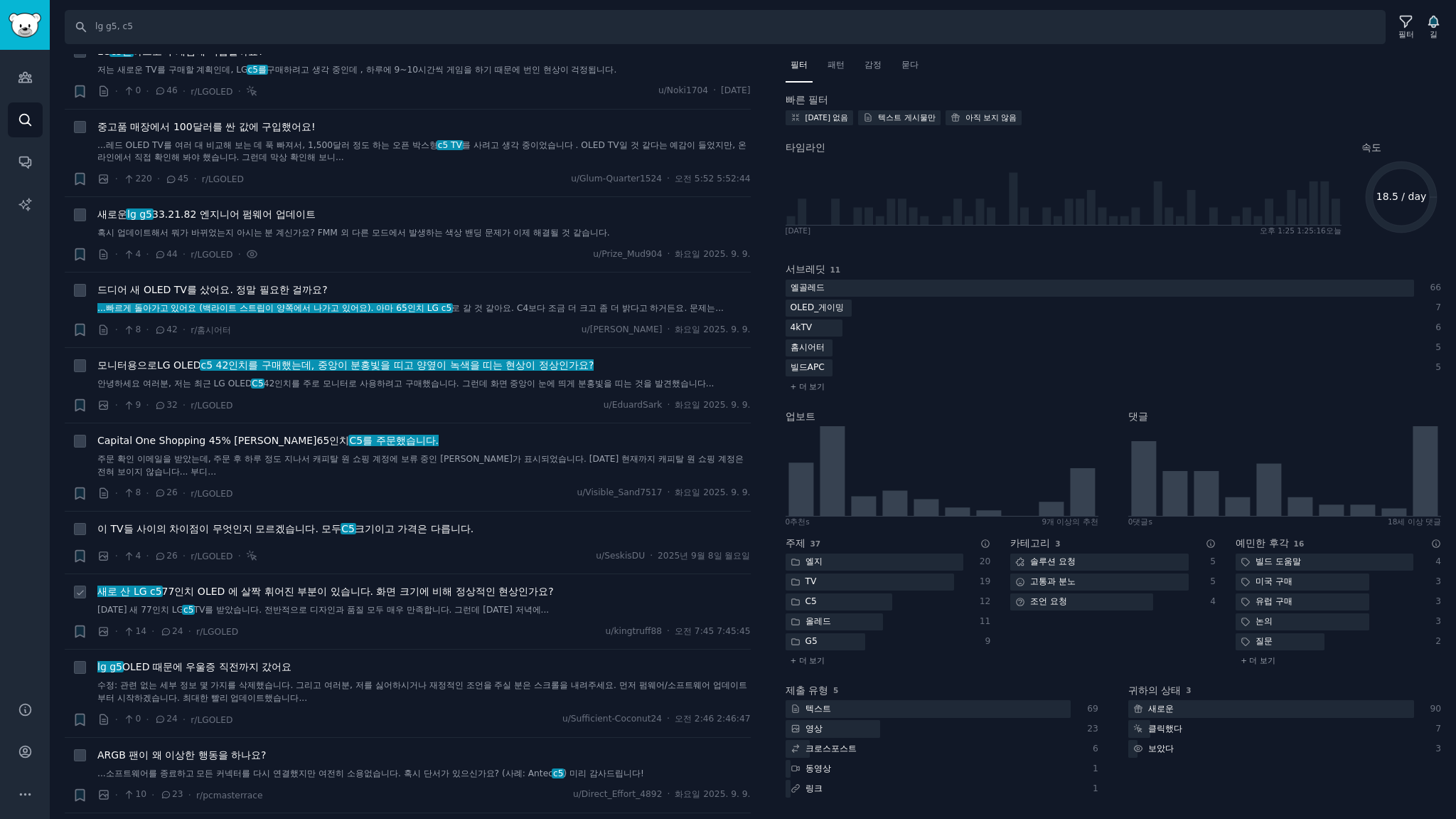
scroll to position [948, 0]
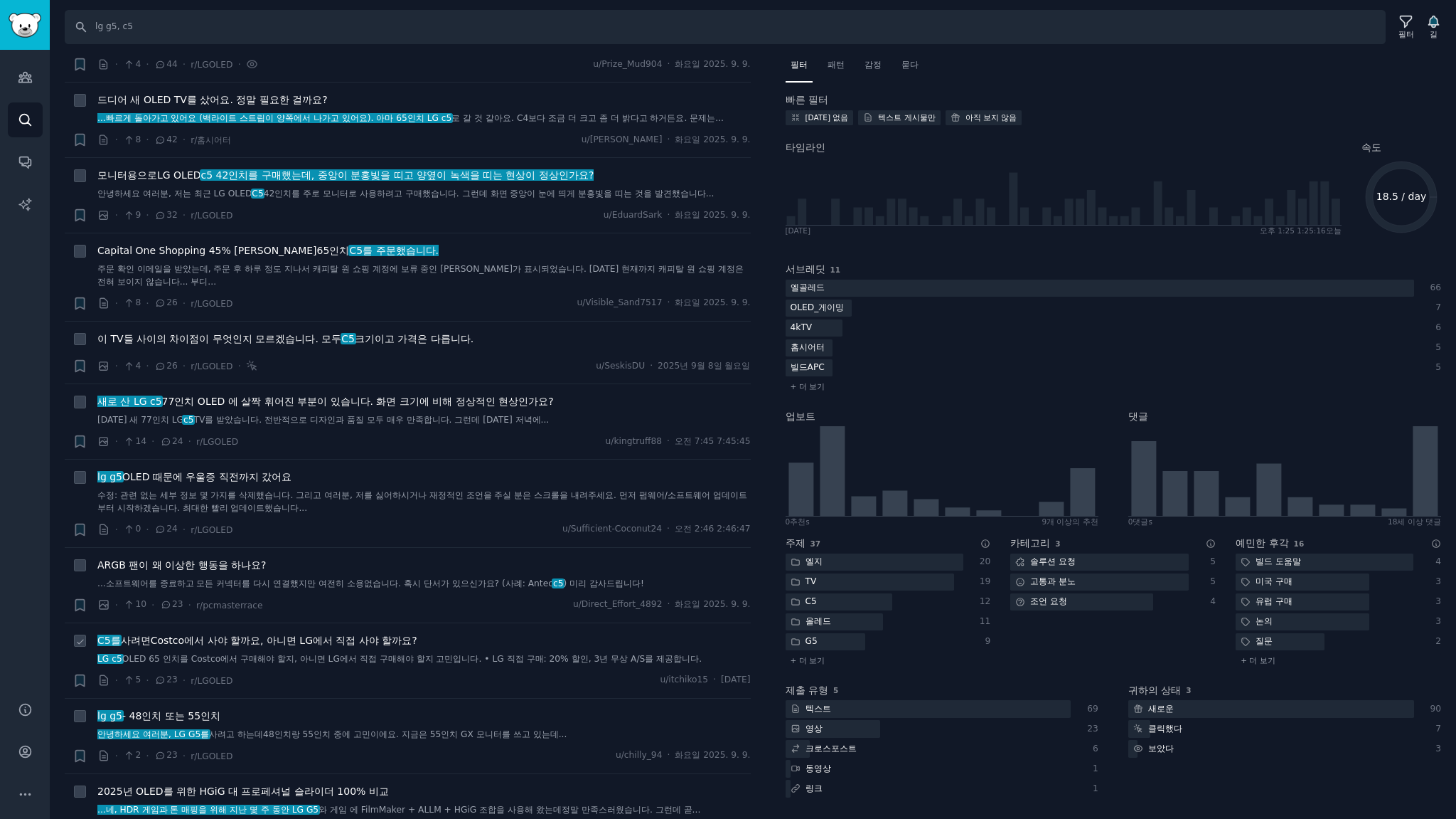
click at [380, 640] on font "Costco에서 사야 할까요, 아니면 LG에서 직접 사야 할까요?" at bounding box center [284, 640] width 266 height 11
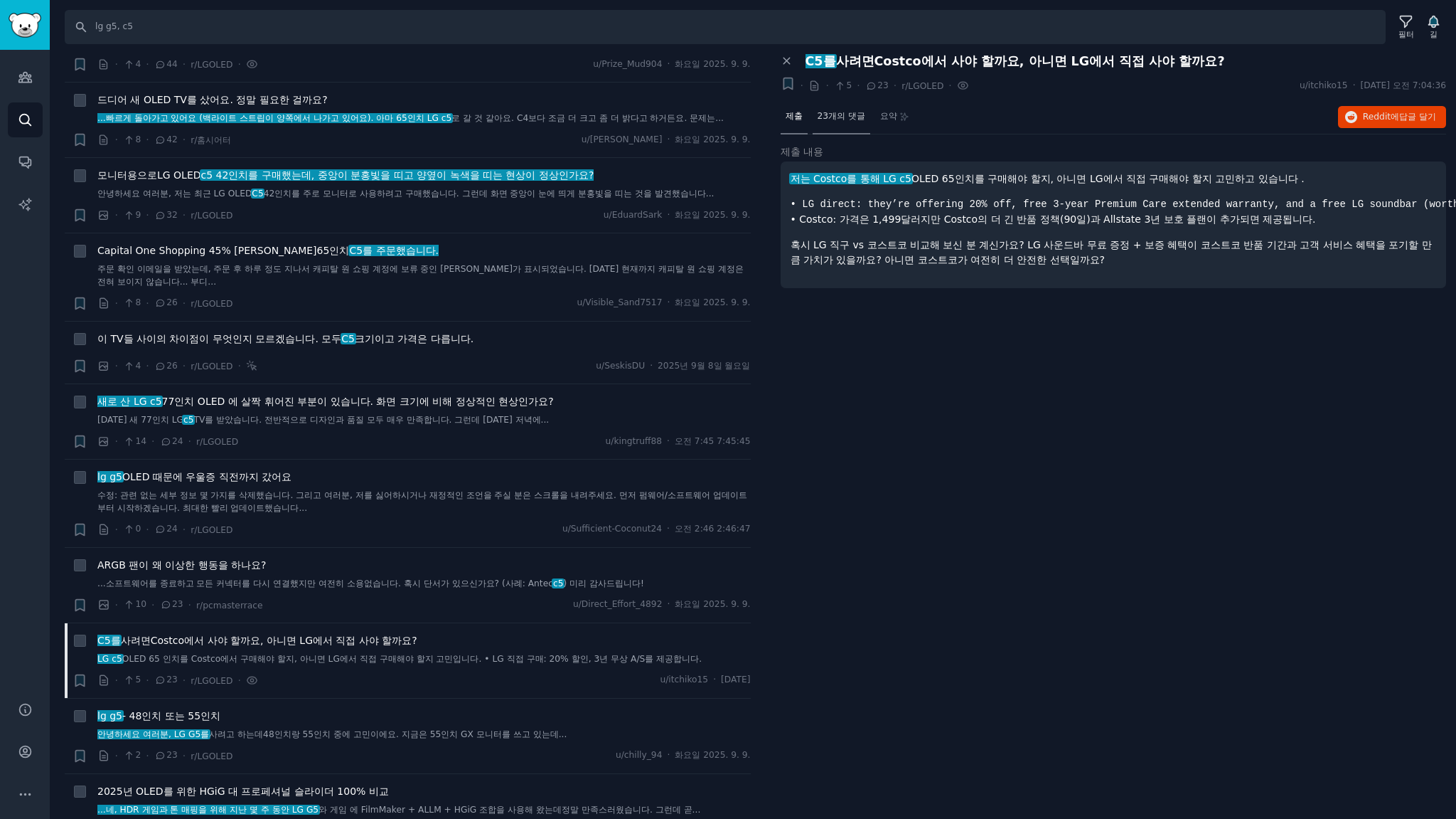
click at [858, 114] on font "23개의 댓글" at bounding box center [841, 116] width 48 height 10
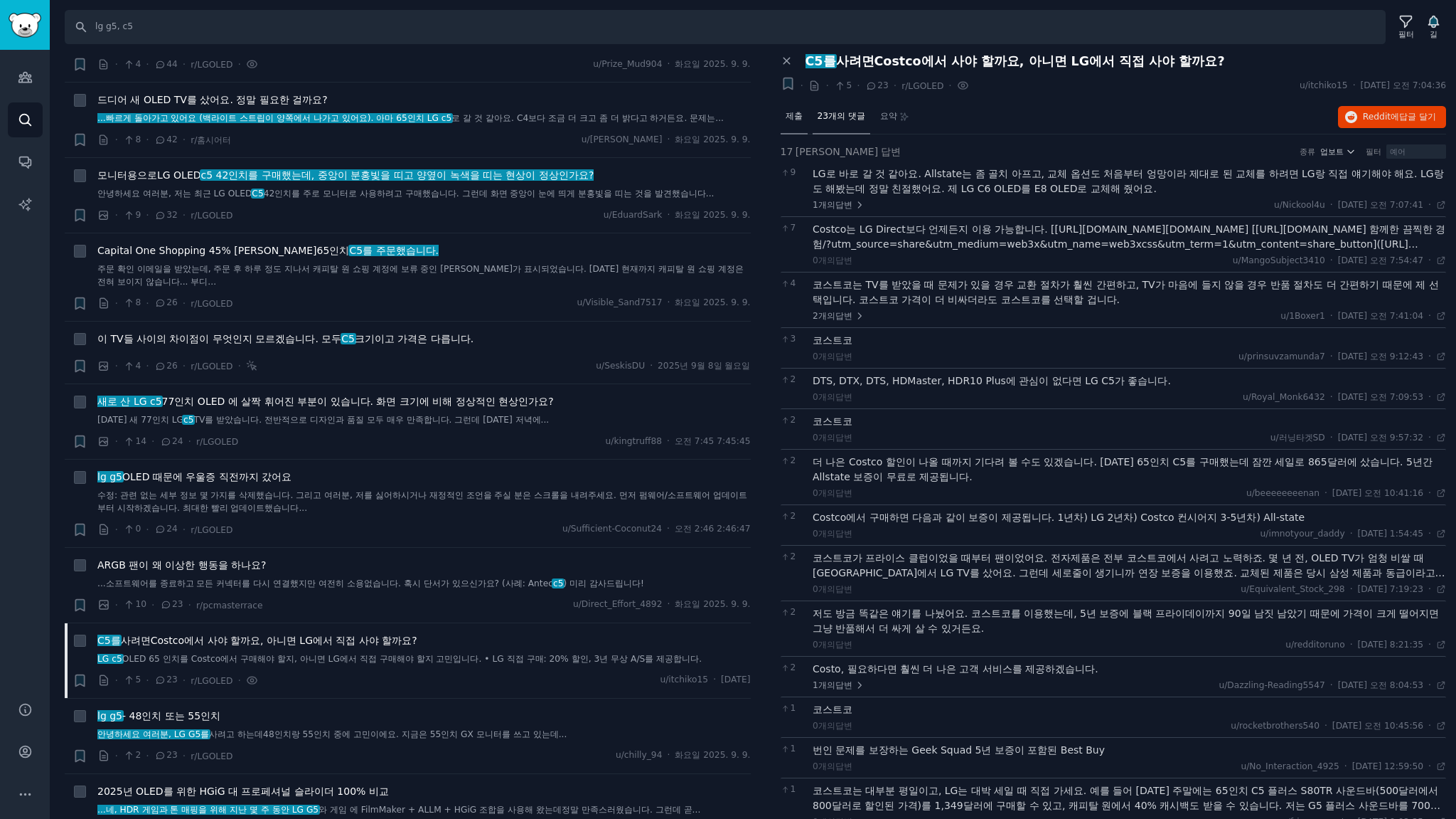
click at [802, 112] on div "제출" at bounding box center [794, 117] width 27 height 34
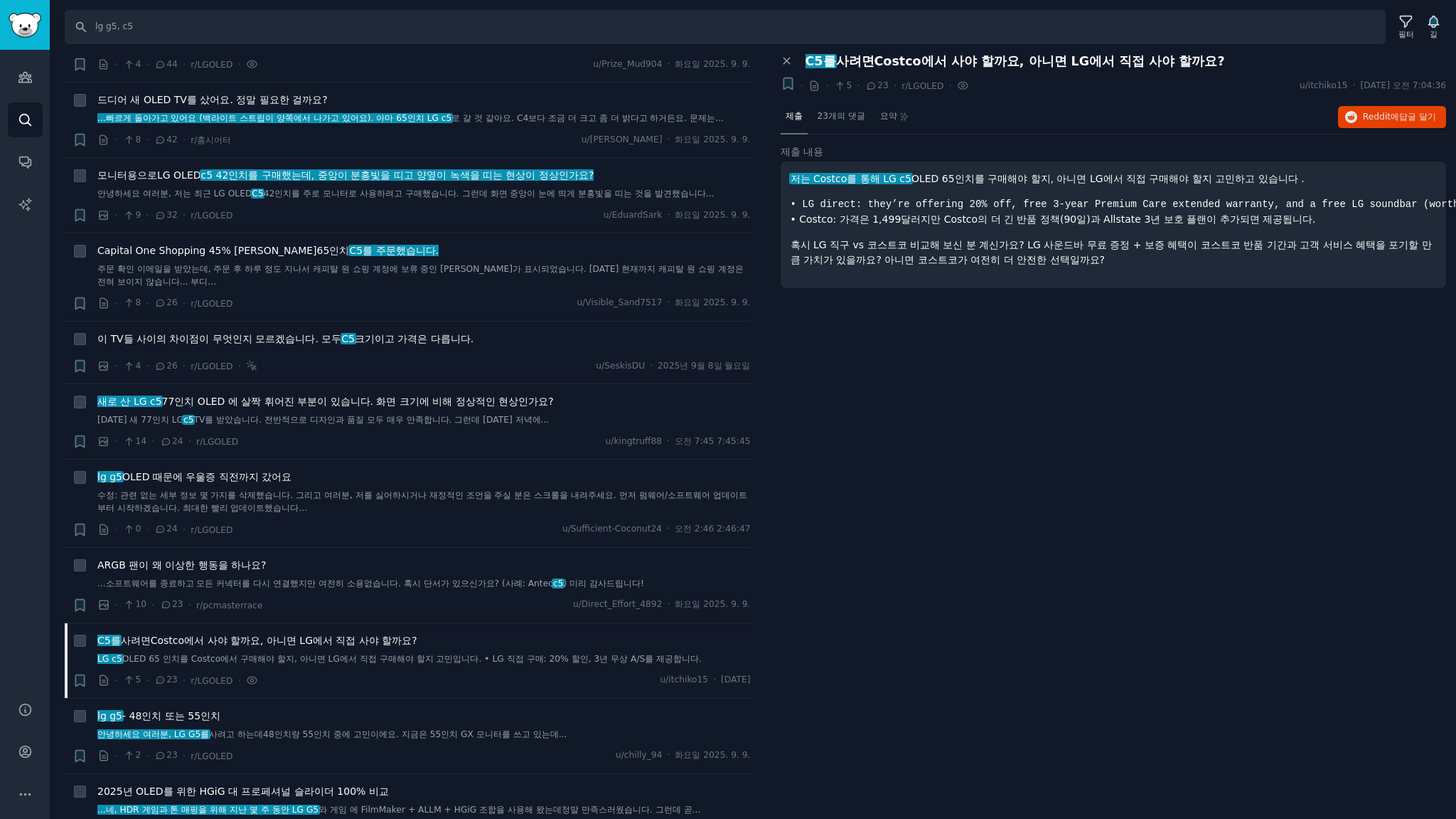
click at [860, 385] on div "패널 닫기 C5를 사려면 Costco에서 사야 할까요, 아니면 LG에서 직접 사야 할까요? + · · 5 · 23 · r/LGOLED · u/…" at bounding box center [1114, 436] width 686 height 765
click at [787, 65] on icon at bounding box center [787, 61] width 13 height 13
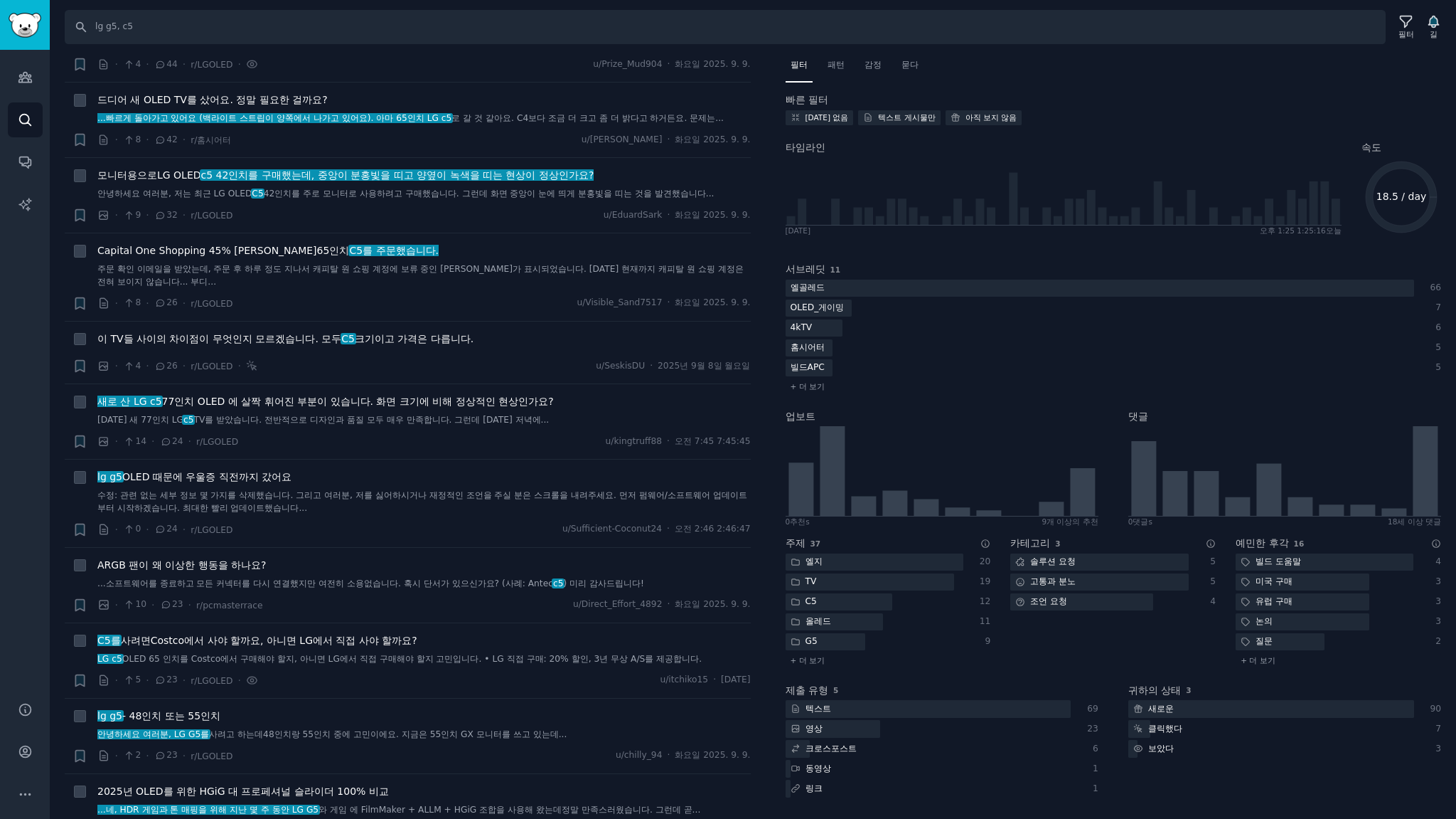
click at [851, 68] on nav "필터 패턴 감정 묻다" at bounding box center [1114, 68] width 656 height 29
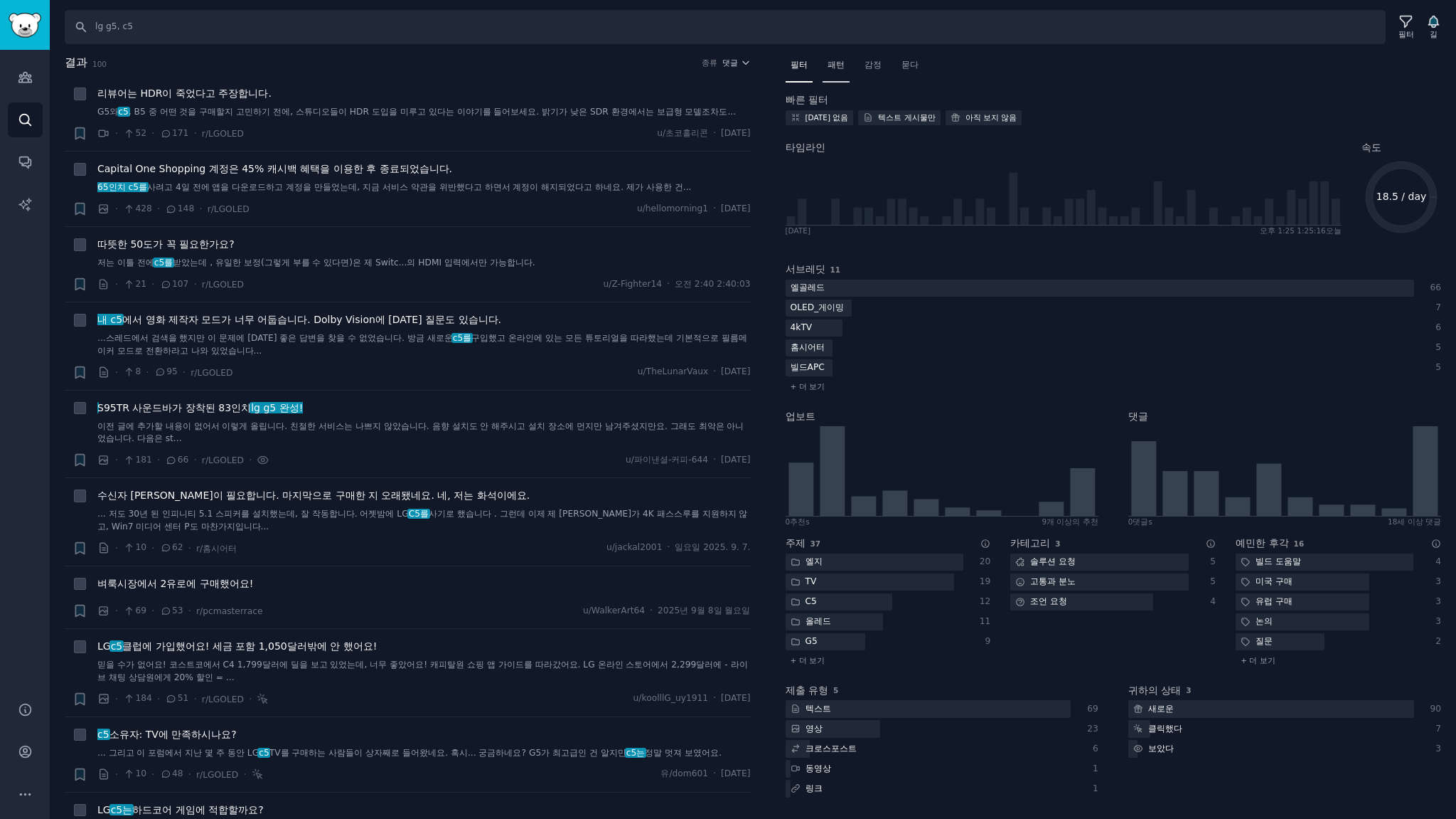
click at [834, 67] on font "패턴" at bounding box center [836, 65] width 17 height 10
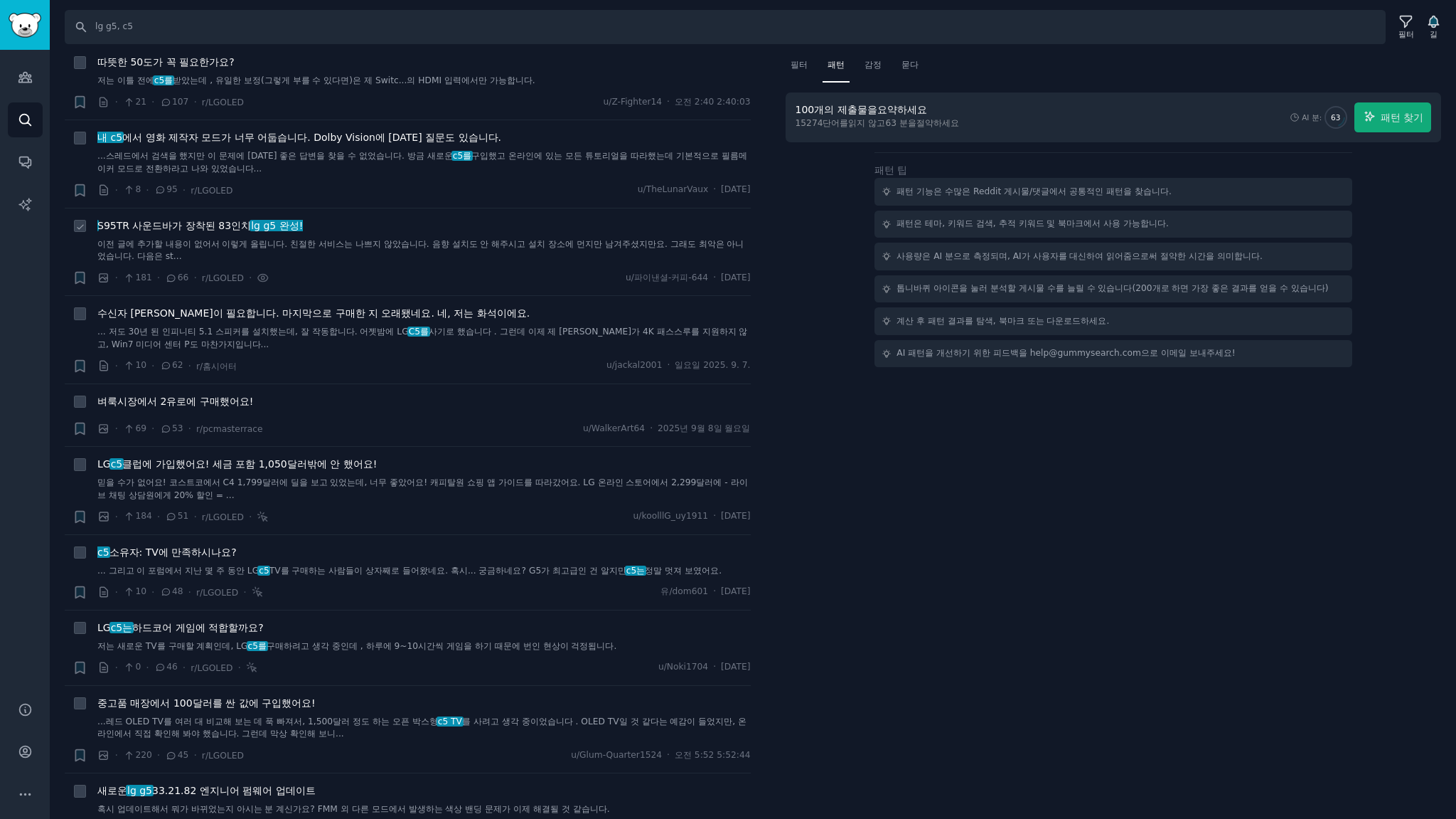
scroll to position [189, 0]
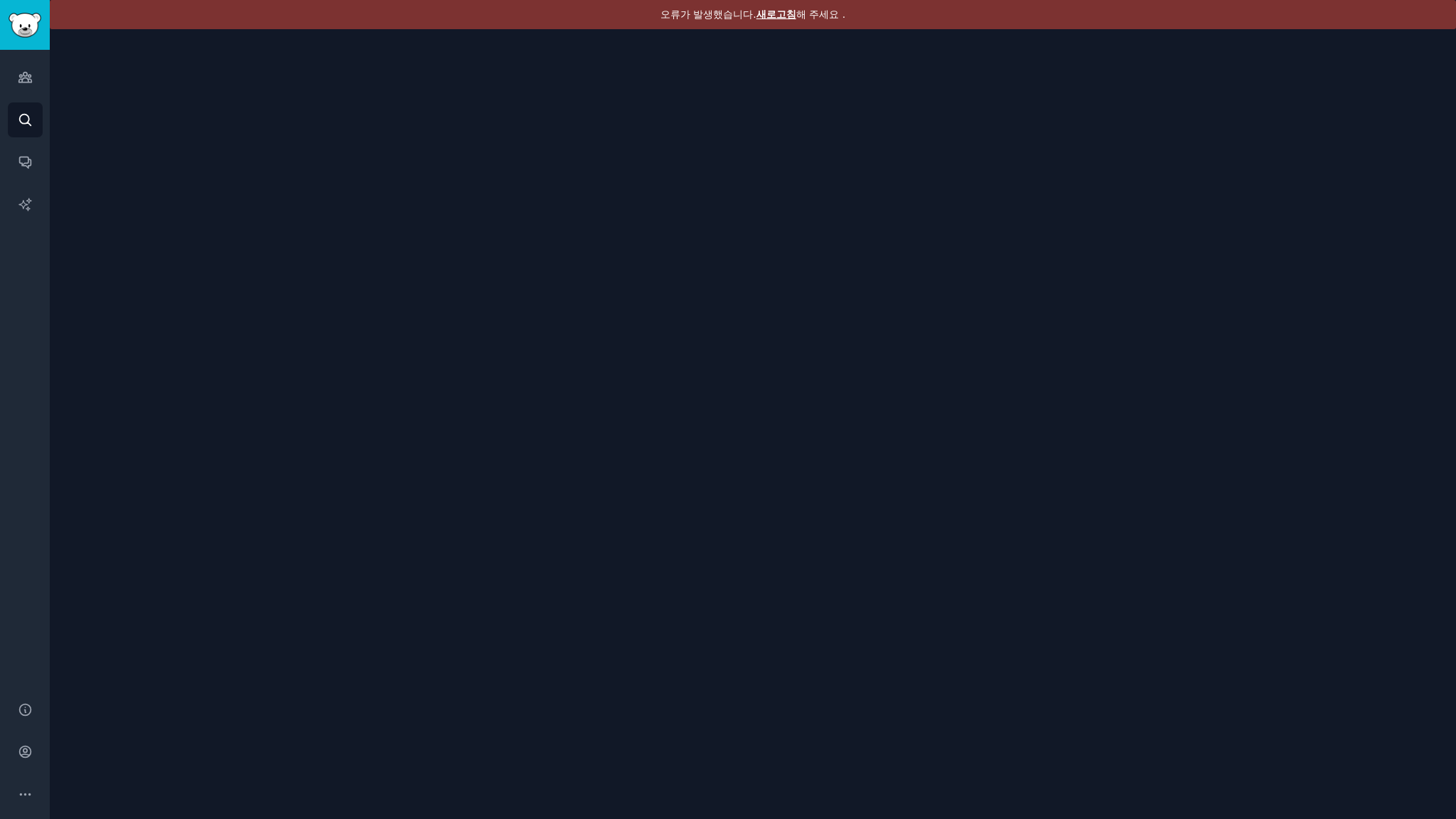
click at [779, 14] on font "새로고침" at bounding box center [776, 14] width 40 height 11
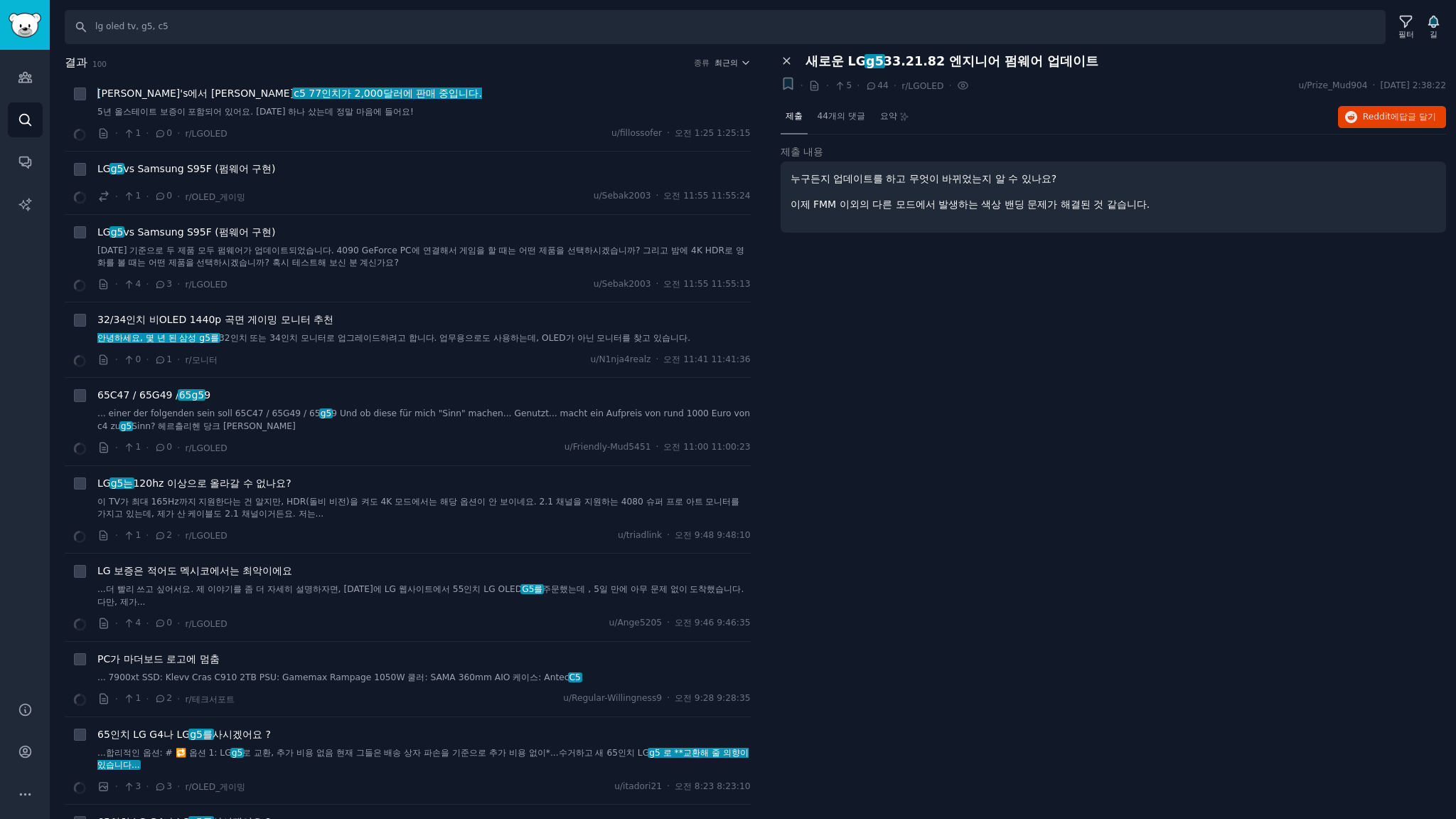
click at [790, 60] on icon at bounding box center [787, 61] width 13 height 13
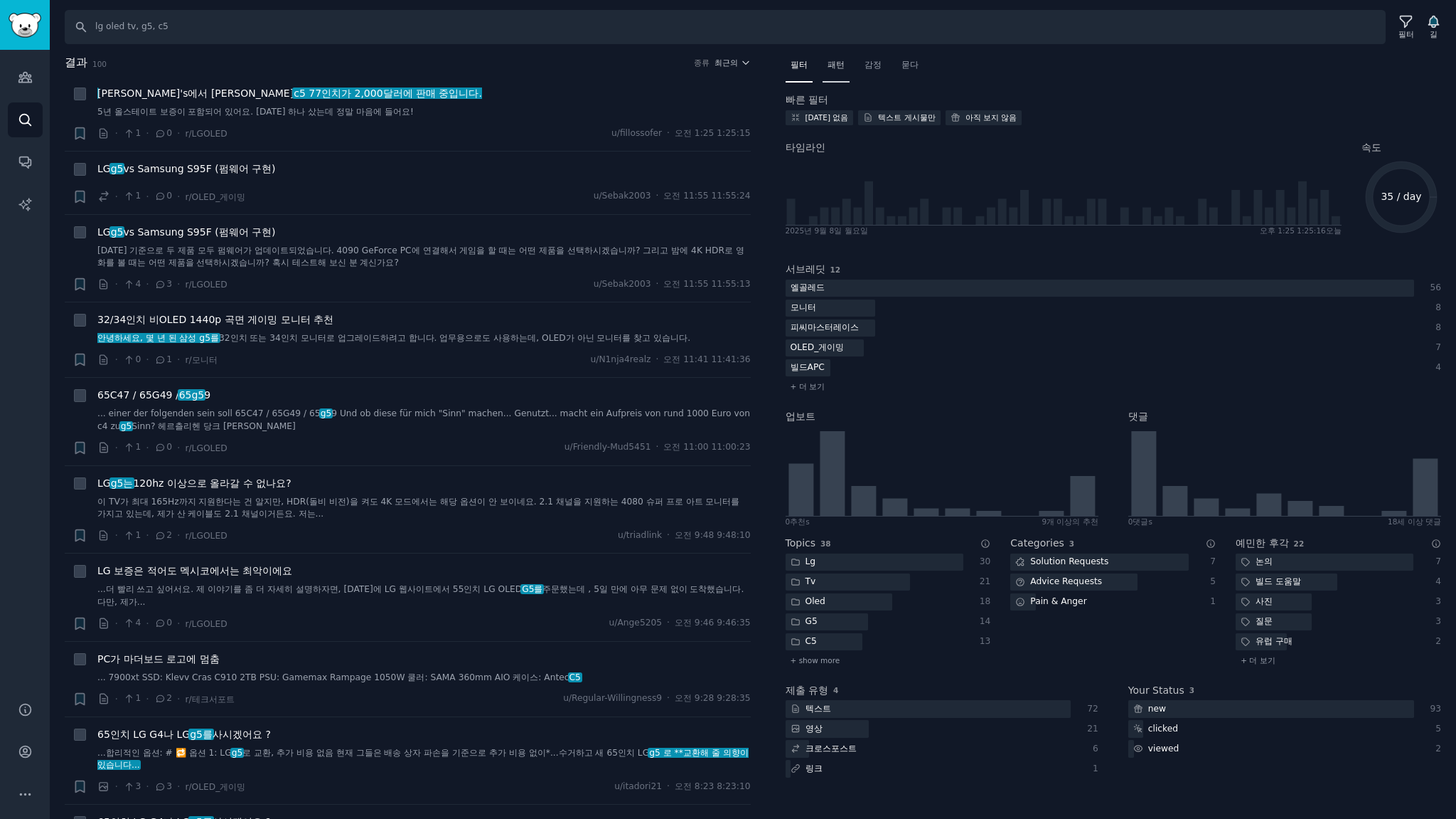
click at [842, 62] on font "패턴" at bounding box center [836, 65] width 17 height 10
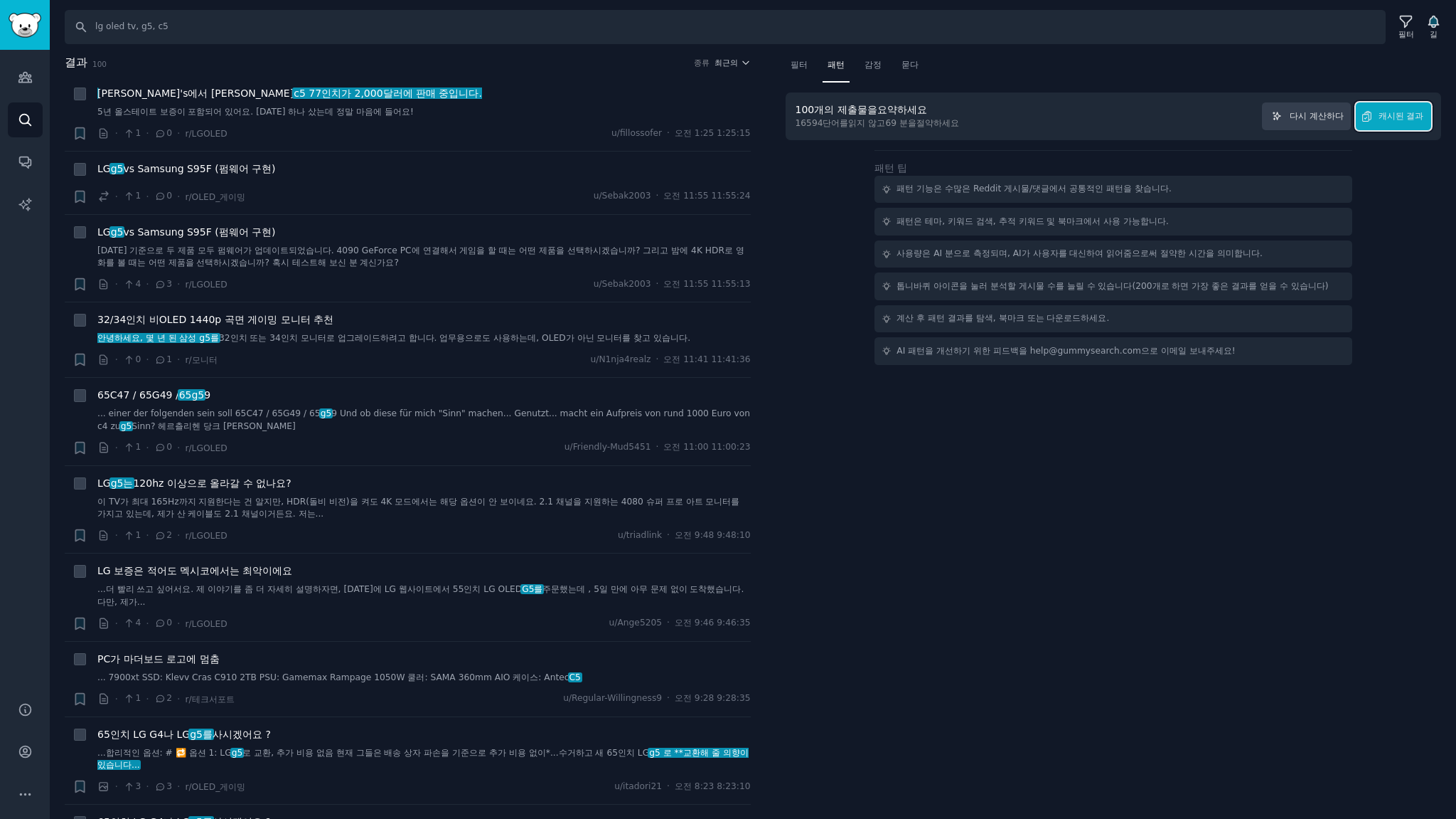
click at [1405, 115] on font "캐시된 결과" at bounding box center [1402, 116] width 46 height 10
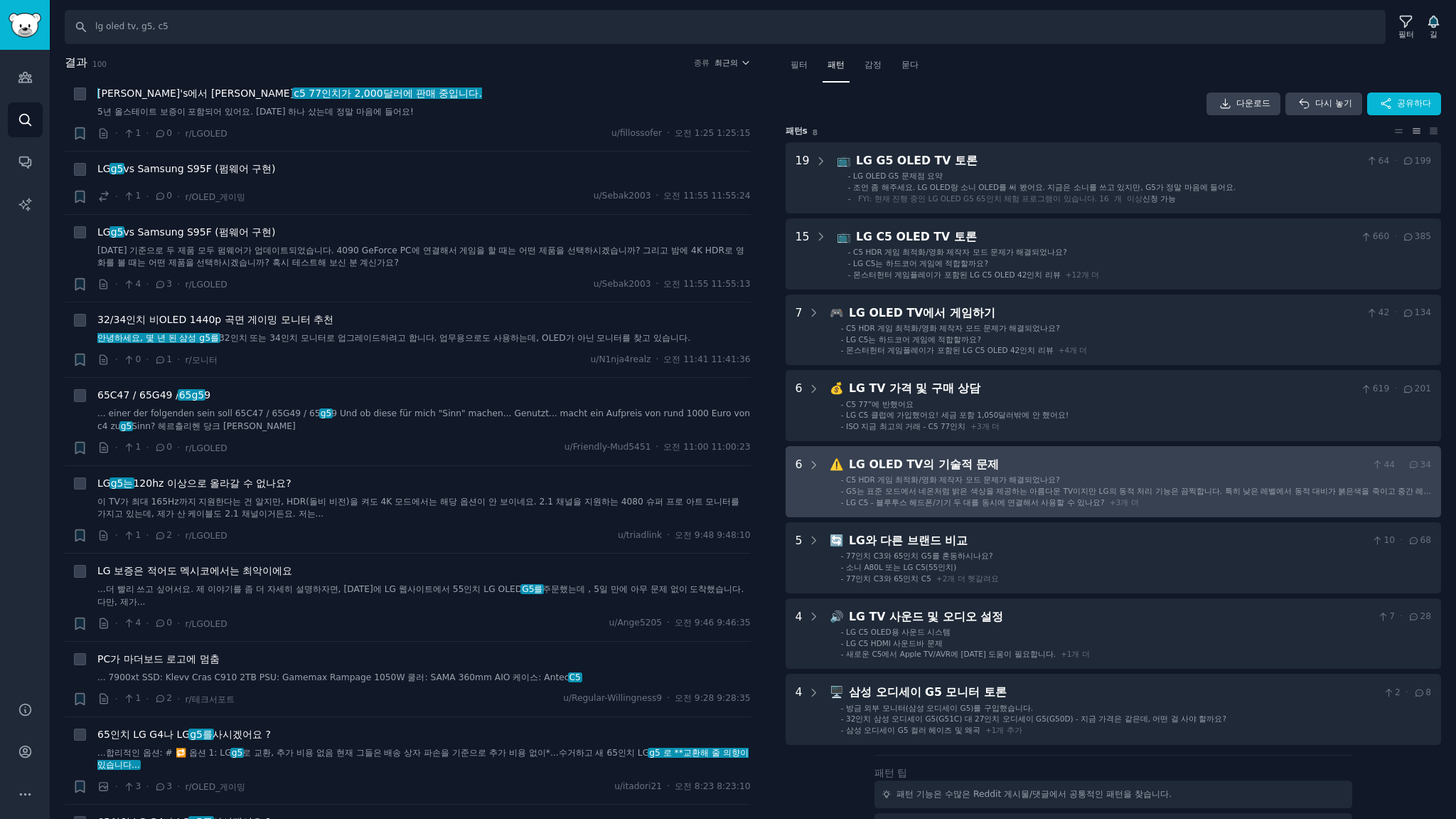
click at [1108, 472] on div "⚠️ LG OLED TV의 기술적 문제 44 · 34 - C5 HDR 게임 최적화/영화 제작자 모드 문제가 해결되었나요? - G5는 표준 모드…" at bounding box center [1131, 481] width 602 height 51
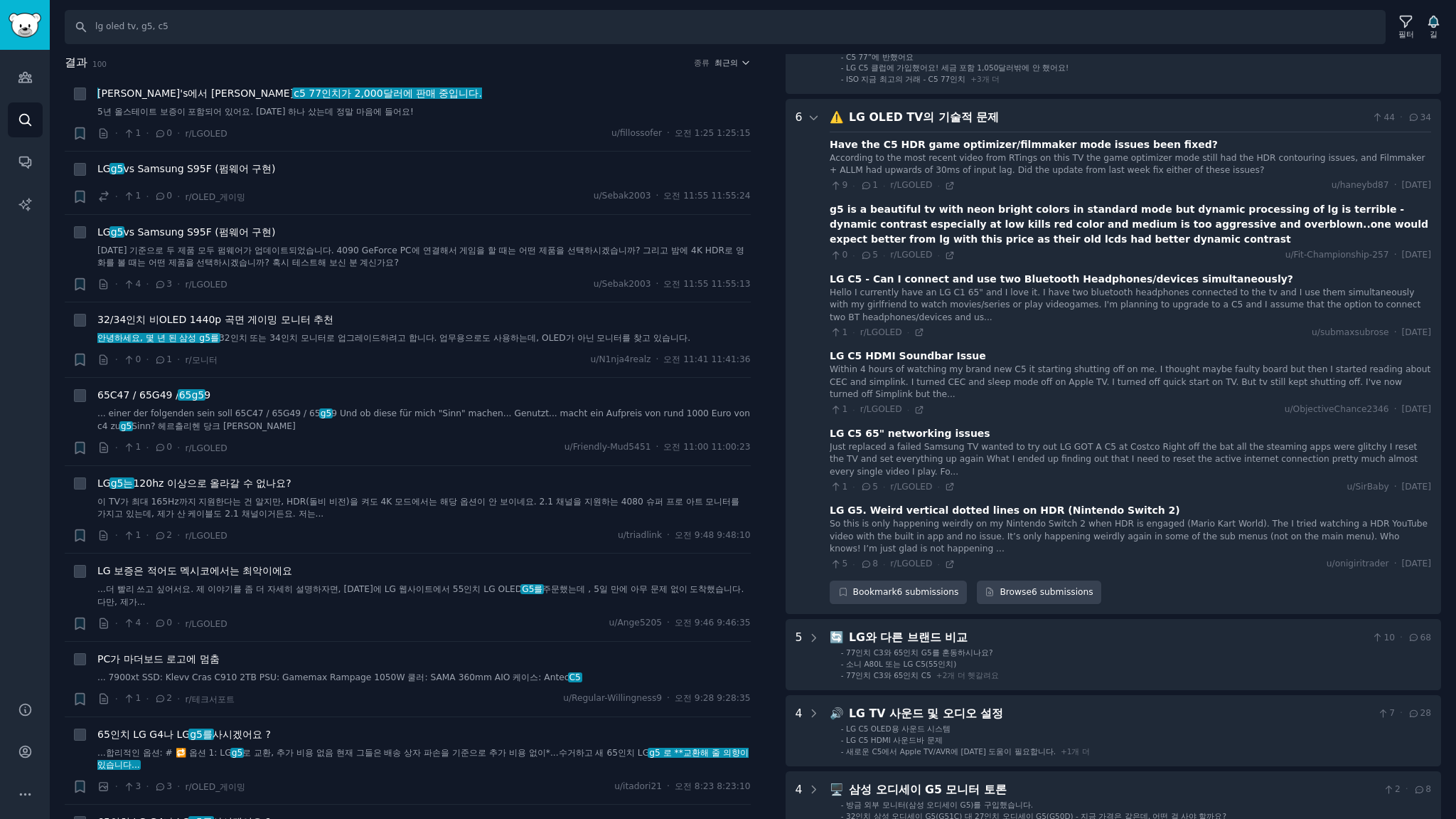
scroll to position [392, 0]
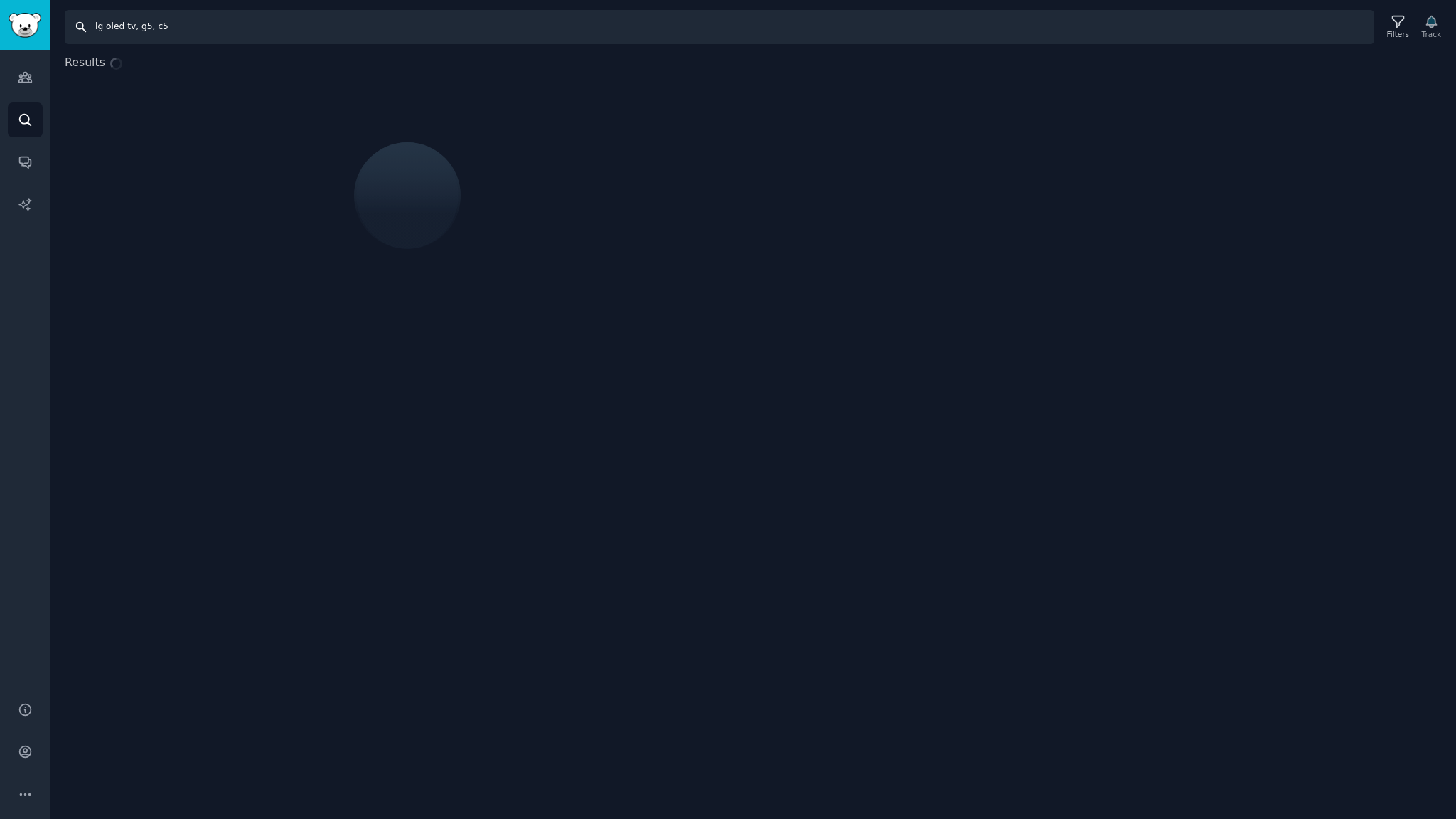
drag, startPoint x: 247, startPoint y: 33, endPoint x: 0, endPoint y: 23, distance: 247.2
click at [0, 26] on div "Audiences Search Conversations AI Reports Help Account More Search lg oled tv, …" at bounding box center [728, 409] width 1456 height 819
type input "ㄴ"
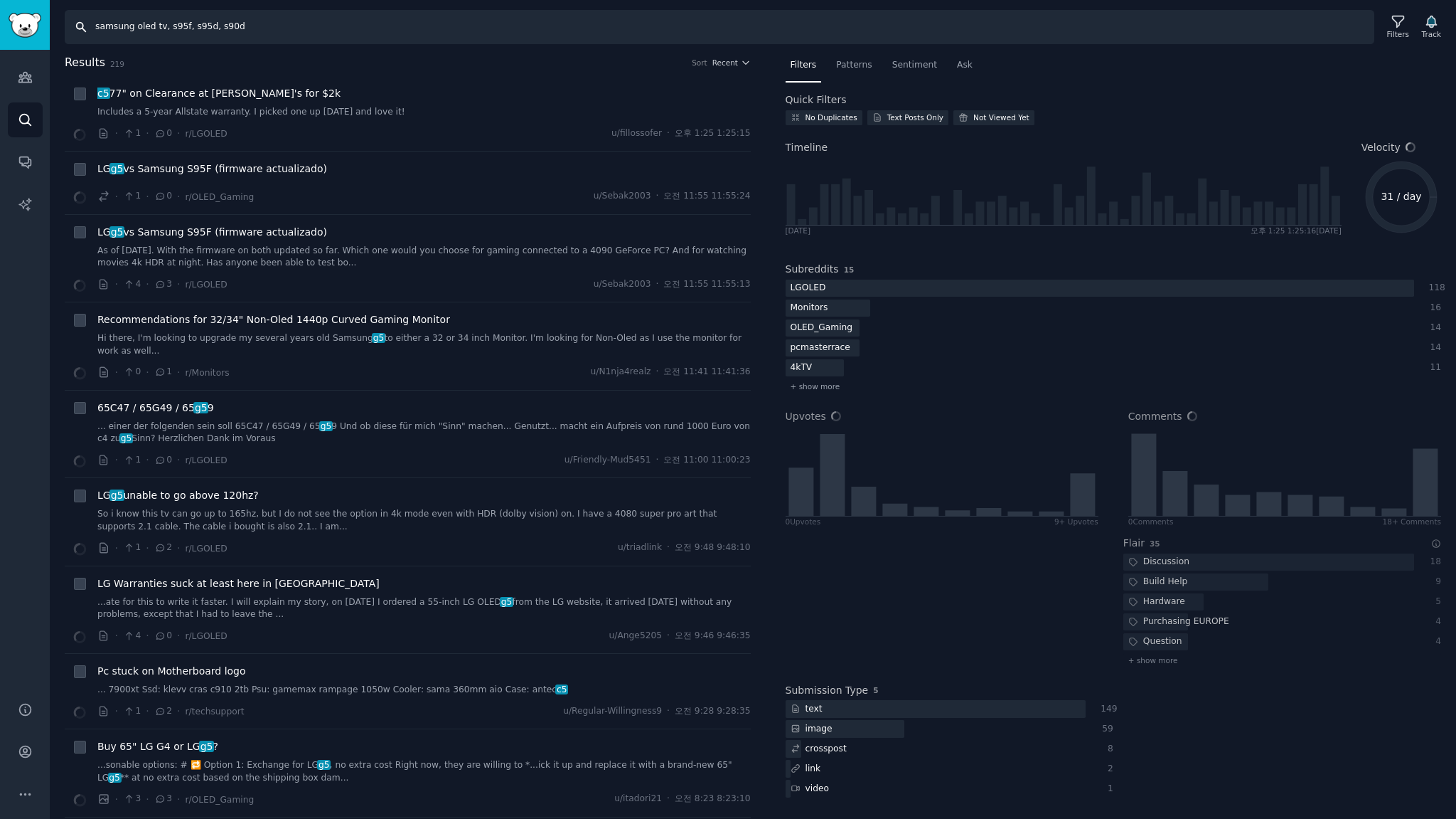
type input "samsung oled tv, s95f, s95d, s90d"
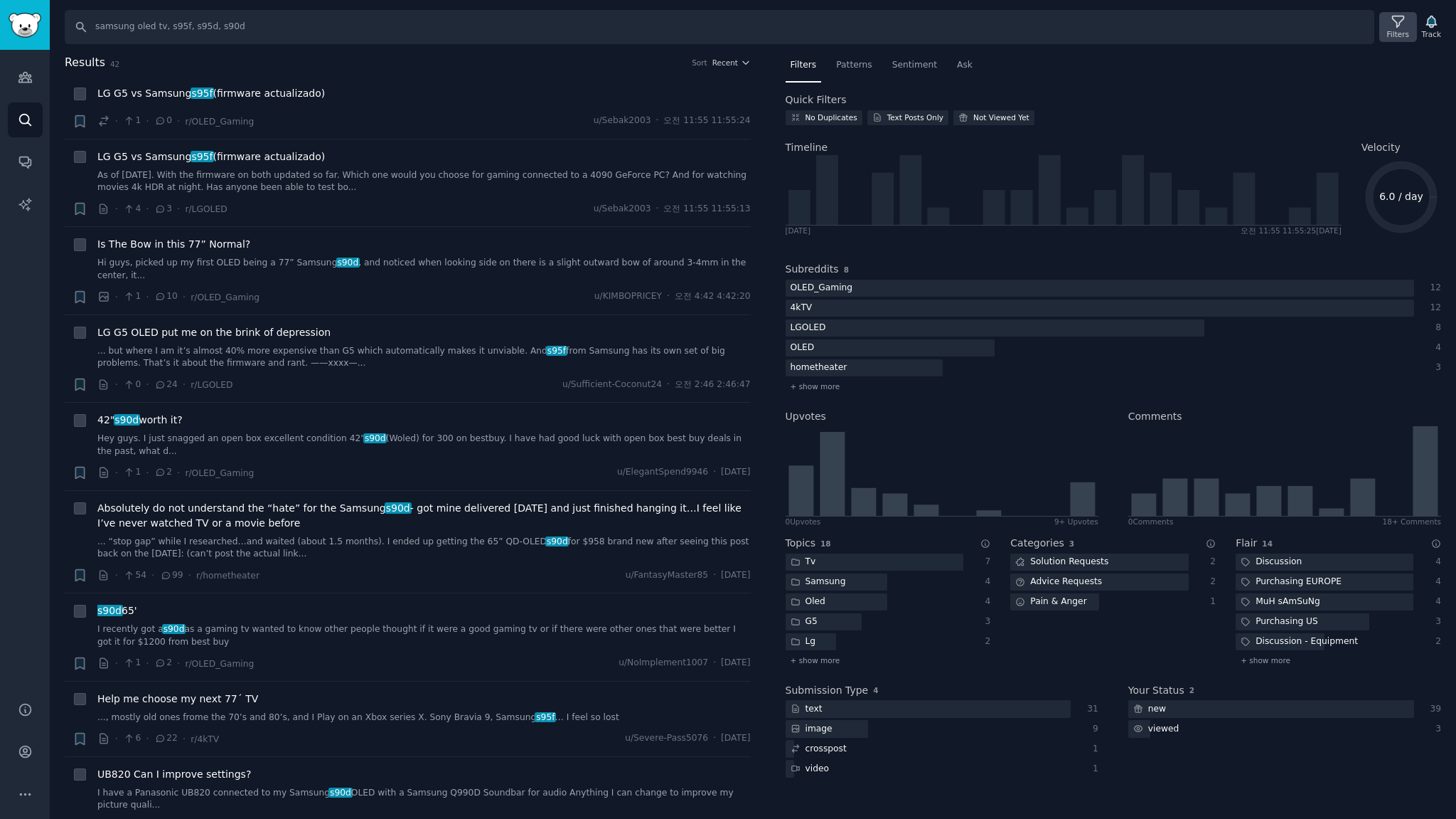
click at [1400, 26] on icon at bounding box center [1397, 22] width 11 height 11
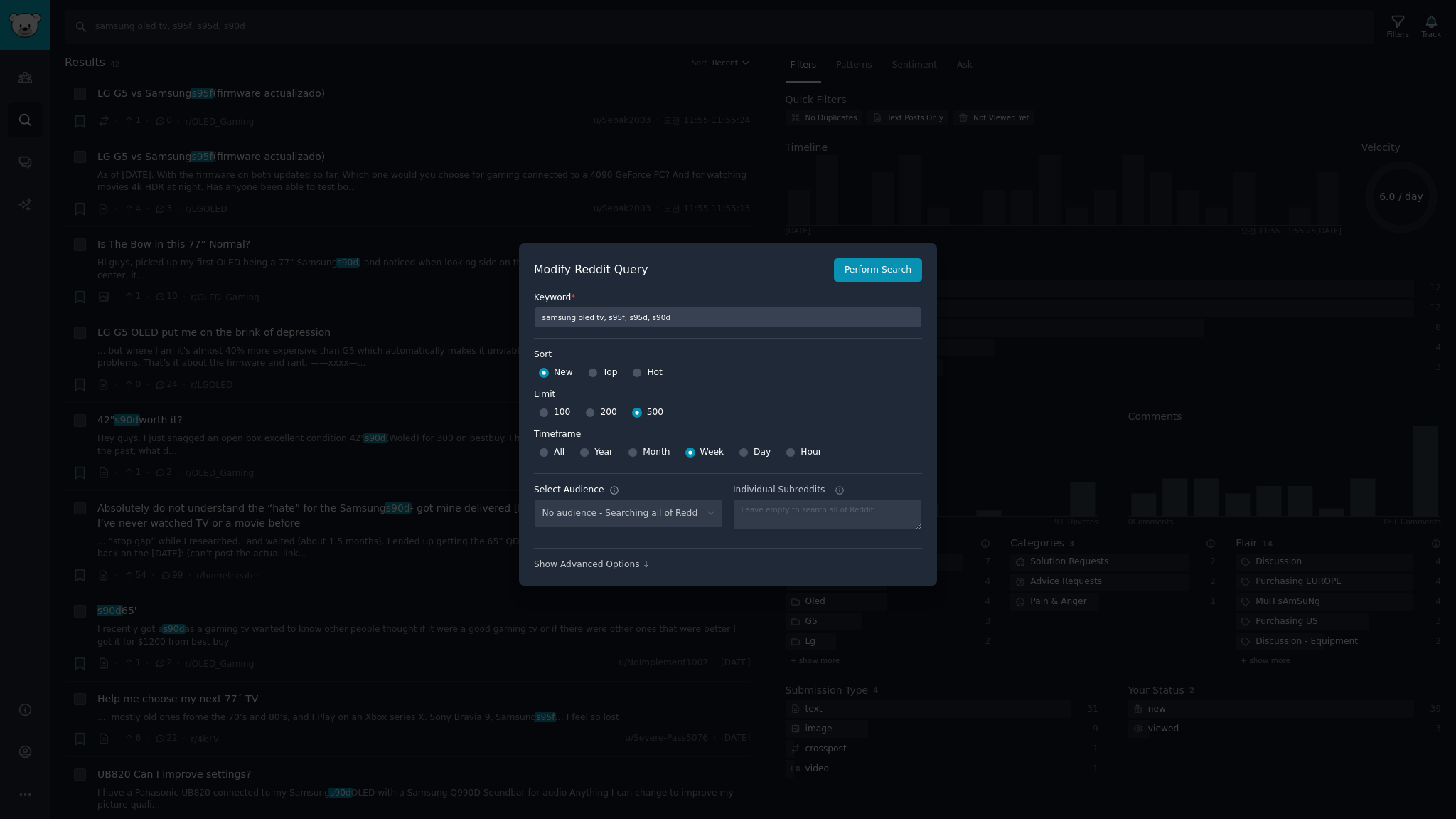
click at [653, 515] on div "No audience - Searching all of Reddit" at bounding box center [629, 513] width 189 height 29
select select "c7830b3eec"
click at [662, 513] on select "No audience - Searching all of Reddit stanbyme - 35 Subreddits internetexplorer…" at bounding box center [629, 513] width 189 height 29
click at [534, 498] on select "No audience - Searching all of Reddit stanbyme - 35 Subreddits internetexplorer…" at bounding box center [629, 513] width 189 height 29
click at [880, 276] on button "Perform Search" at bounding box center [878, 271] width 88 height 24
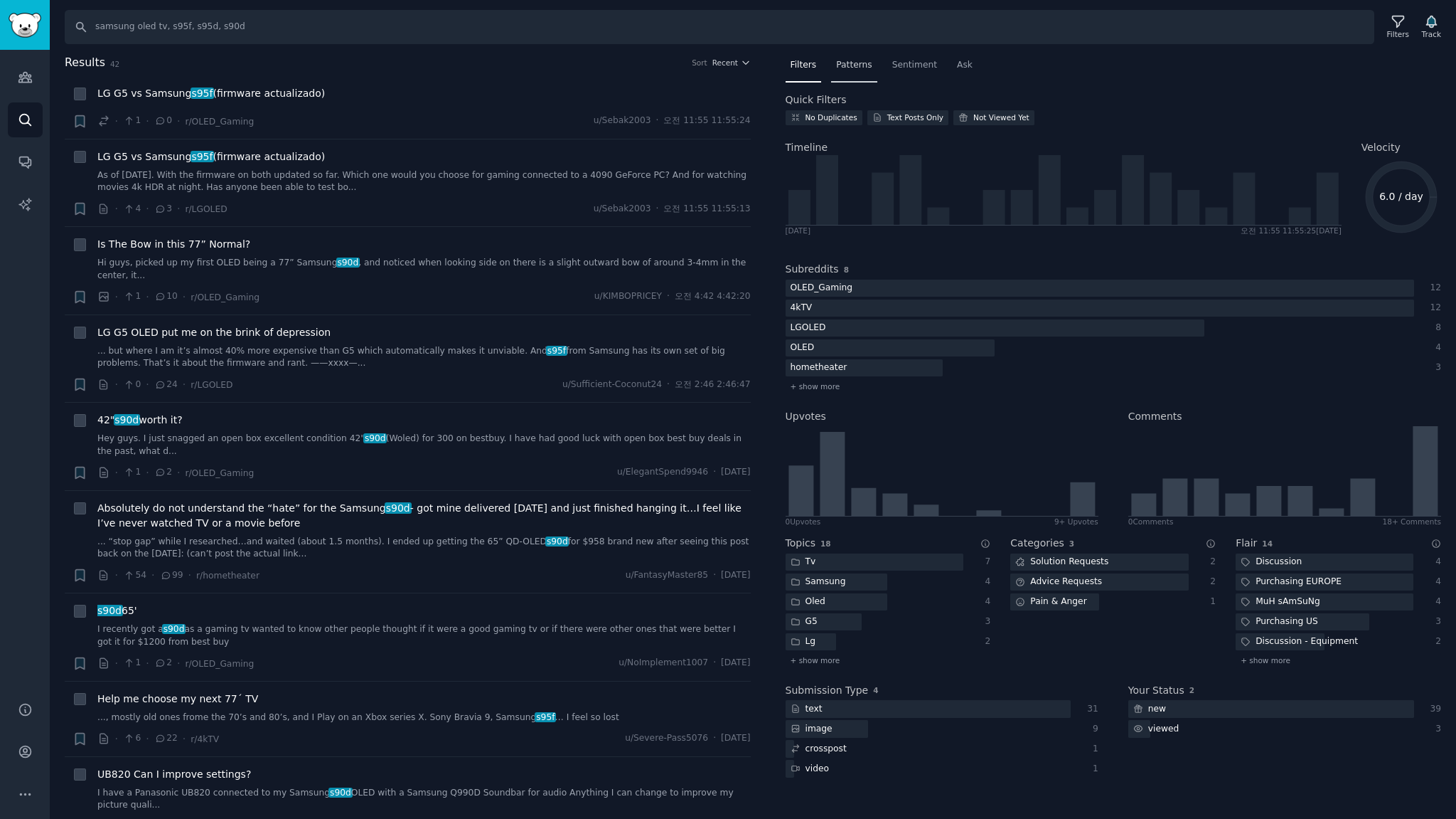
drag, startPoint x: 845, startPoint y: 64, endPoint x: 1014, endPoint y: 88, distance: 170.7
click at [845, 65] on span "Patterns" at bounding box center [853, 65] width 35 height 13
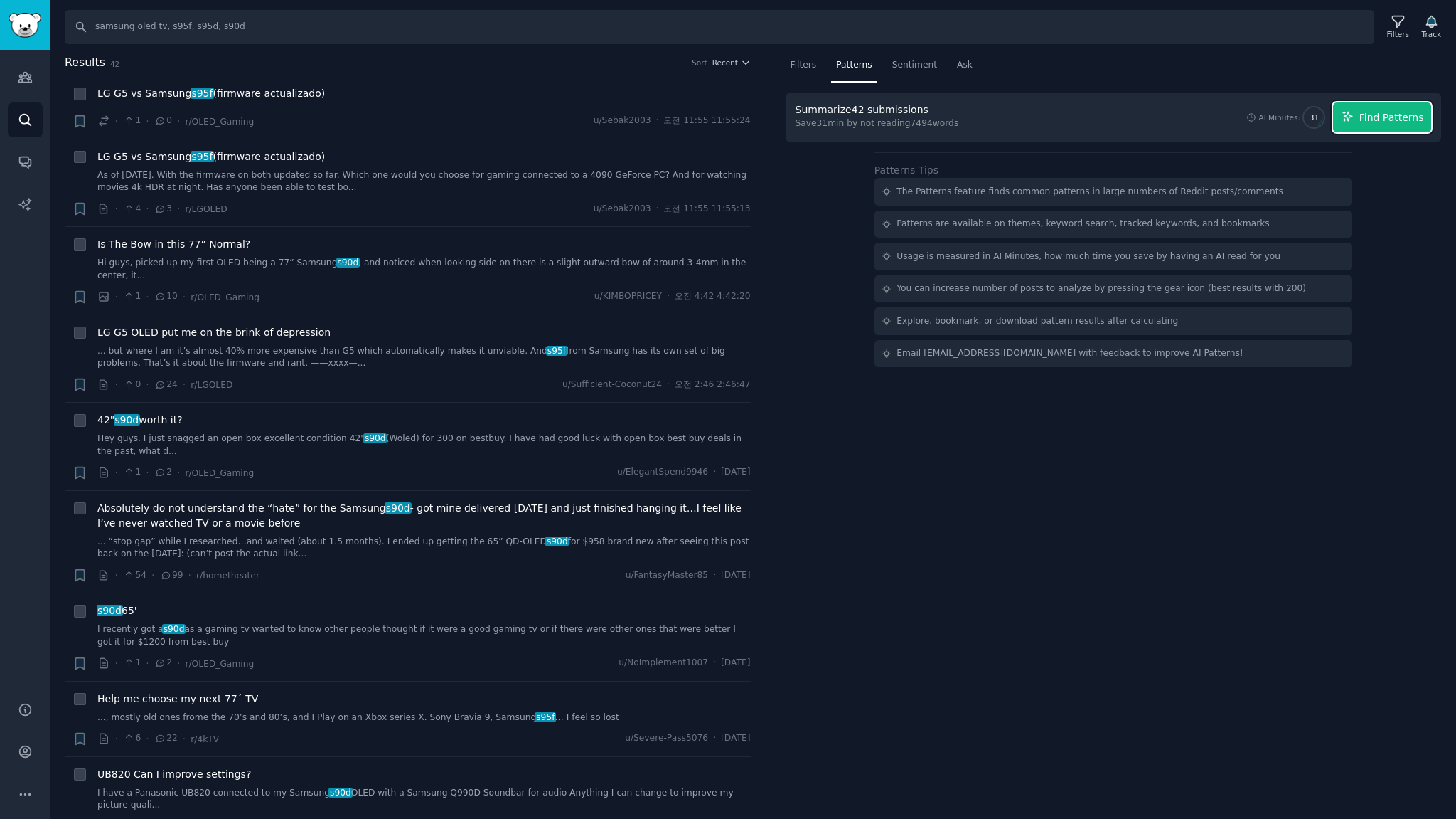
click at [1401, 114] on span "Find Patterns" at bounding box center [1391, 117] width 65 height 15
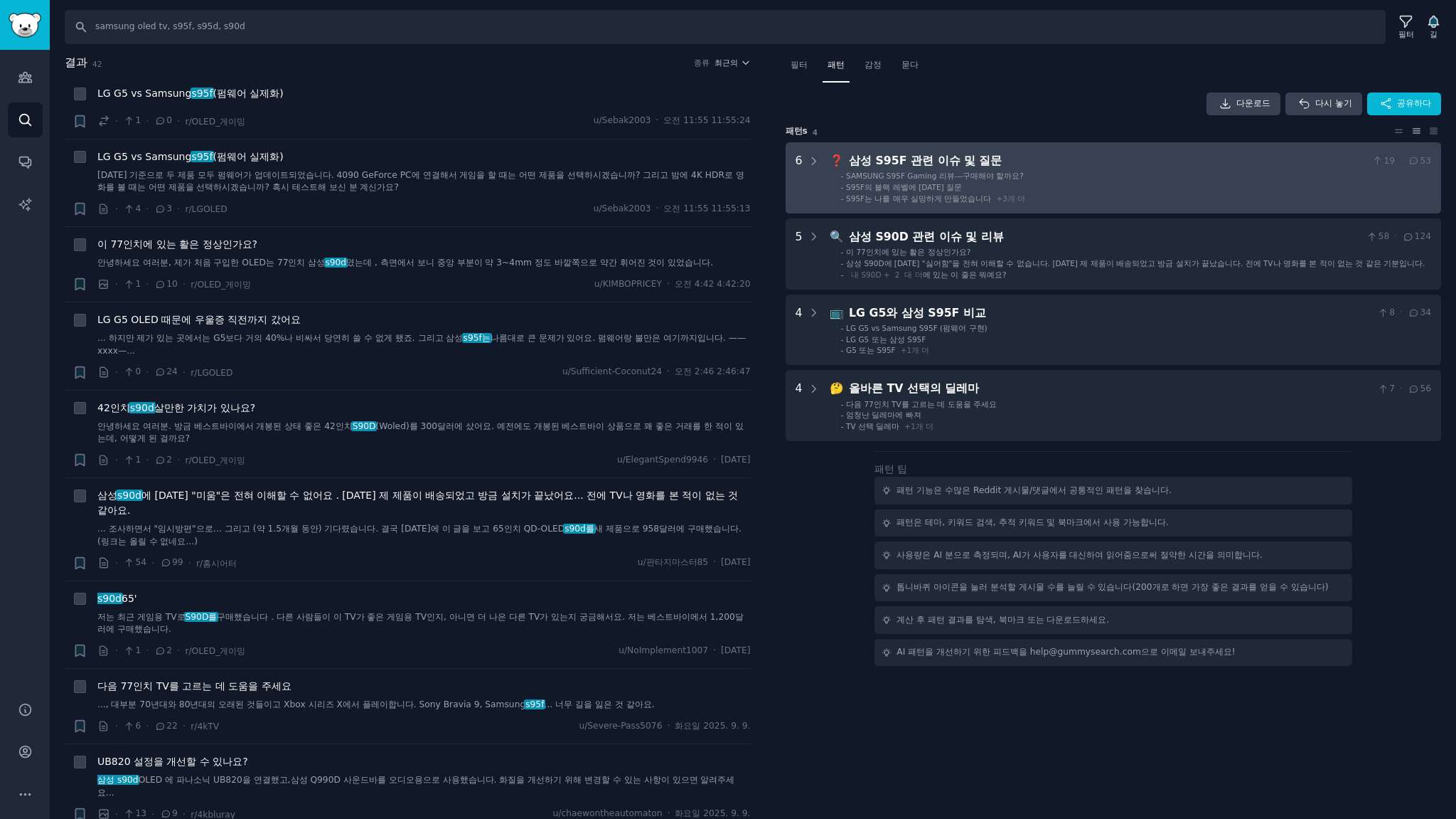
click at [1101, 162] on div "삼성 S95F 관련 이슈 및 질문" at bounding box center [1108, 161] width 518 height 18
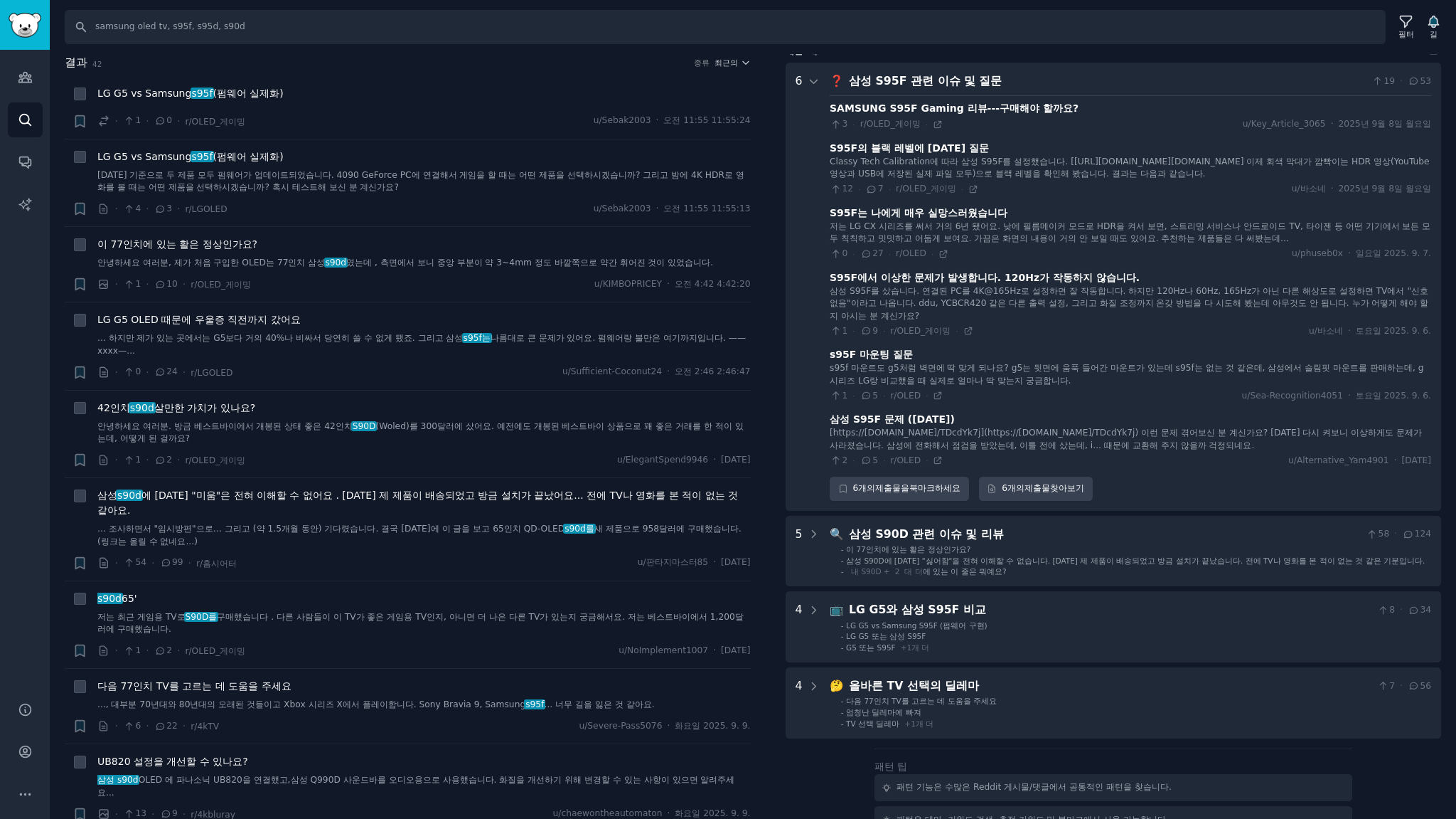
scroll to position [88, 0]
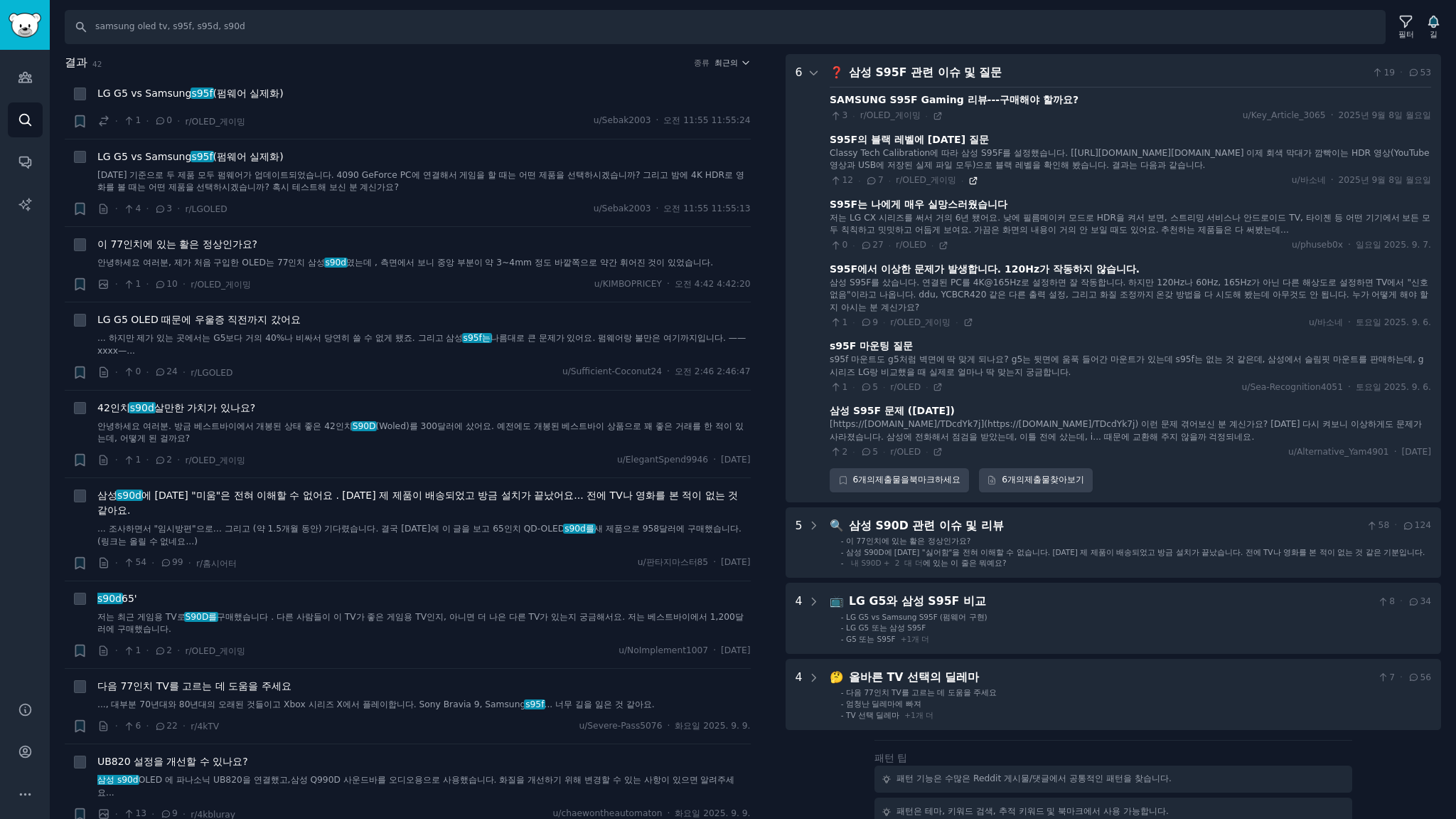
click at [968, 186] on icon at bounding box center [974, 181] width 10 height 10
click at [938, 250] on icon at bounding box center [943, 246] width 10 height 10
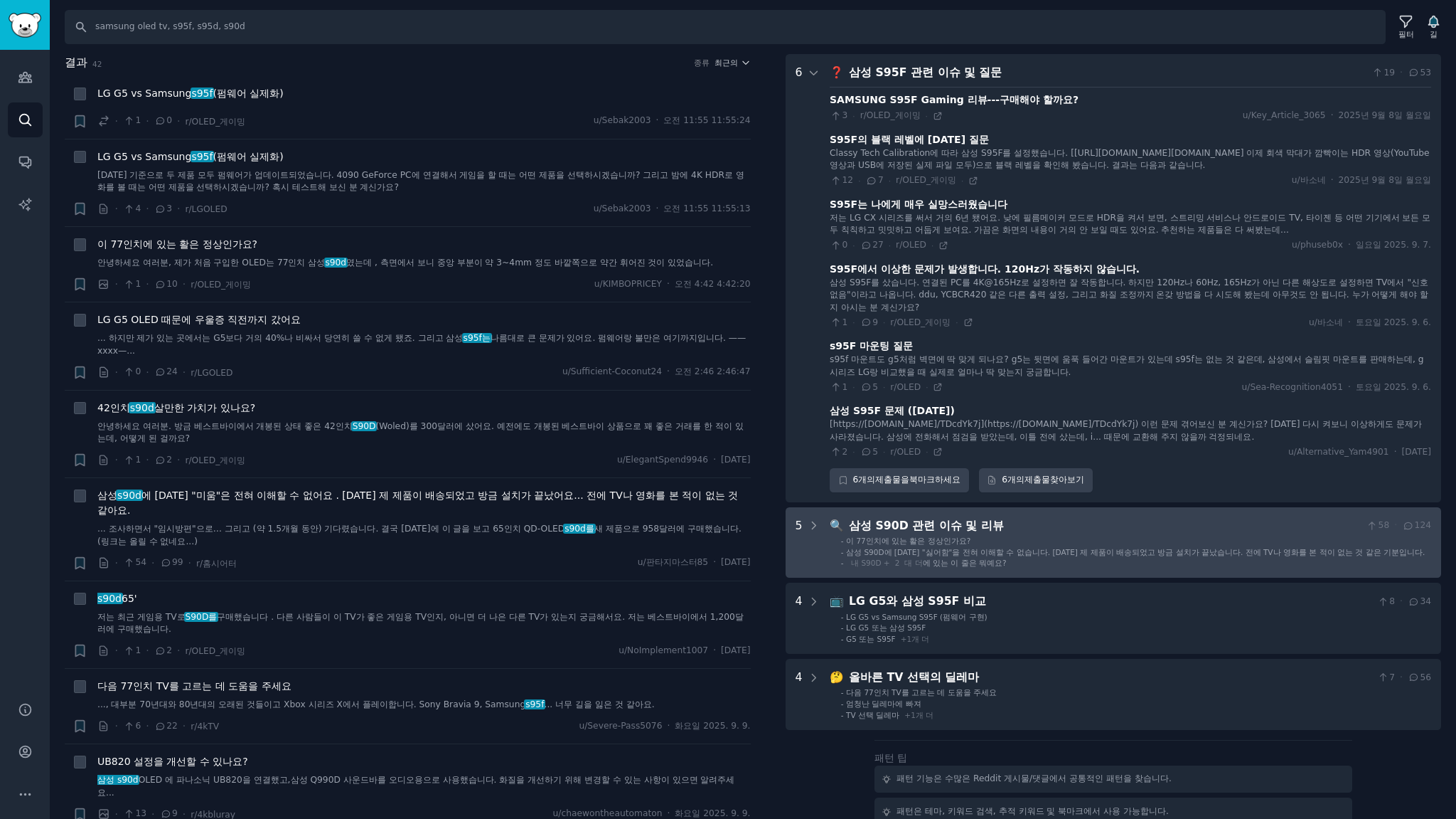
click at [1108, 534] on div "삼성 S90D 관련 이슈 및 리뷰" at bounding box center [1105, 526] width 512 height 18
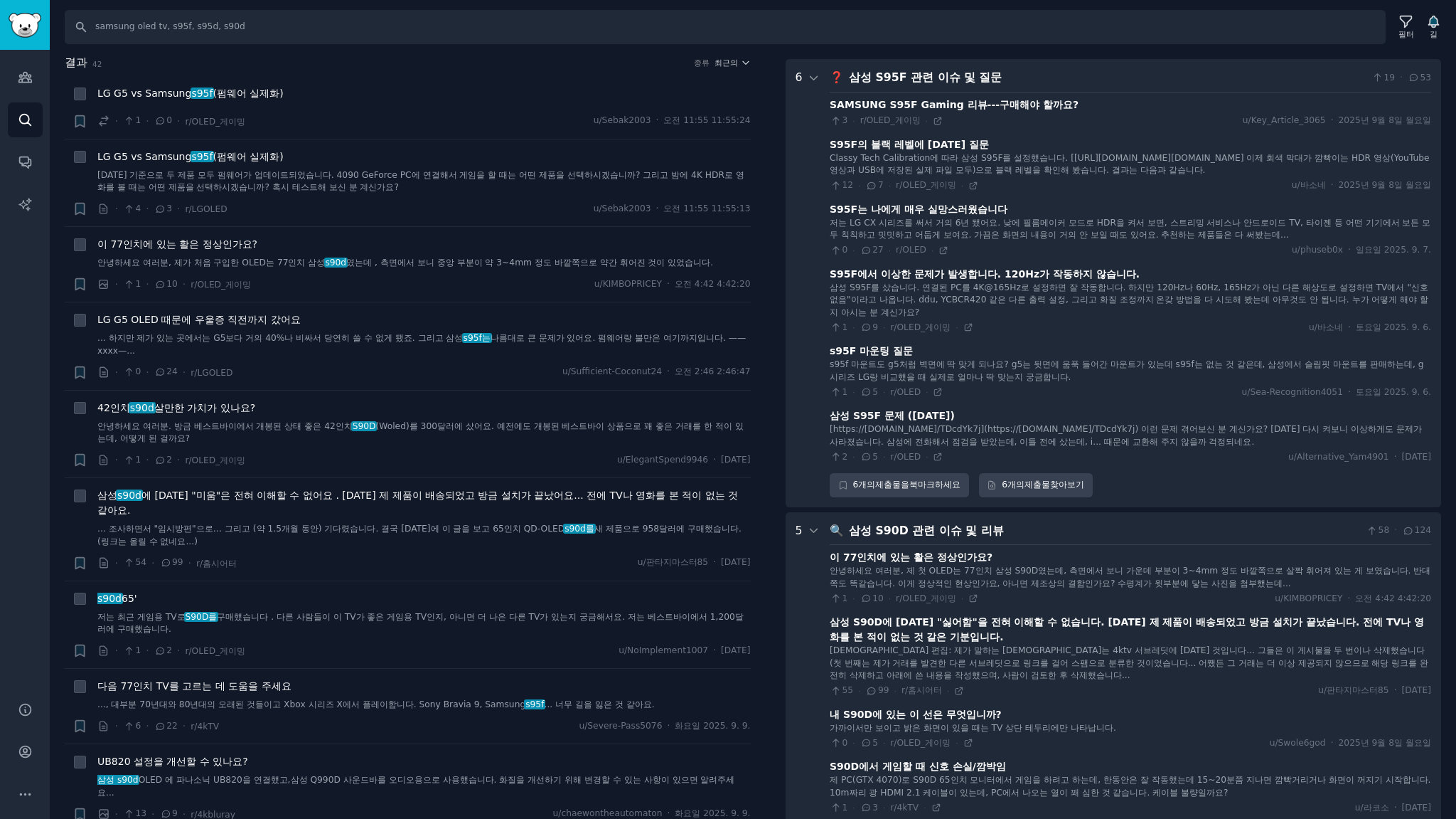
scroll to position [0, 0]
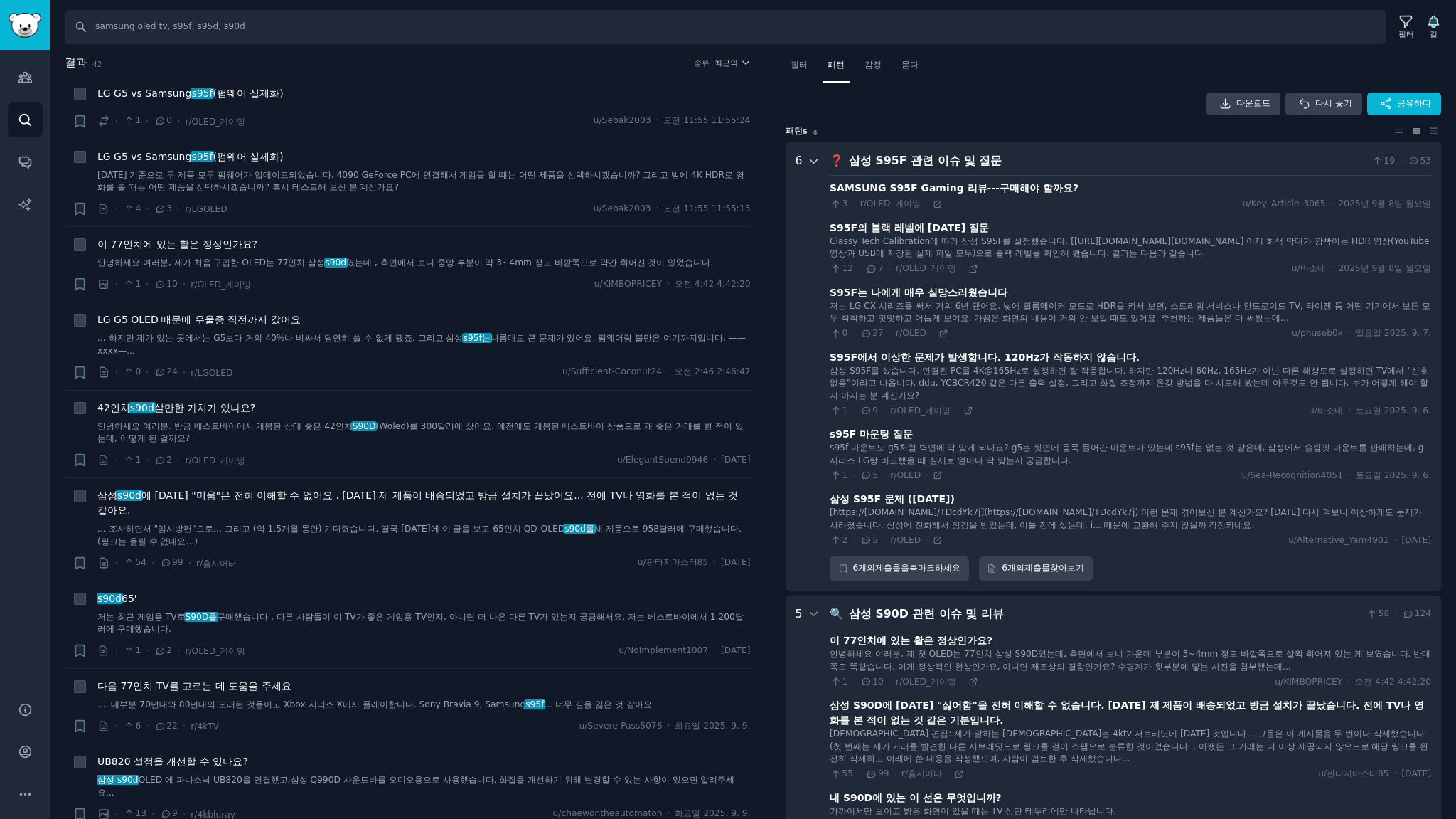
drag, startPoint x: 814, startPoint y: 160, endPoint x: 827, endPoint y: 174, distance: 19.1
click at [815, 160] on icon at bounding box center [814, 161] width 13 height 13
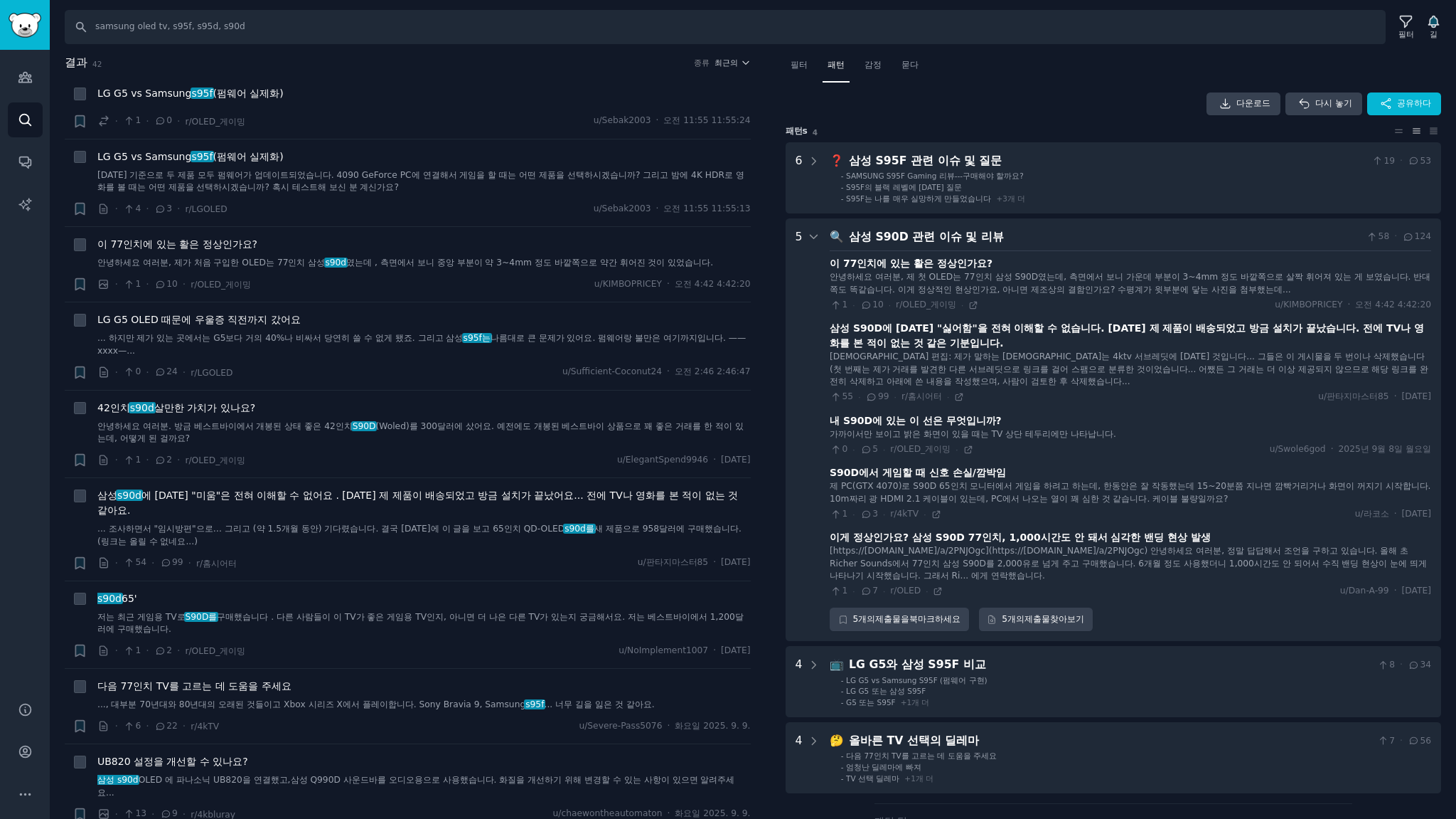
drag, startPoint x: 815, startPoint y: 236, endPoint x: 827, endPoint y: 242, distance: 13.4
click at [816, 235] on icon at bounding box center [814, 236] width 13 height 13
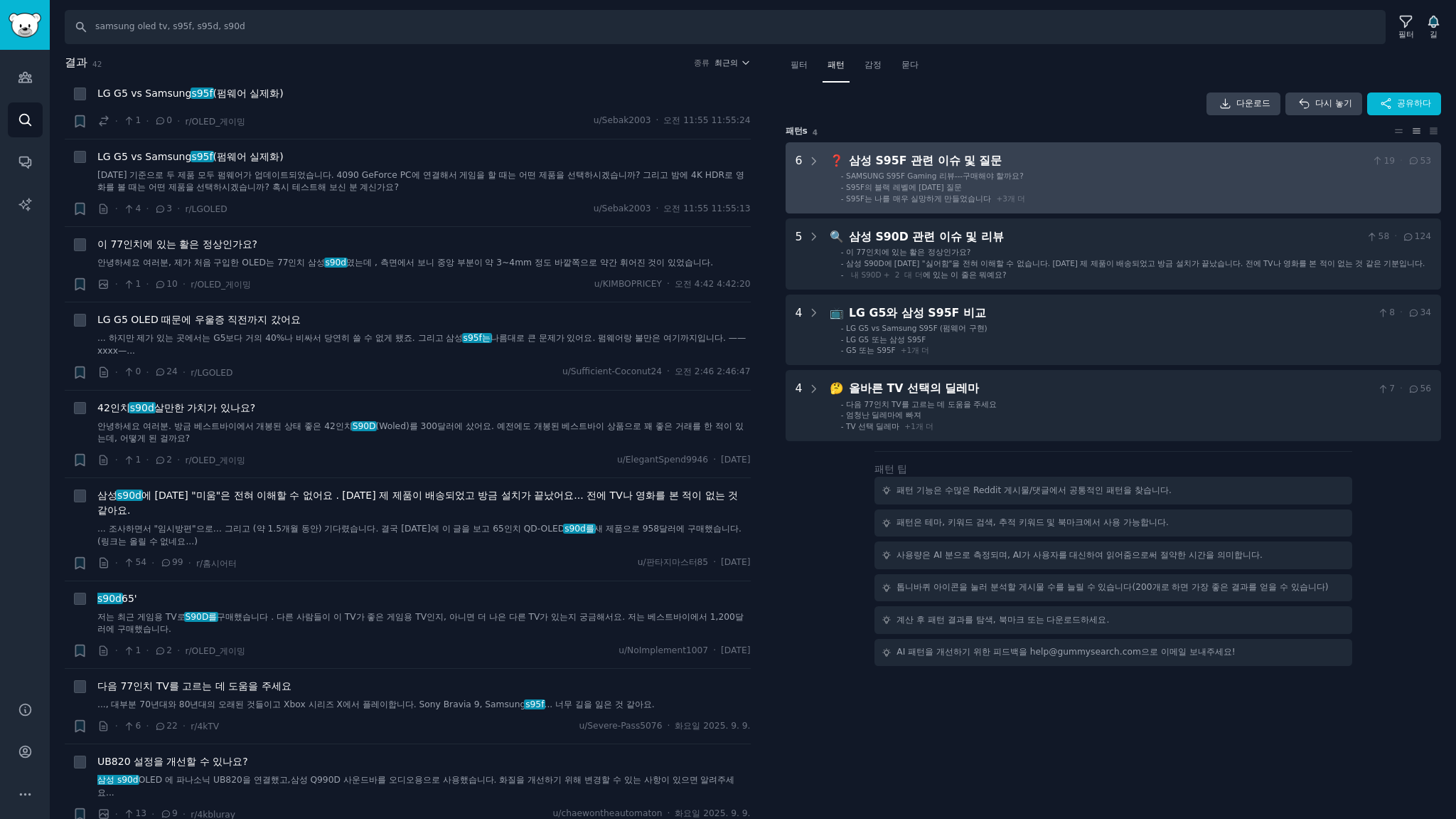
click at [1062, 158] on div "삼성 S95F 관련 이슈 및 질문" at bounding box center [1108, 161] width 518 height 18
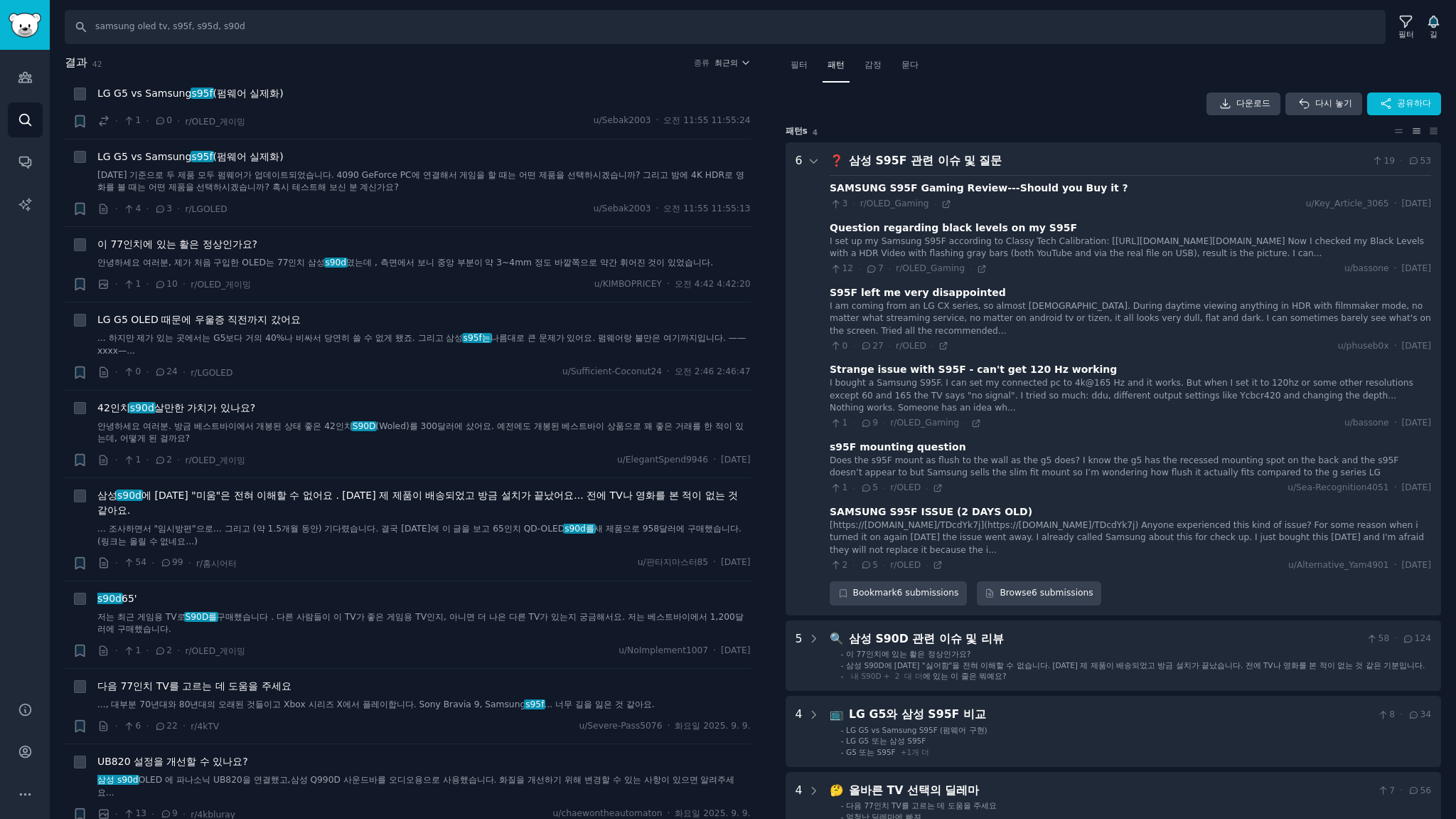
scroll to position [88, 0]
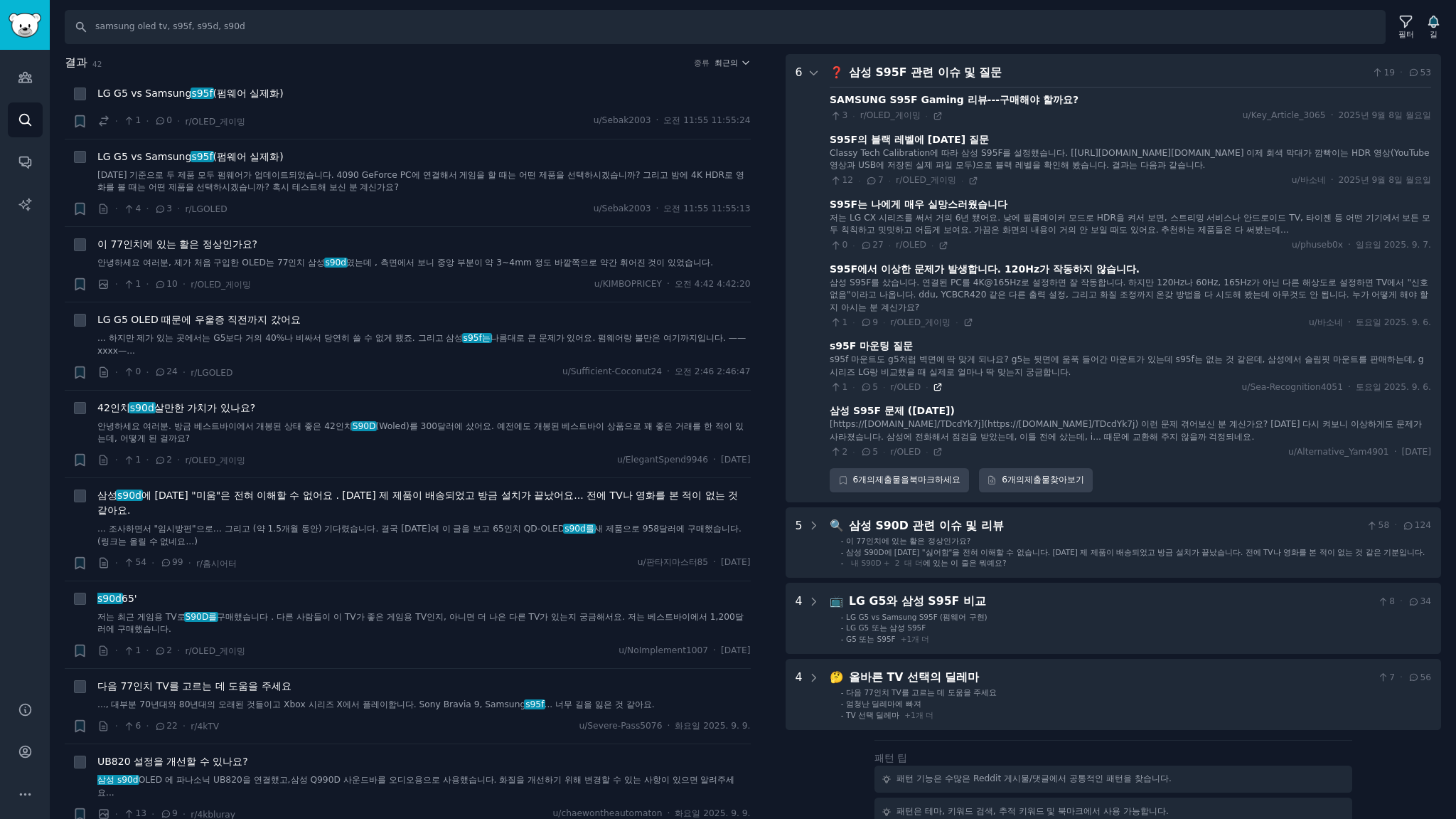
click at [933, 392] on icon at bounding box center [938, 387] width 10 height 10
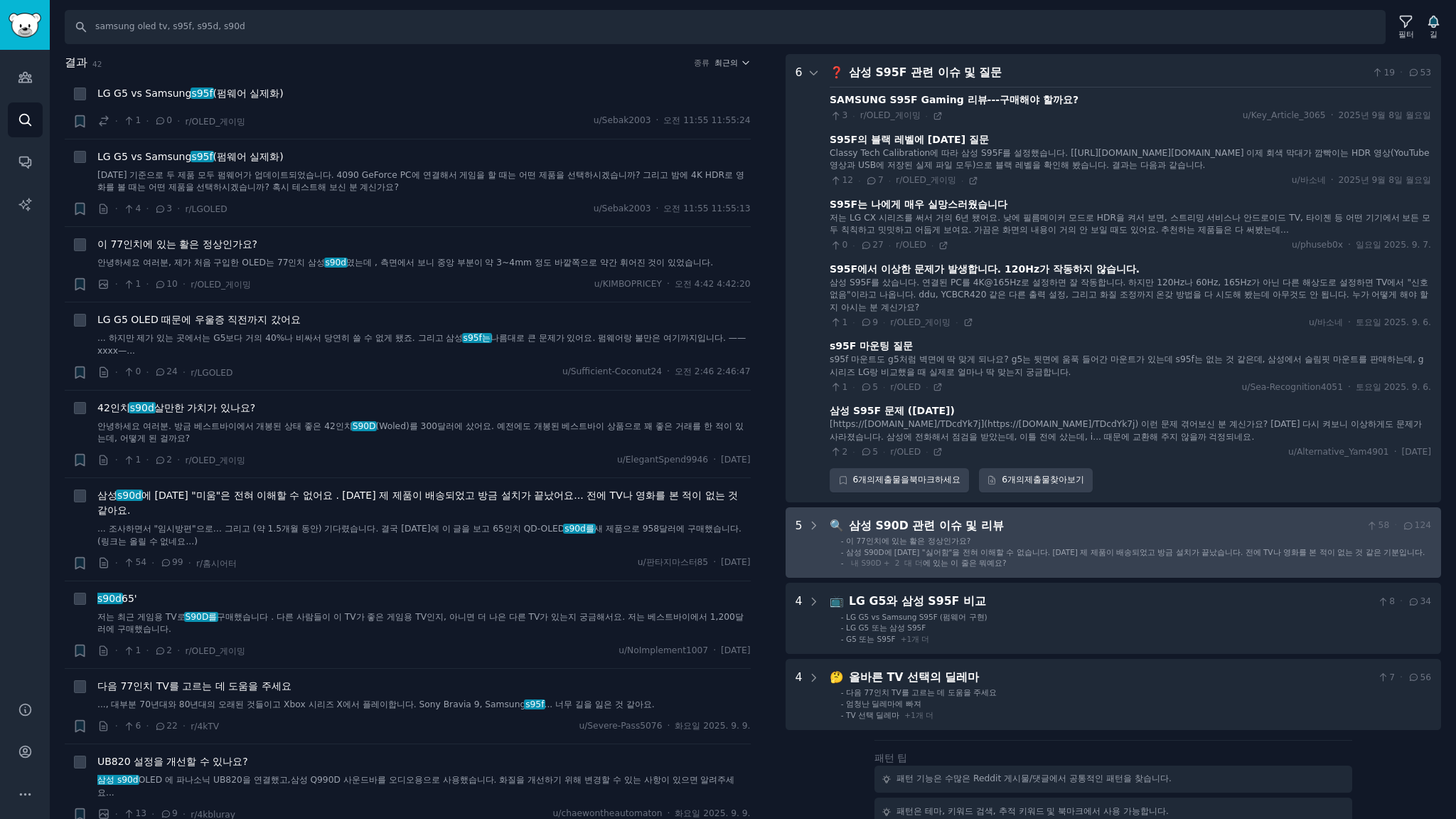
click at [831, 558] on ul "- 이 77인치에 있는 활은 정상인가요? - 삼성 S90D에 대한 "싫어함"을 전혀 이해할 수 없습니다. 오늘 제 제품이 배송되었고 방금 설치…" at bounding box center [1131, 552] width 600 height 33
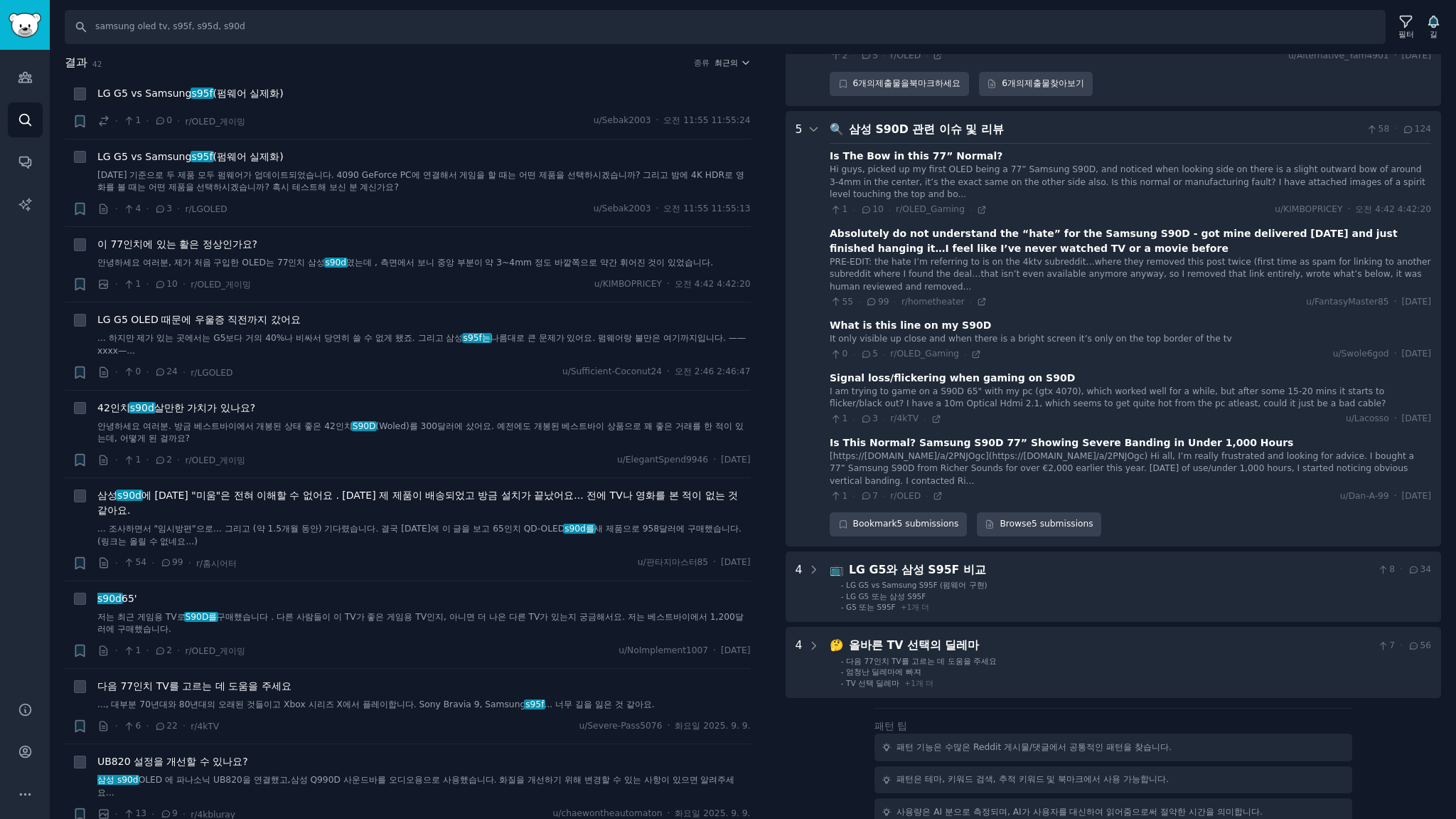
scroll to position [553, 0]
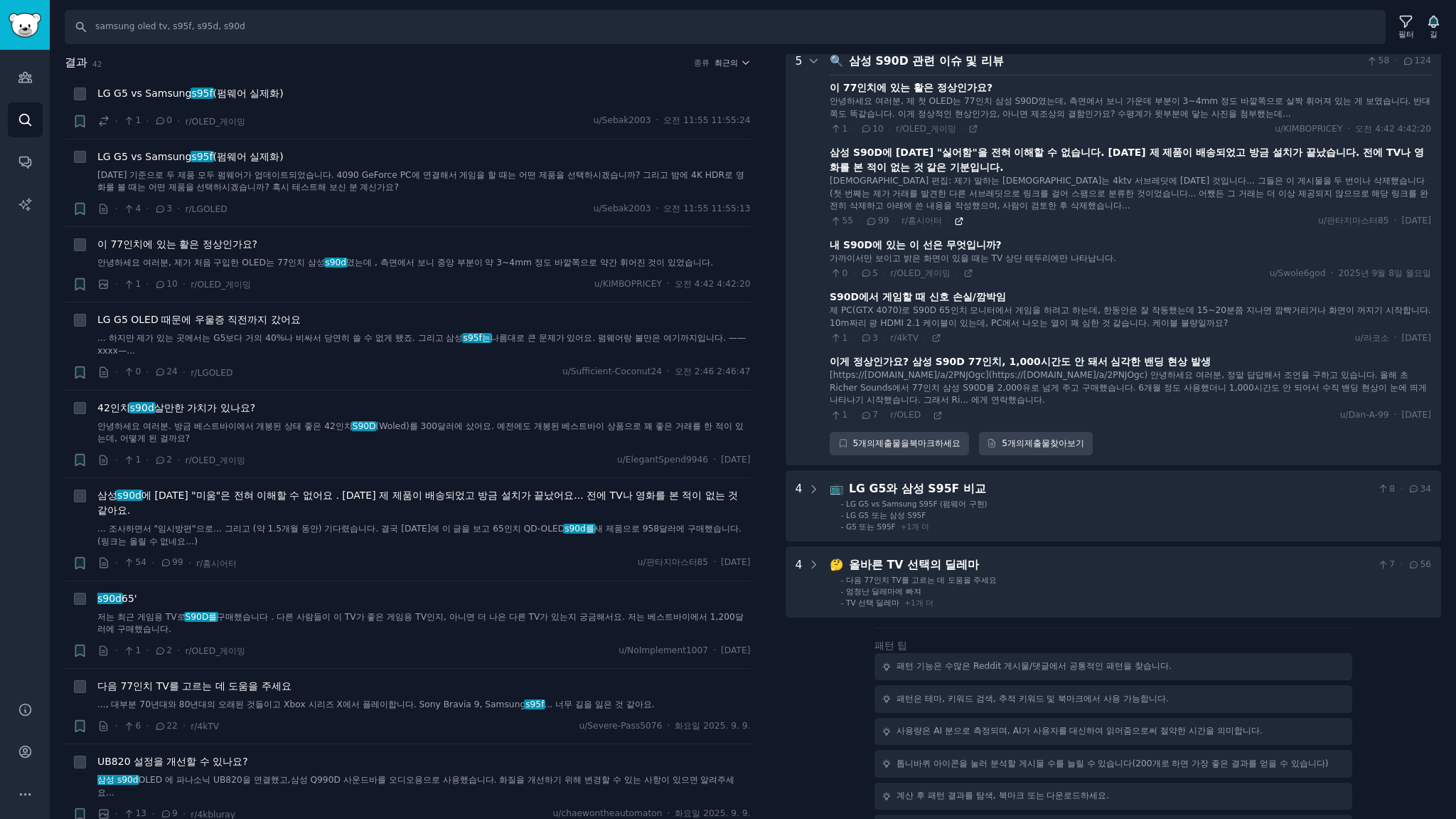
click at [956, 224] on icon at bounding box center [959, 221] width 6 height 6
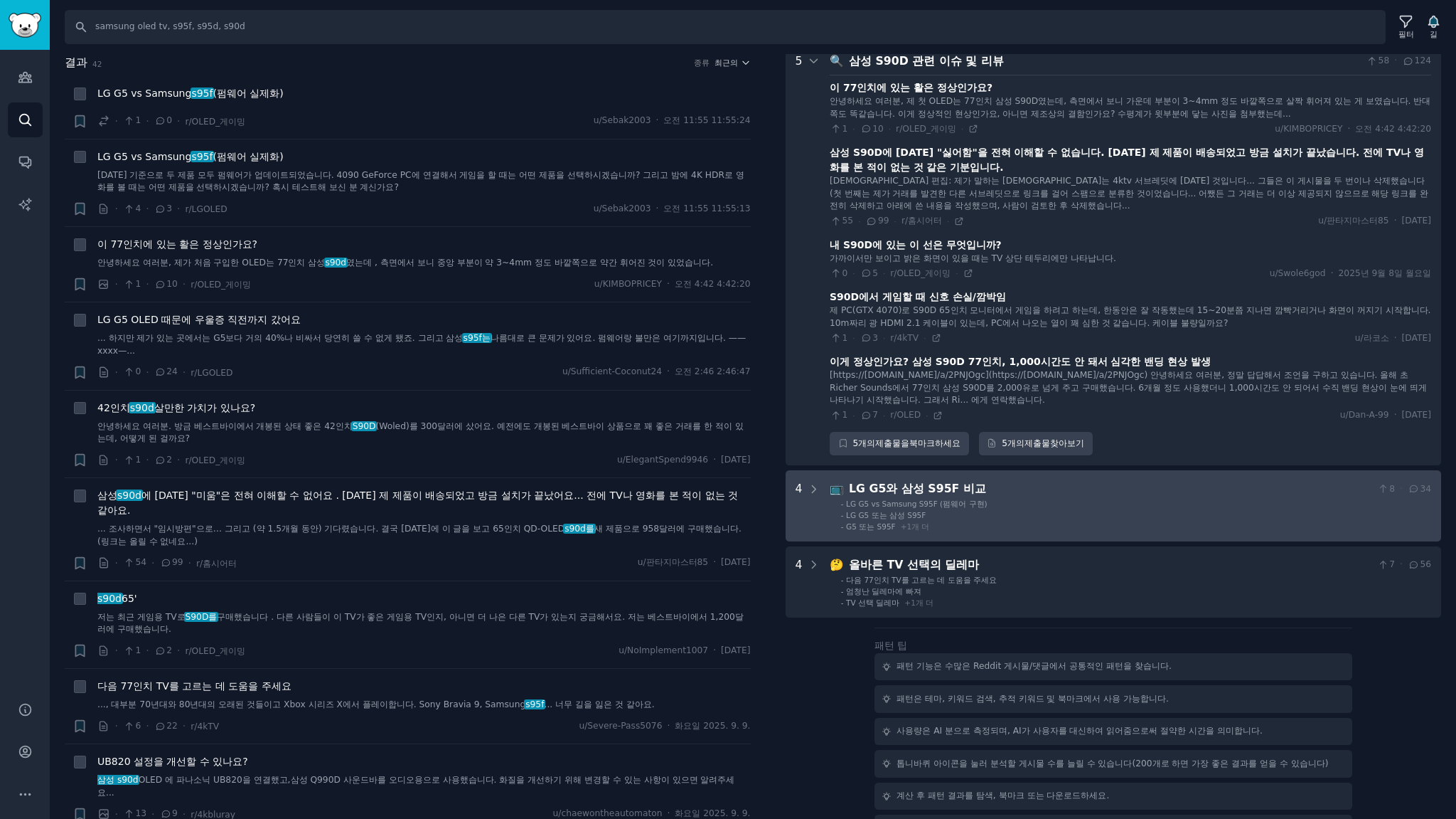
click at [1054, 498] on div "LG G5와 삼성 S95F 비교" at bounding box center [1110, 489] width 523 height 18
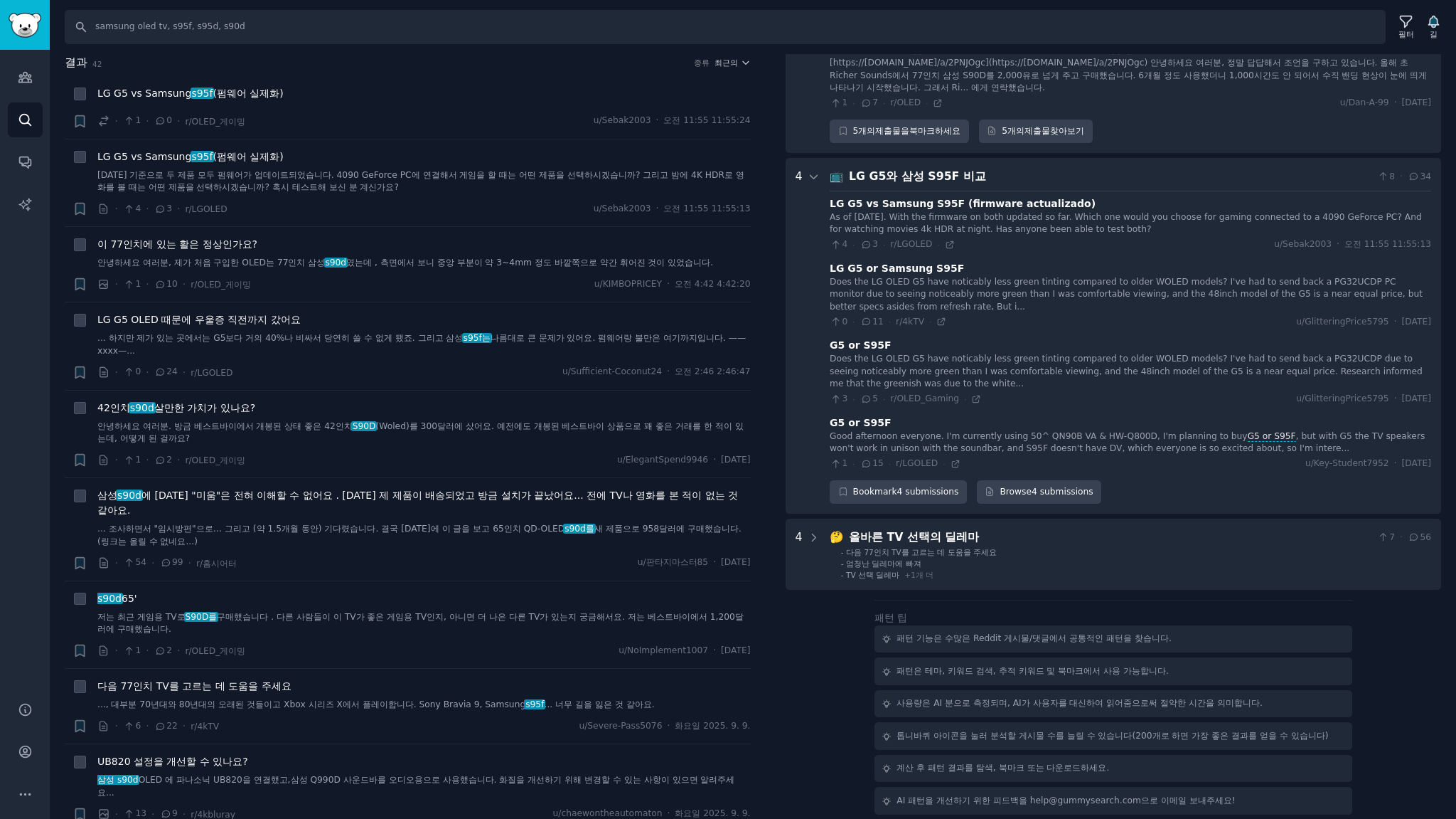
scroll to position [851, 0]
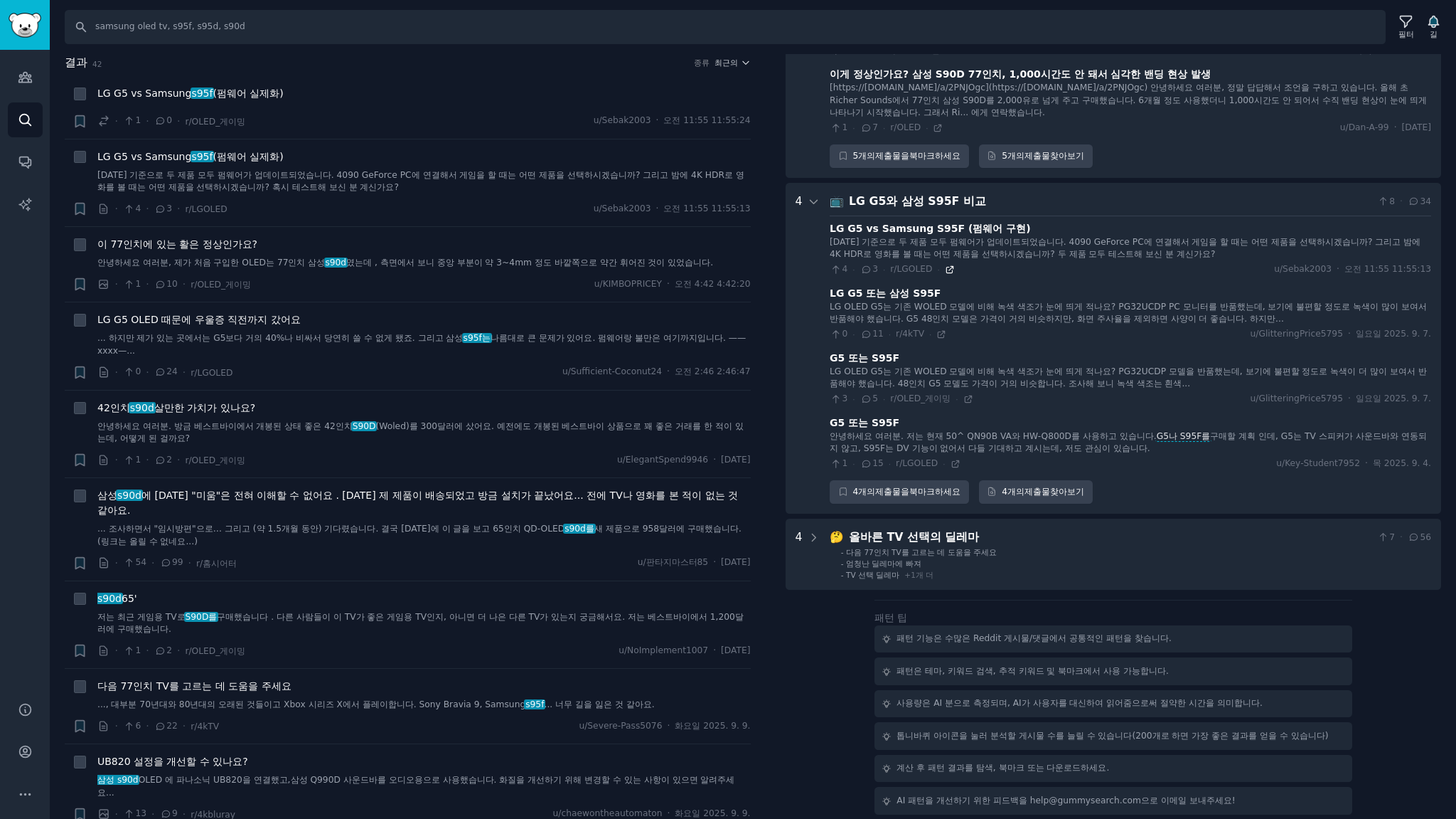
click at [945, 269] on icon at bounding box center [950, 270] width 10 height 10
click at [936, 333] on icon at bounding box center [942, 335] width 10 height 10
click at [950, 464] on icon at bounding box center [955, 464] width 10 height 10
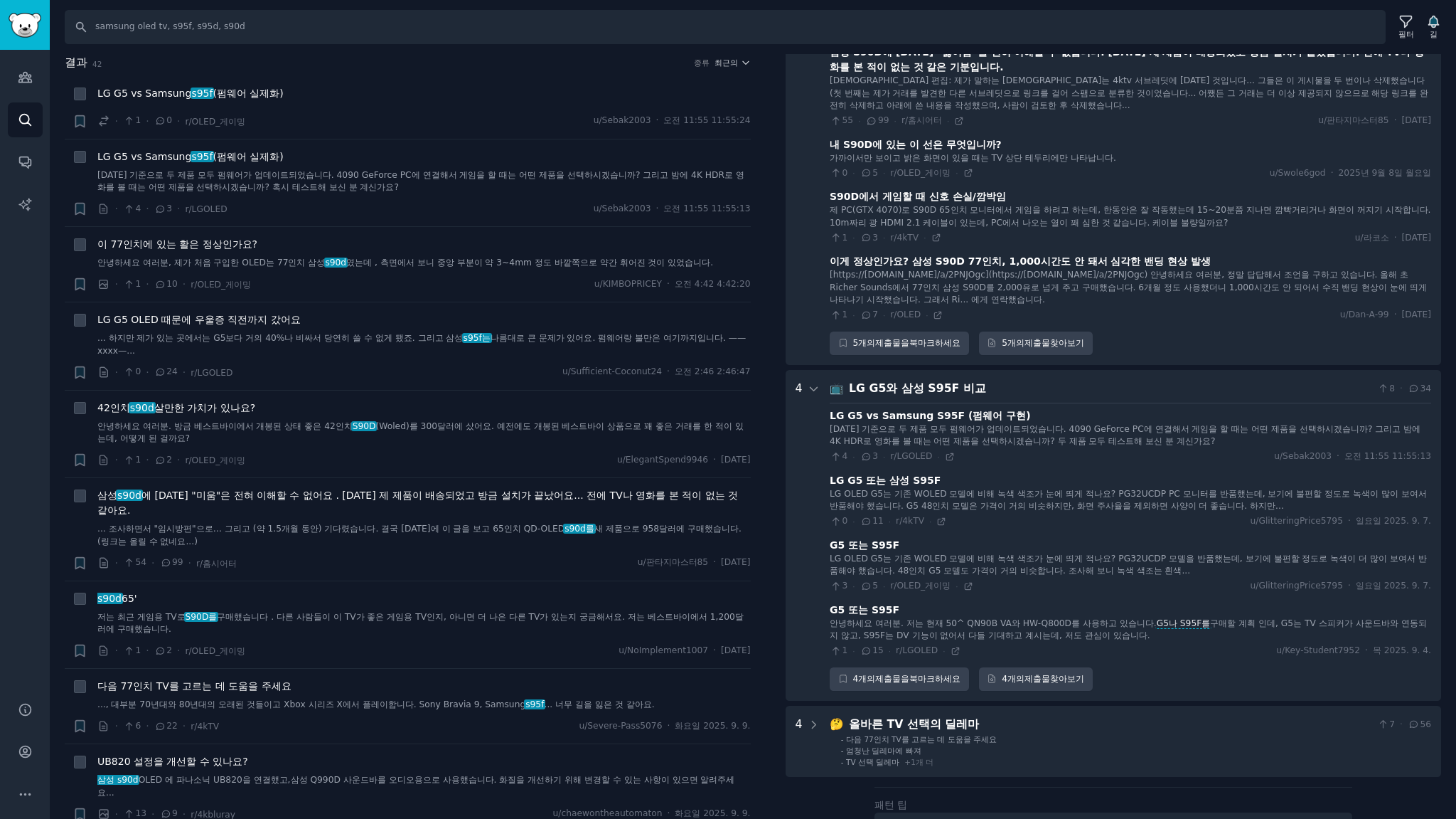
scroll to position [758, 0]
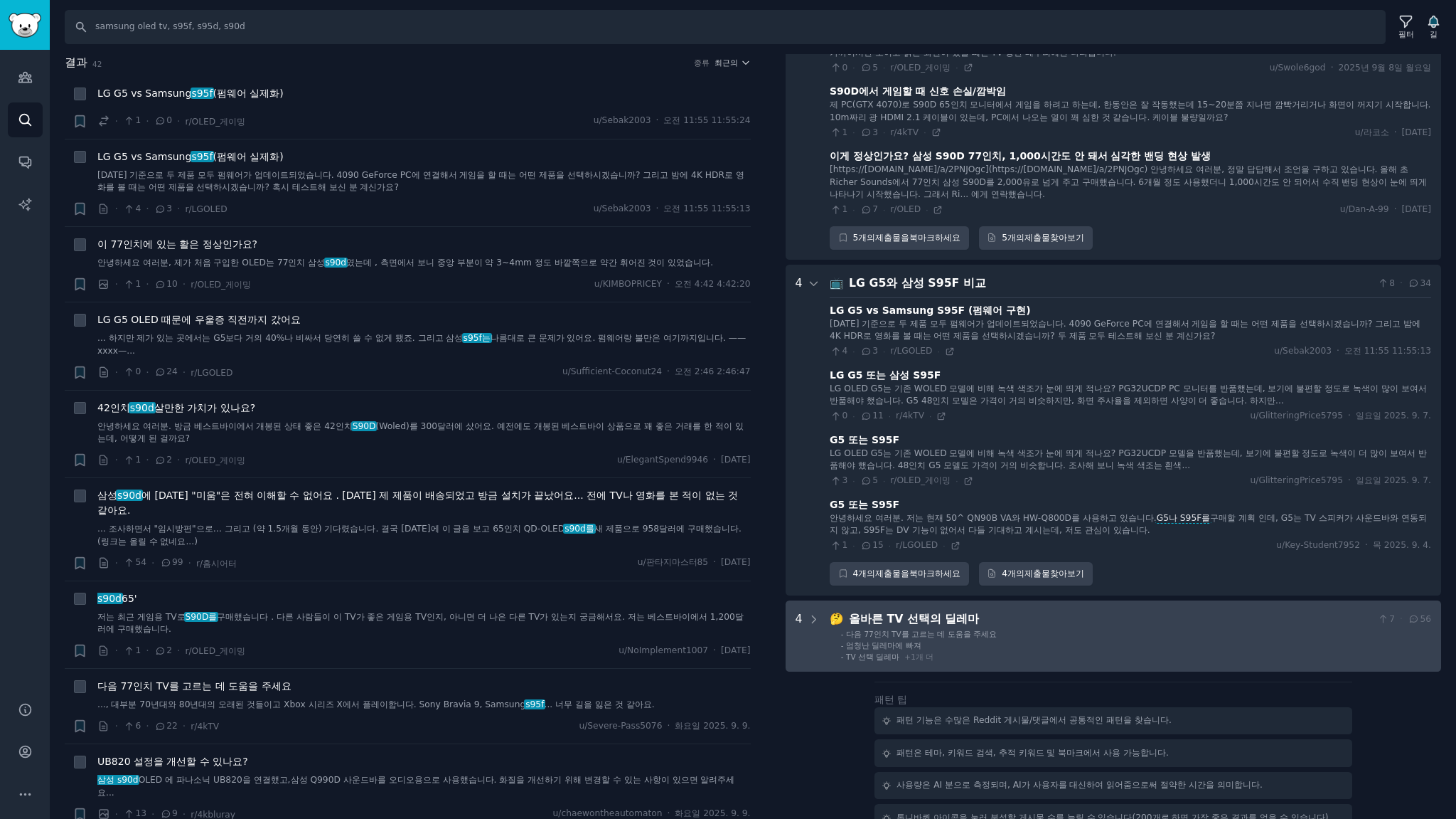
click at [1098, 650] on li "- 엄청난 딜레마에 빠져" at bounding box center [1136, 645] width 591 height 10
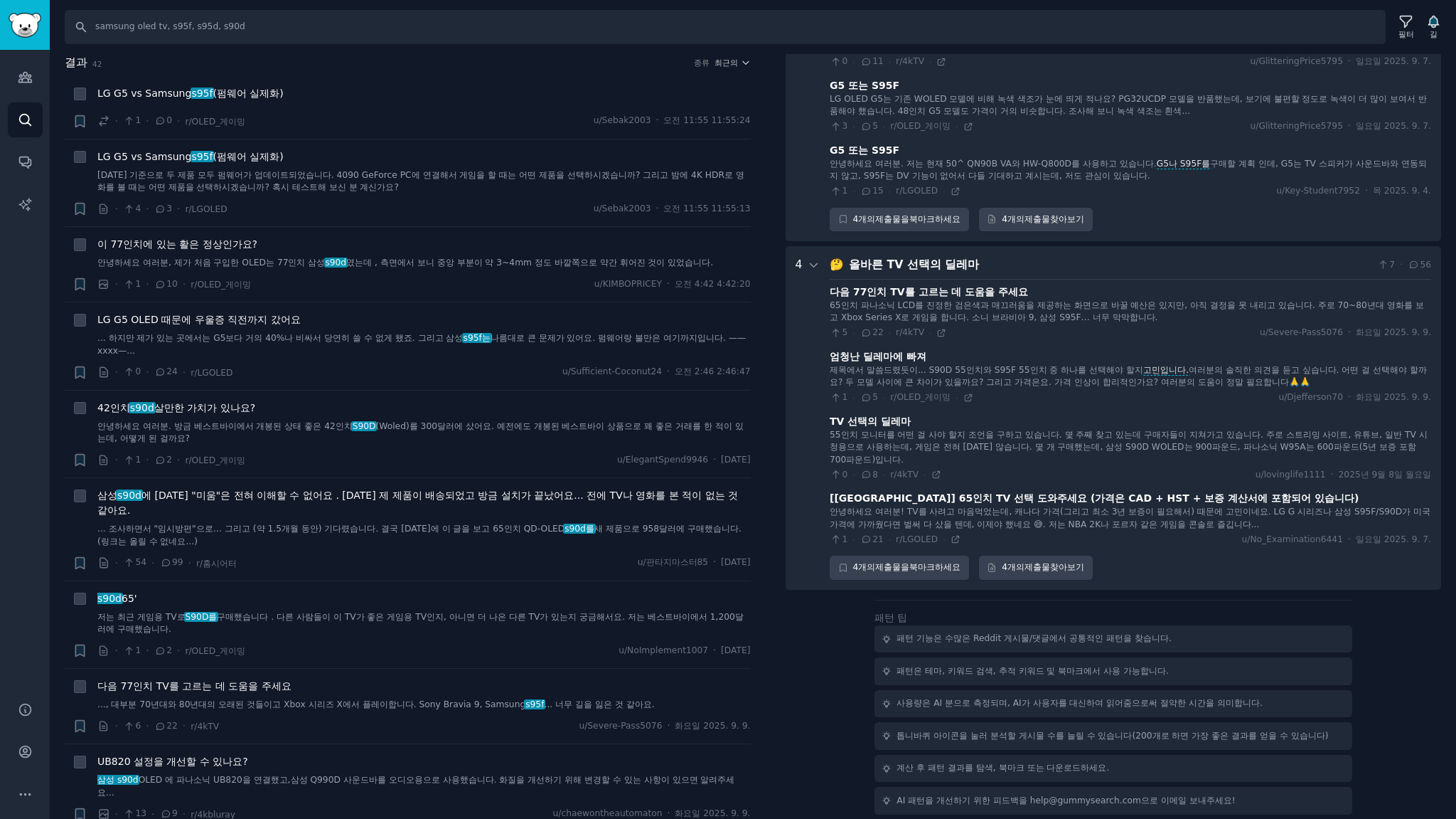
scroll to position [1123, 0]
click at [931, 474] on icon at bounding box center [936, 475] width 10 height 10
click at [952, 539] on icon at bounding box center [955, 539] width 6 height 6
click at [936, 335] on icon at bounding box center [942, 333] width 10 height 10
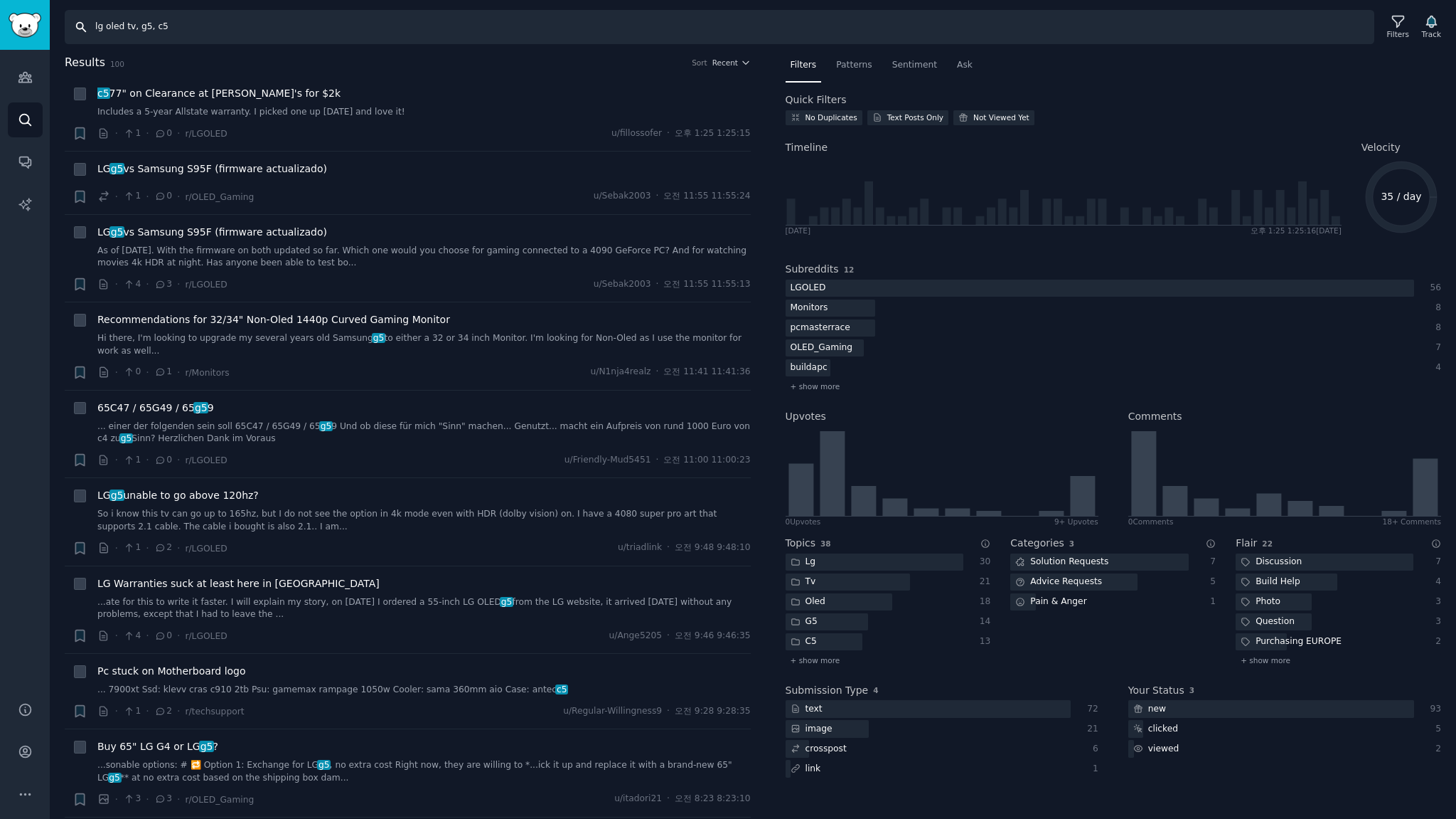
drag, startPoint x: 254, startPoint y: 22, endPoint x: 0, endPoint y: 0, distance: 255.0
click at [0, 0] on div "Audiences Search Conversations AI Reports Help Account More Search lg oled tv, …" at bounding box center [728, 409] width 1456 height 819
type input "34gs95qe"
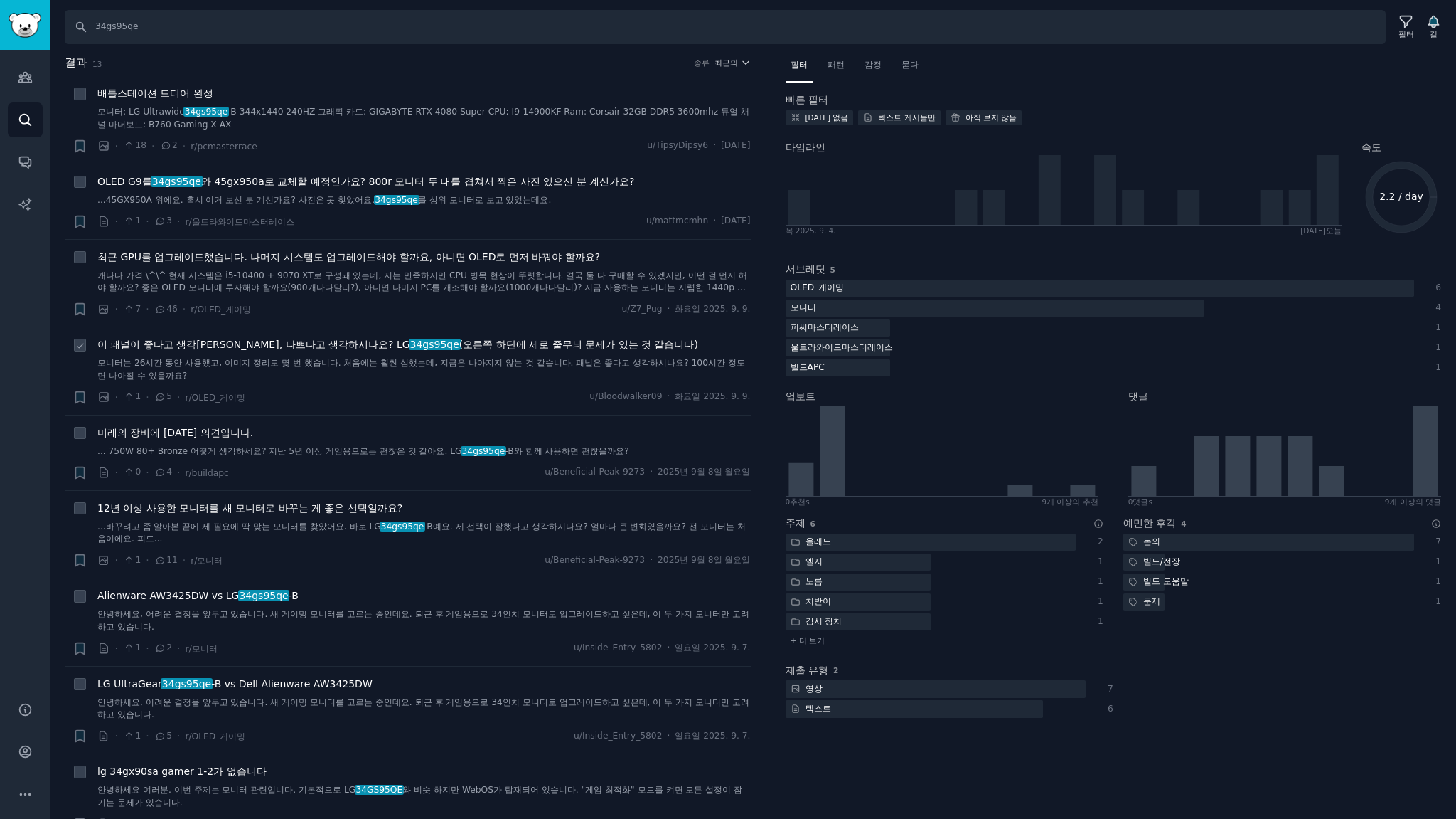
click at [483, 346] on font "(오른쪽 하단에 세로 줄무늬 문제가 있는 것 같습니다)" at bounding box center [578, 343] width 239 height 11
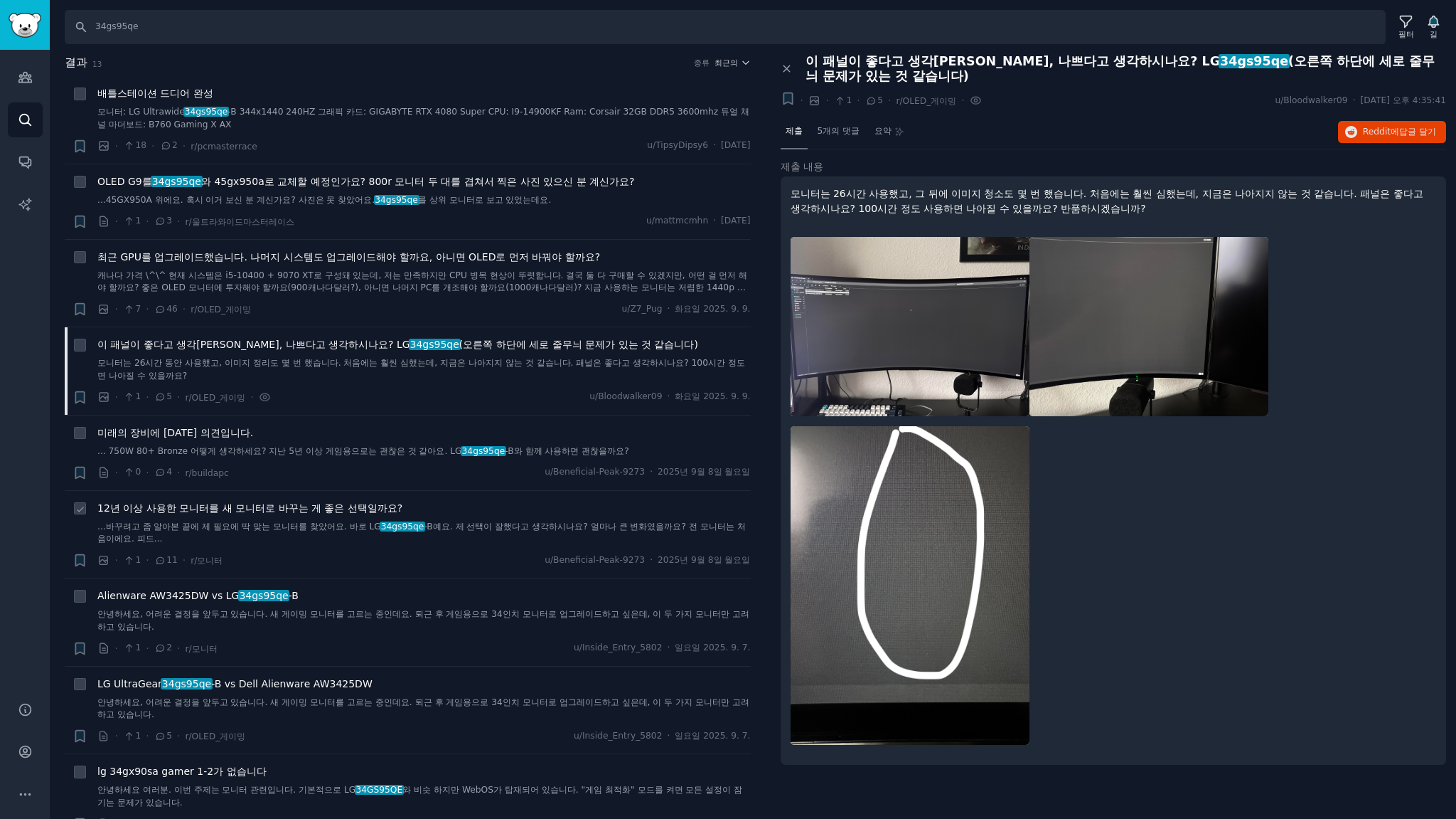
click at [379, 508] on font "12년 이상 사용한 모니터를 새 모니터로 바꾸는 게 좋은 선택일까요?" at bounding box center [250, 508] width 305 height 11
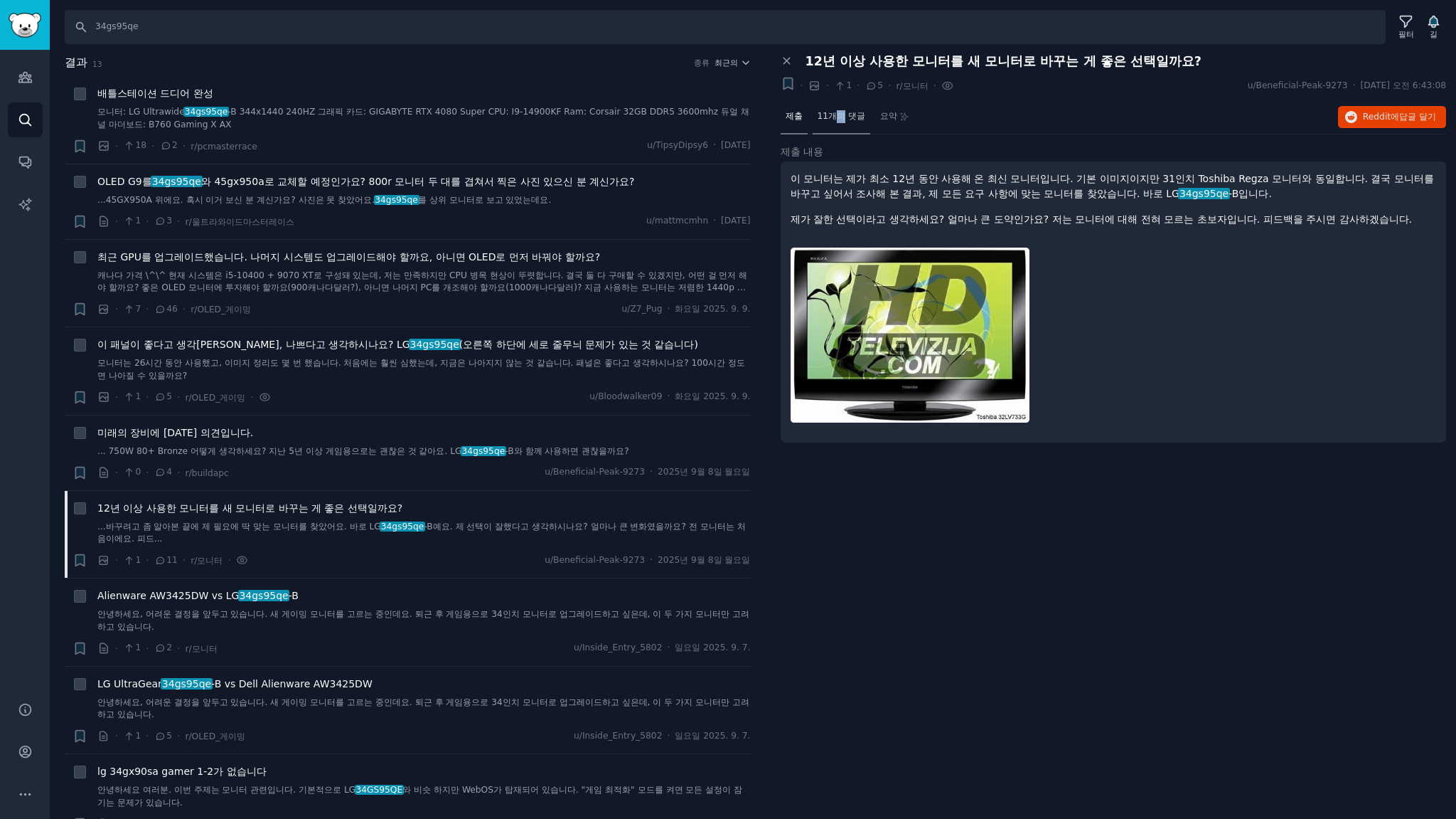
click at [840, 114] on font "11개의 댓글" at bounding box center [841, 116] width 48 height 10
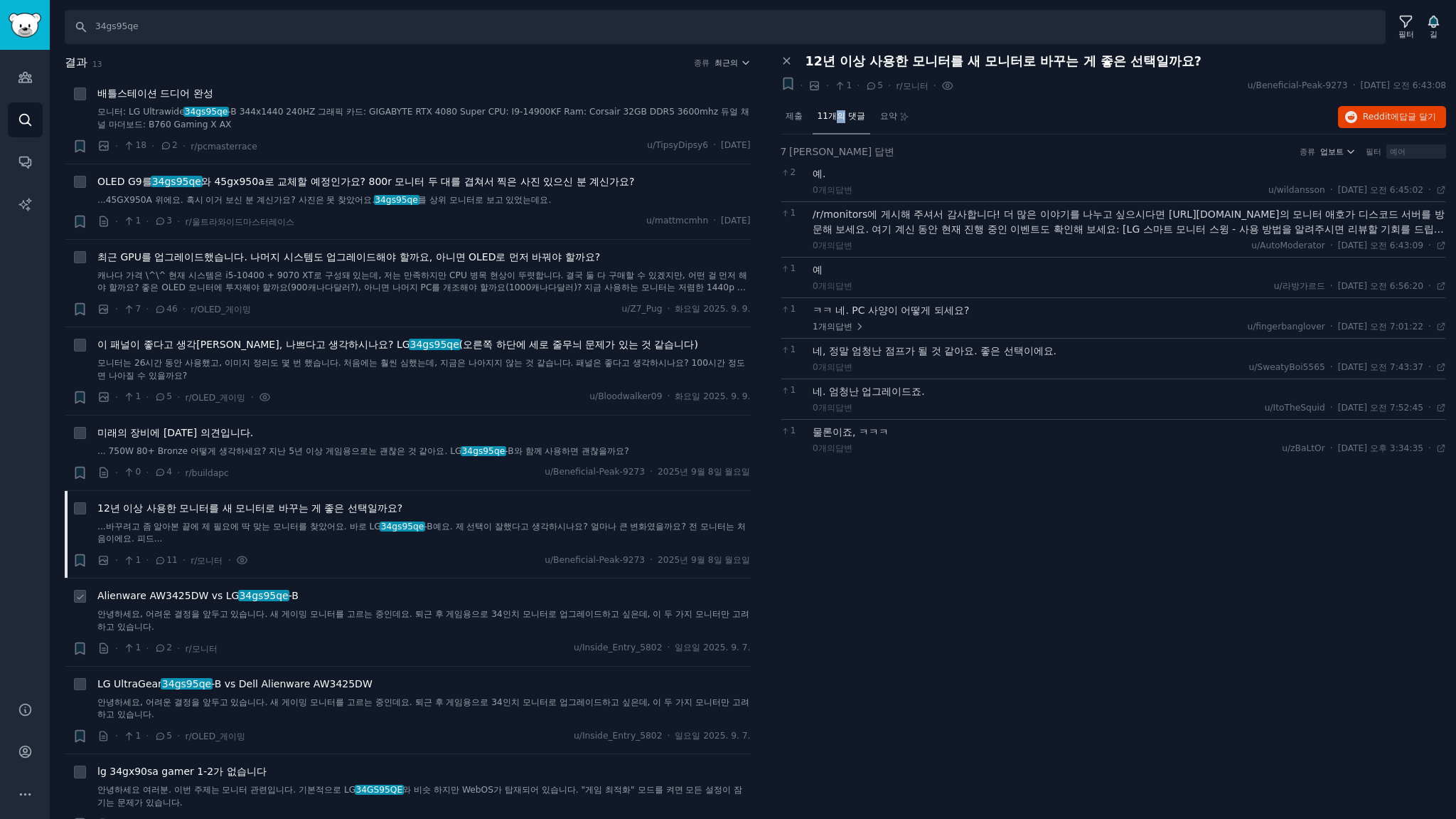
click at [239, 595] on font "34gs95qe" at bounding box center [263, 595] width 49 height 11
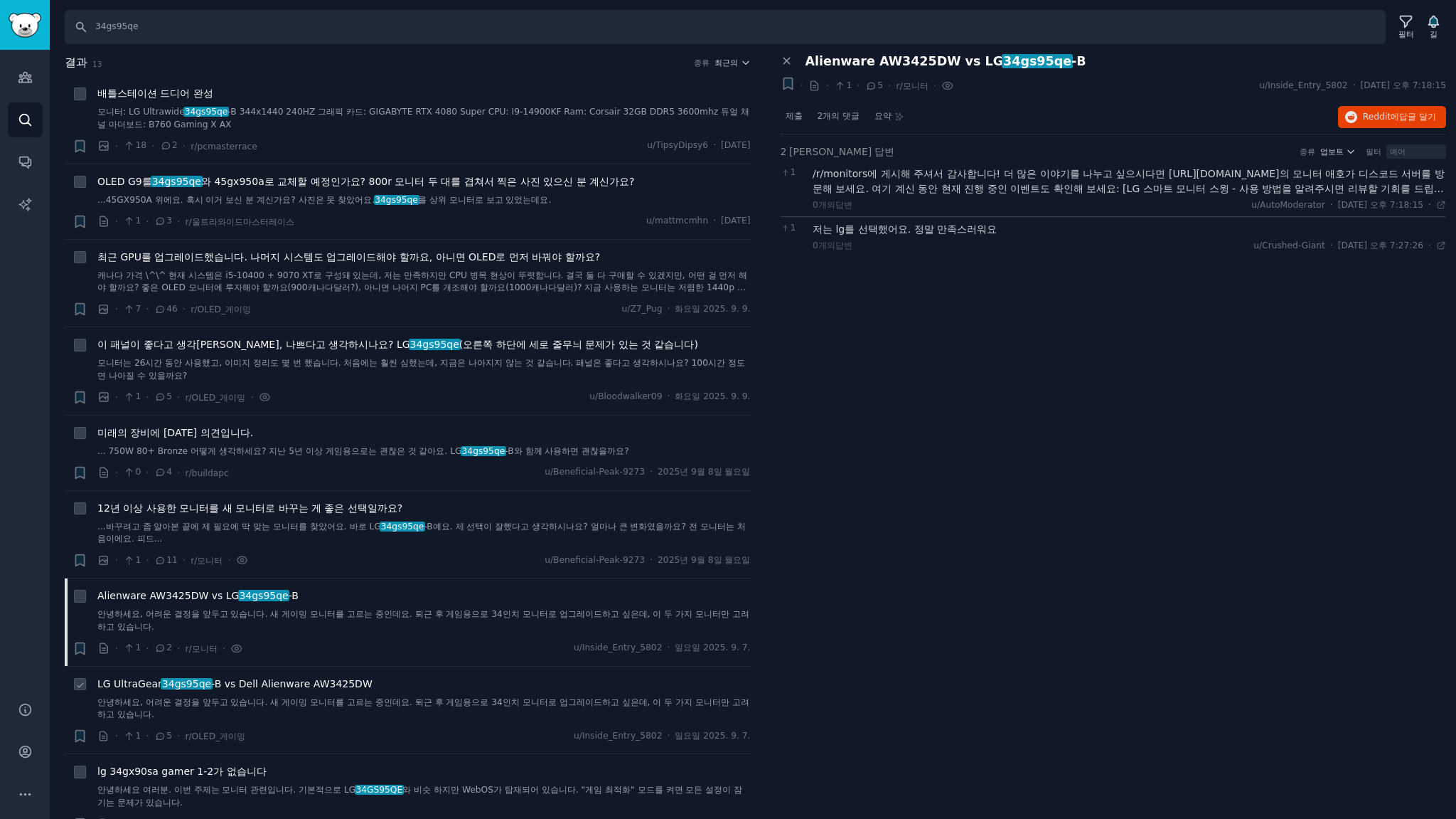
click at [250, 680] on font "-B vs Dell Alienware AW3425DW" at bounding box center [291, 683] width 162 height 11
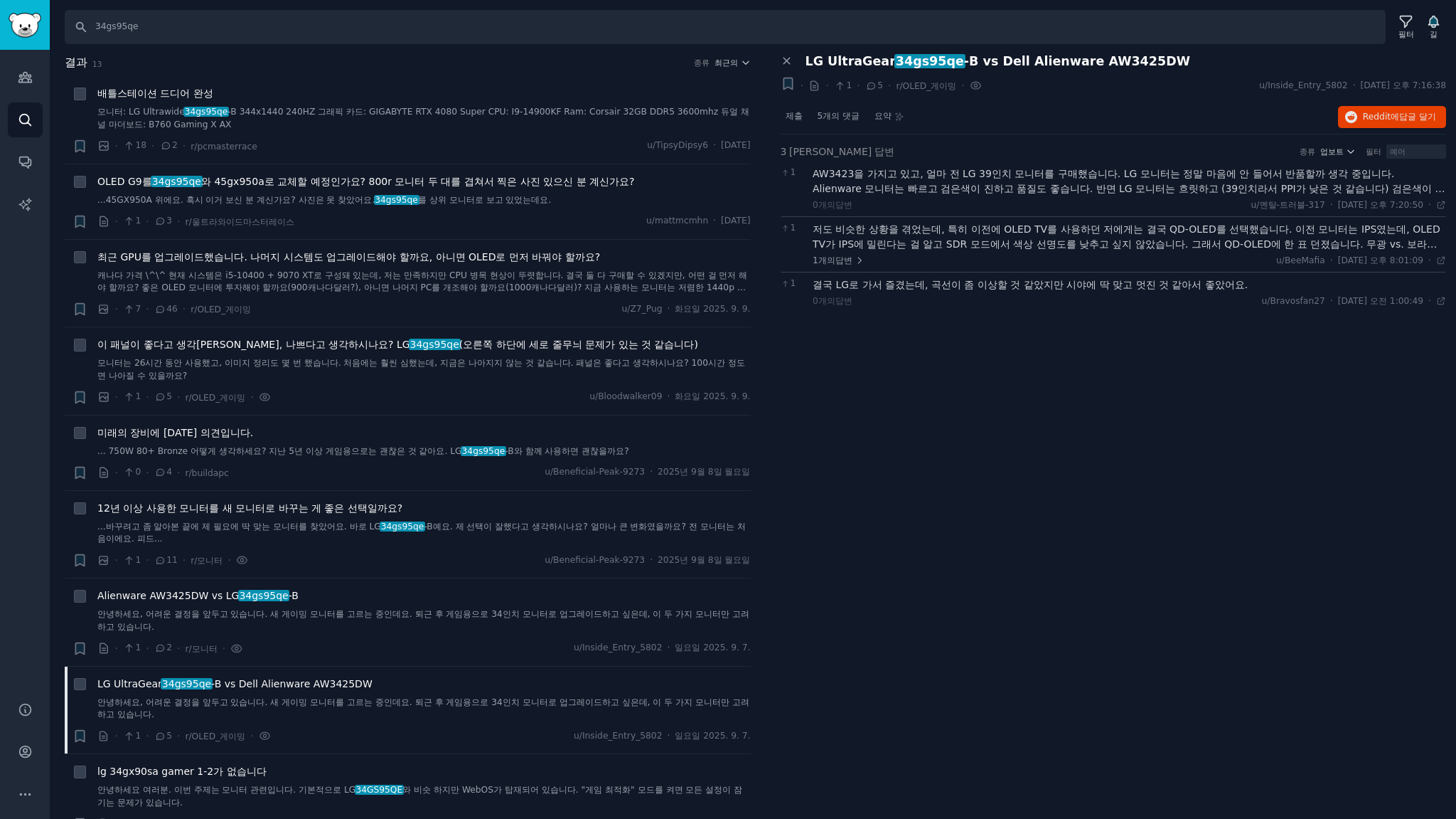
drag, startPoint x: 720, startPoint y: 60, endPoint x: 718, endPoint y: 70, distance: 10.2
click at [720, 60] on font "최근의" at bounding box center [725, 62] width 23 height 9
drag, startPoint x: 648, startPoint y: 118, endPoint x: 763, endPoint y: 106, distance: 115.6
click at [649, 118] on p "Upvotes" at bounding box center [655, 115] width 35 height 13
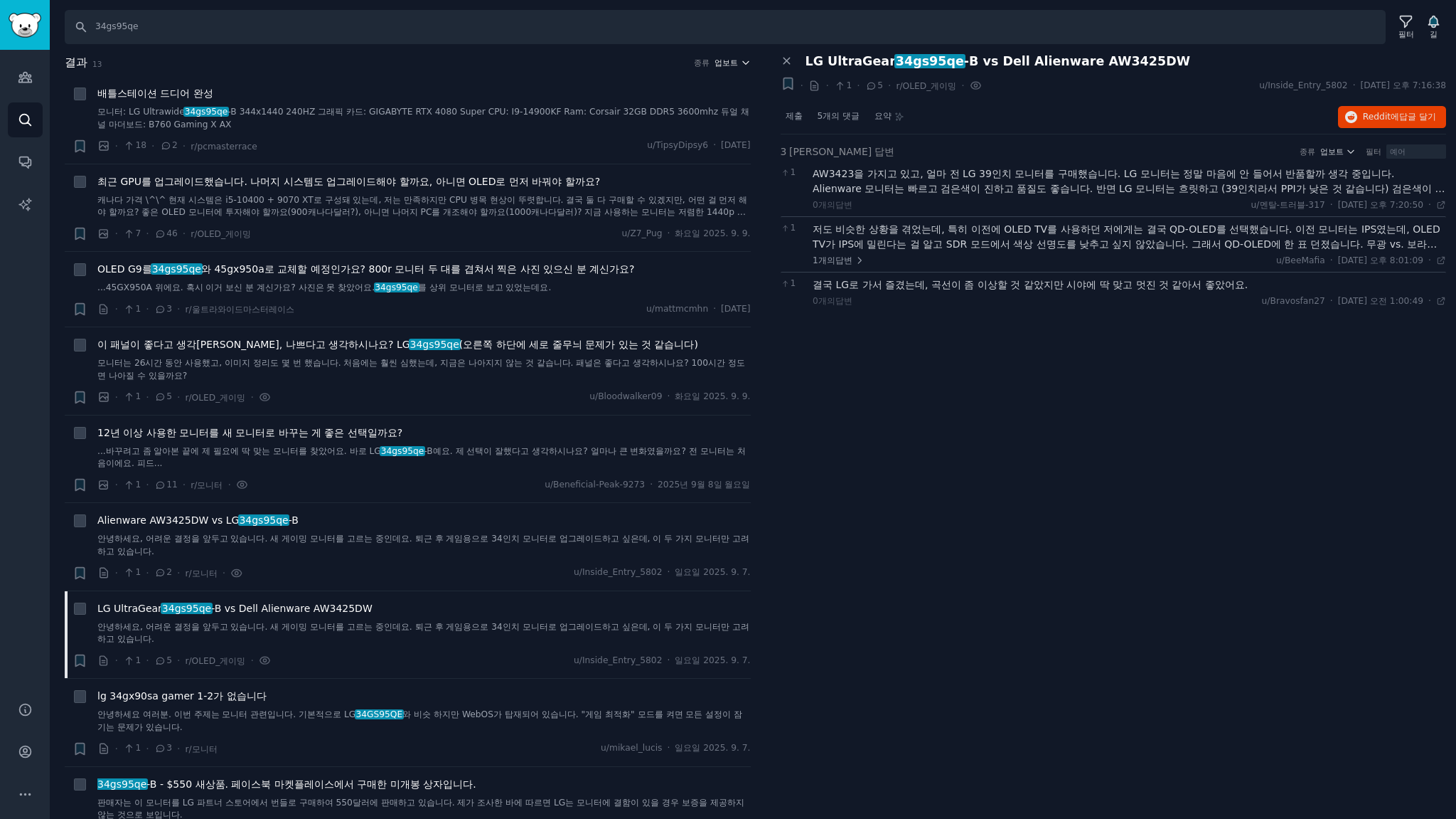
click at [726, 61] on font "업보트" at bounding box center [725, 62] width 23 height 9
click at [648, 138] on font "댓글" at bounding box center [647, 139] width 17 height 10
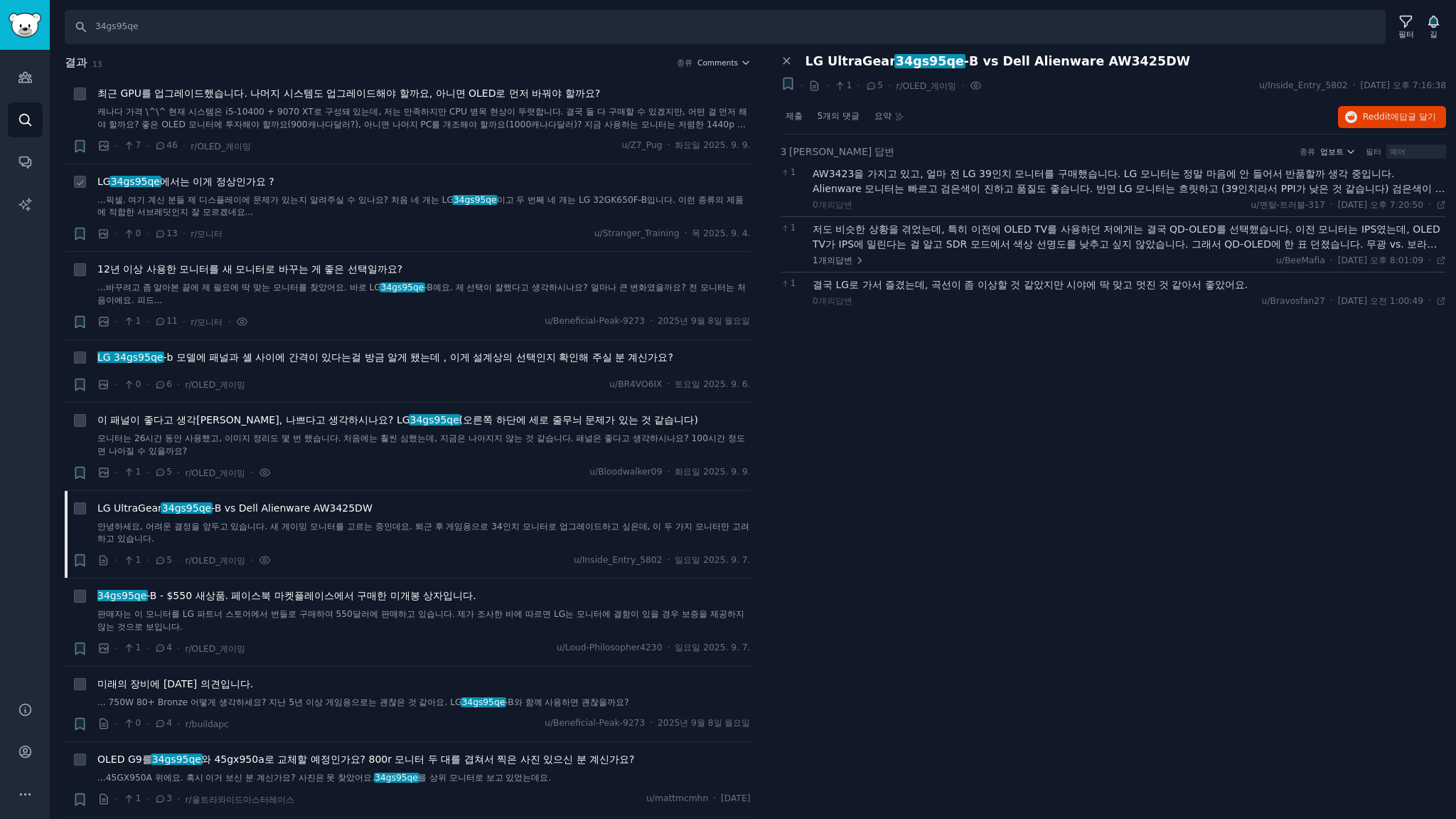
click at [250, 179] on font "에서는 이게 정상인가요 ?" at bounding box center [217, 181] width 114 height 11
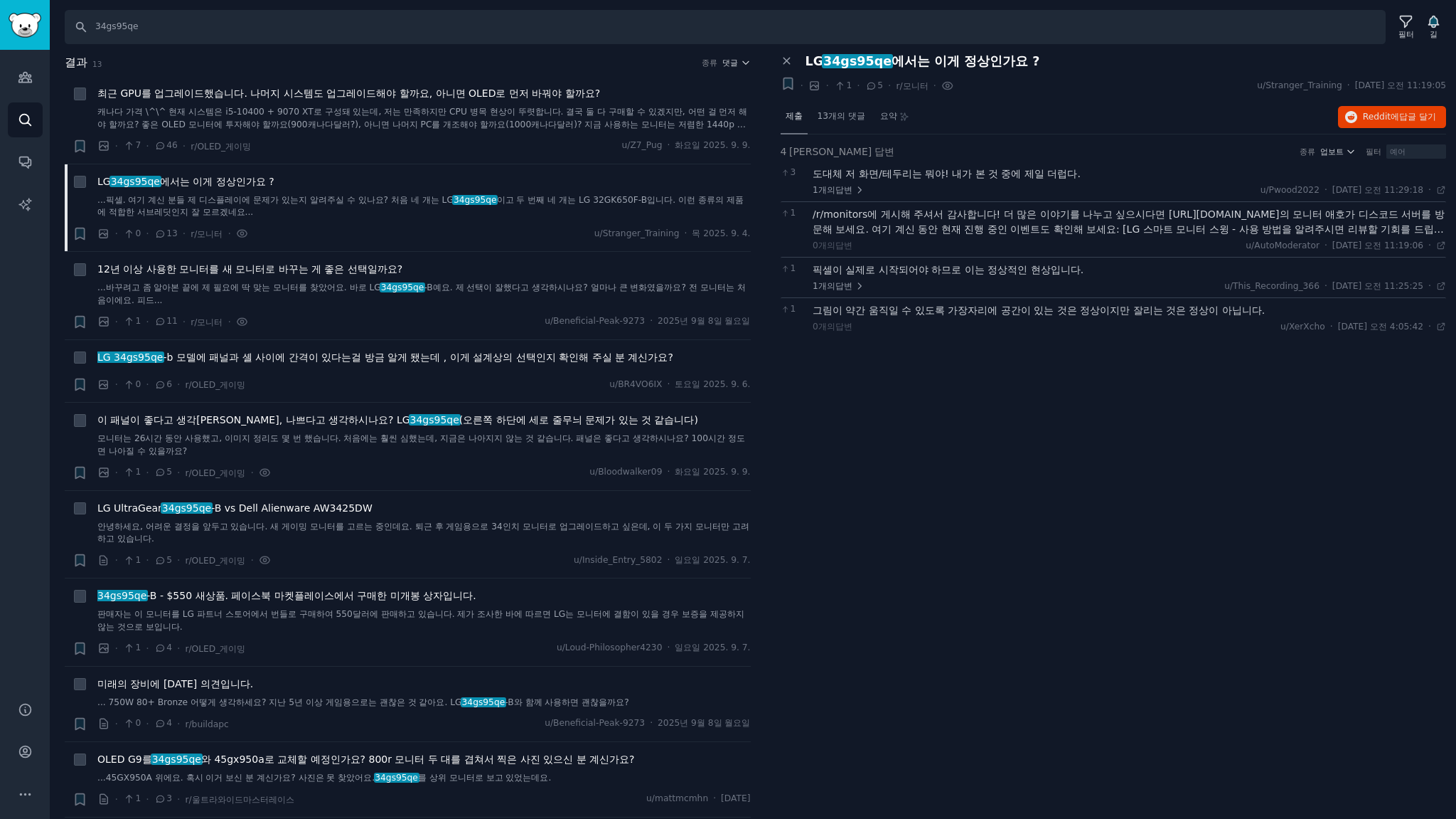
click at [796, 114] on font "제출" at bounding box center [795, 116] width 17 height 10
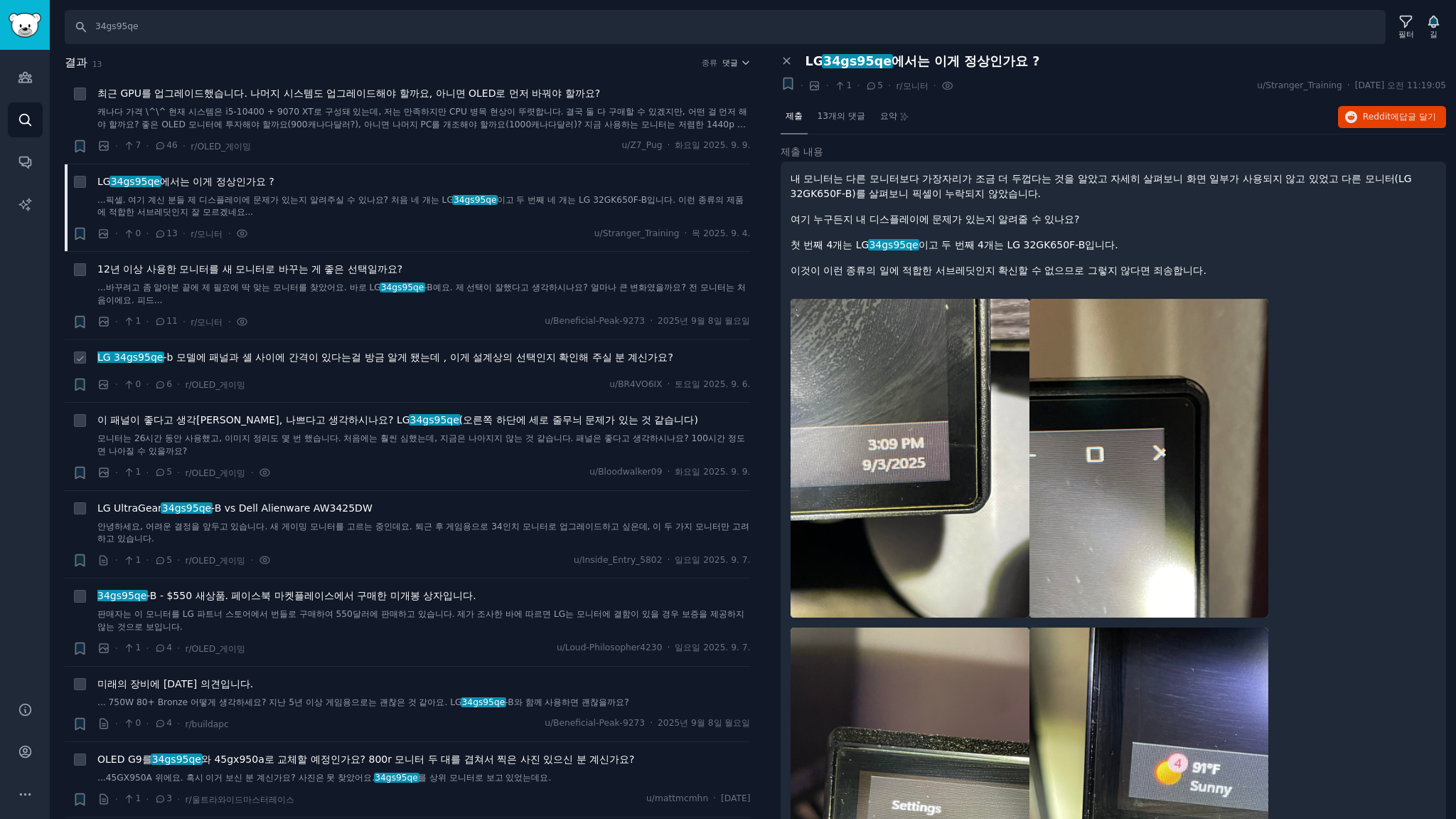
click at [362, 357] on font "걸 방금 알게 됐는데 , 이게 설계상의 선택인지 확인해 주실 분 계신가요?" at bounding box center [512, 356] width 322 height 11
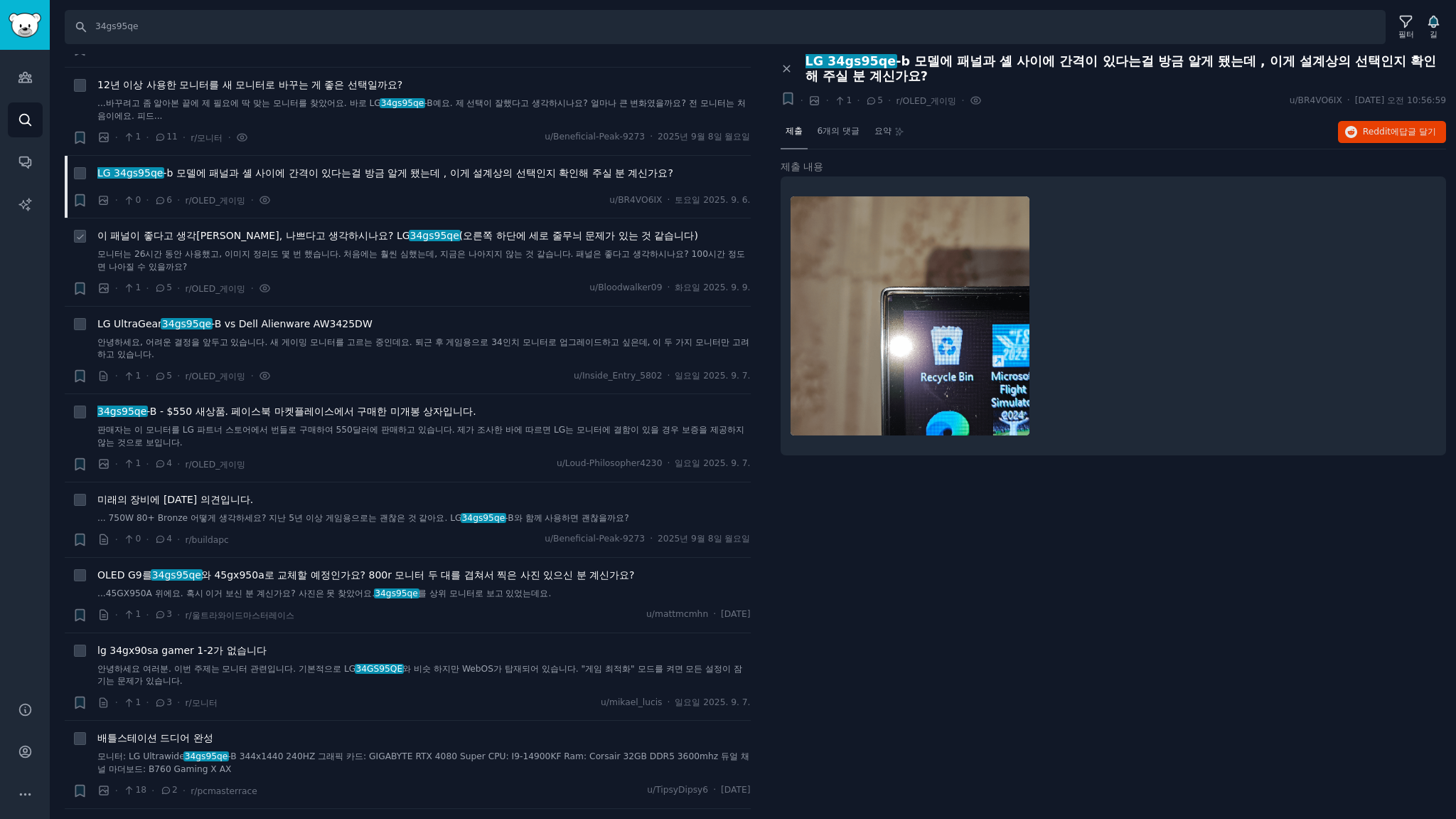
scroll to position [189, 0]
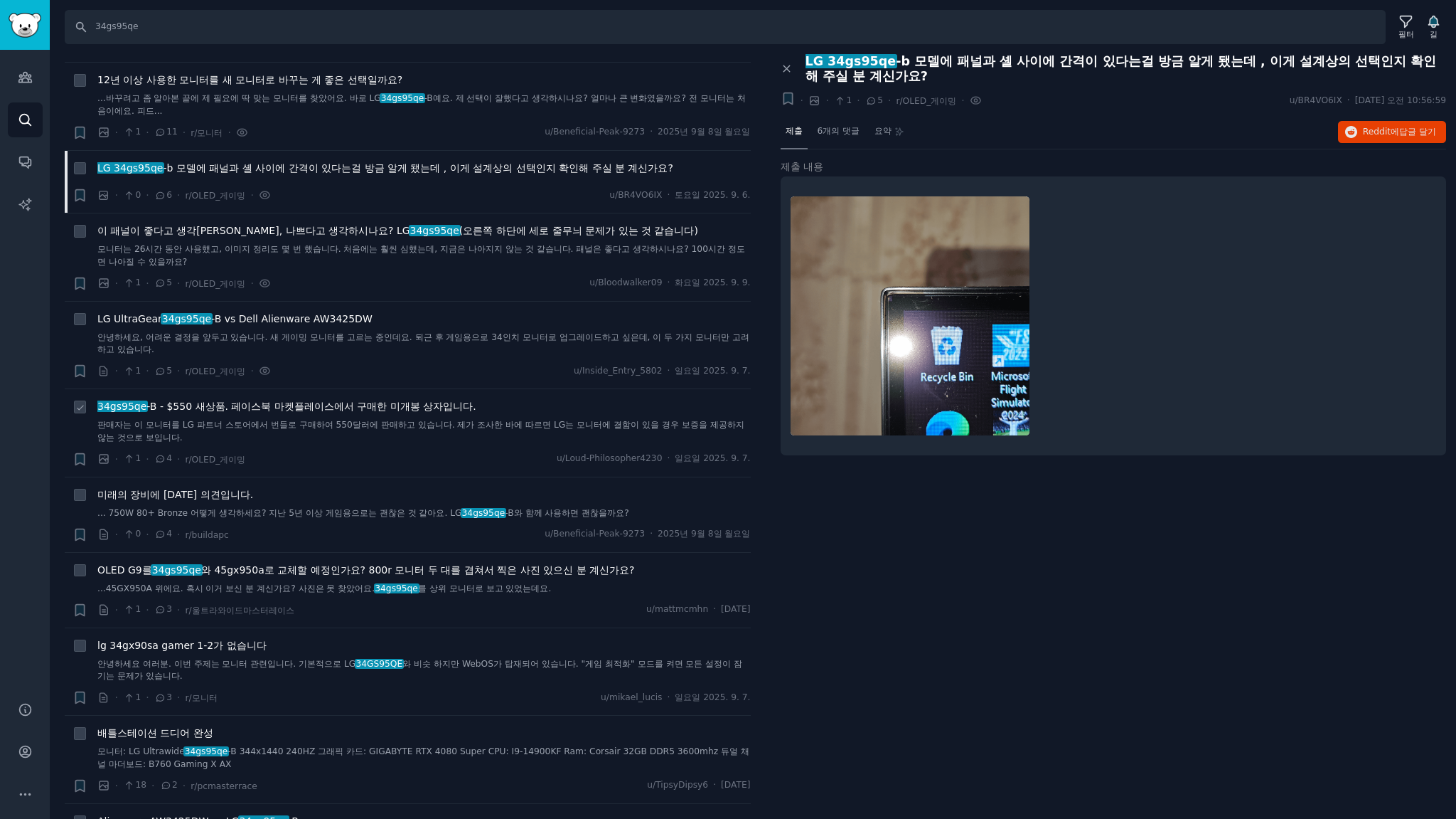
click at [361, 405] on font "-B - $550 새상품. 페이스북 마켓플레이스에서 구매한 미개봉 상자입니다." at bounding box center [310, 406] width 329 height 11
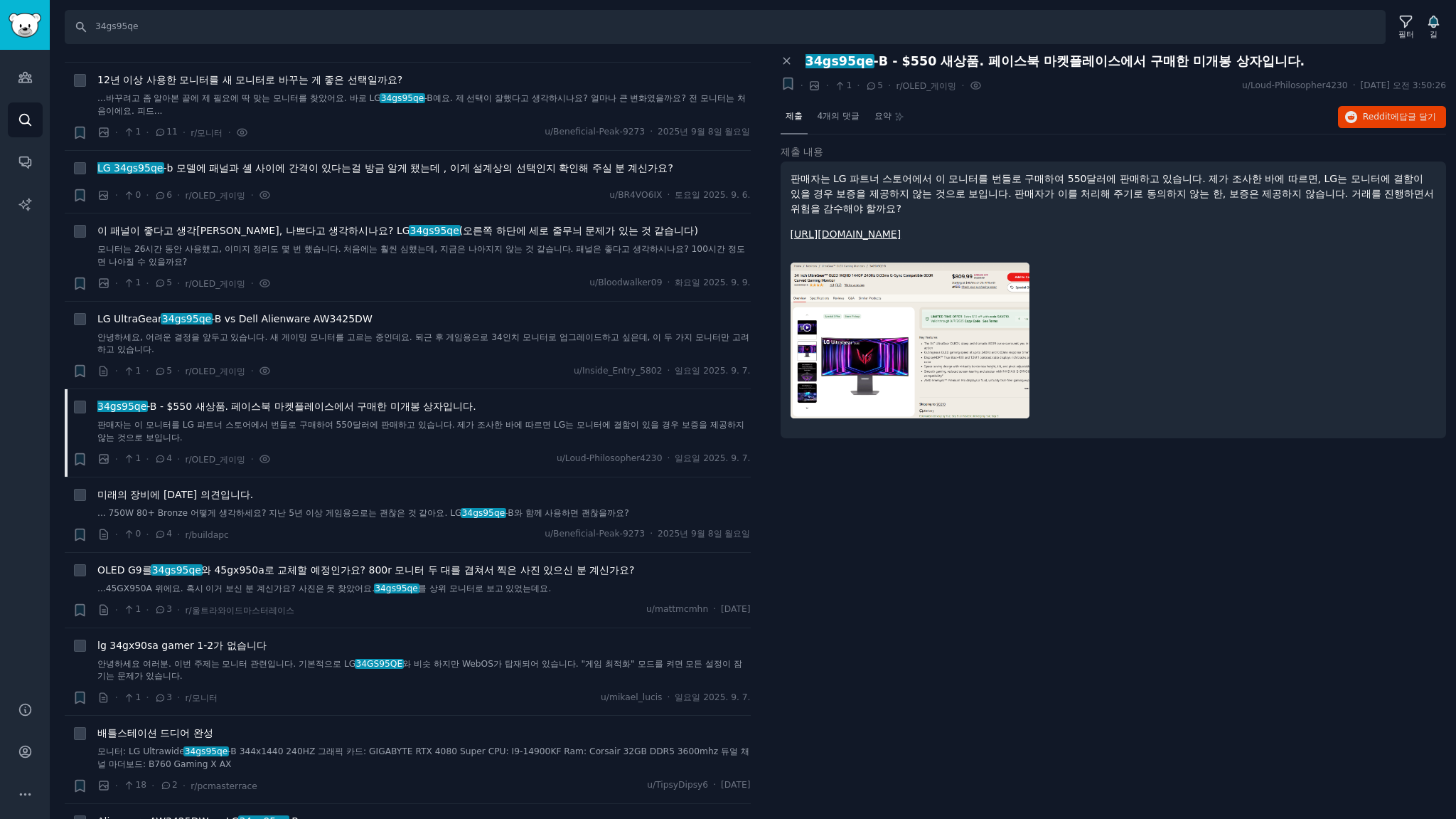
click at [902, 234] on font "[URL][DOMAIN_NAME]" at bounding box center [846, 234] width 111 height 11
drag, startPoint x: 990, startPoint y: 634, endPoint x: 955, endPoint y: 458, distance: 179.4
click at [990, 633] on div "패널 닫기 34gs95qe -B - $550 새상품. 페이스북 마켓플레이스에서 구매한 미개봉 상자입니다. 이 대화를 북마크하세요 + · · 1…" at bounding box center [1114, 436] width 686 height 765
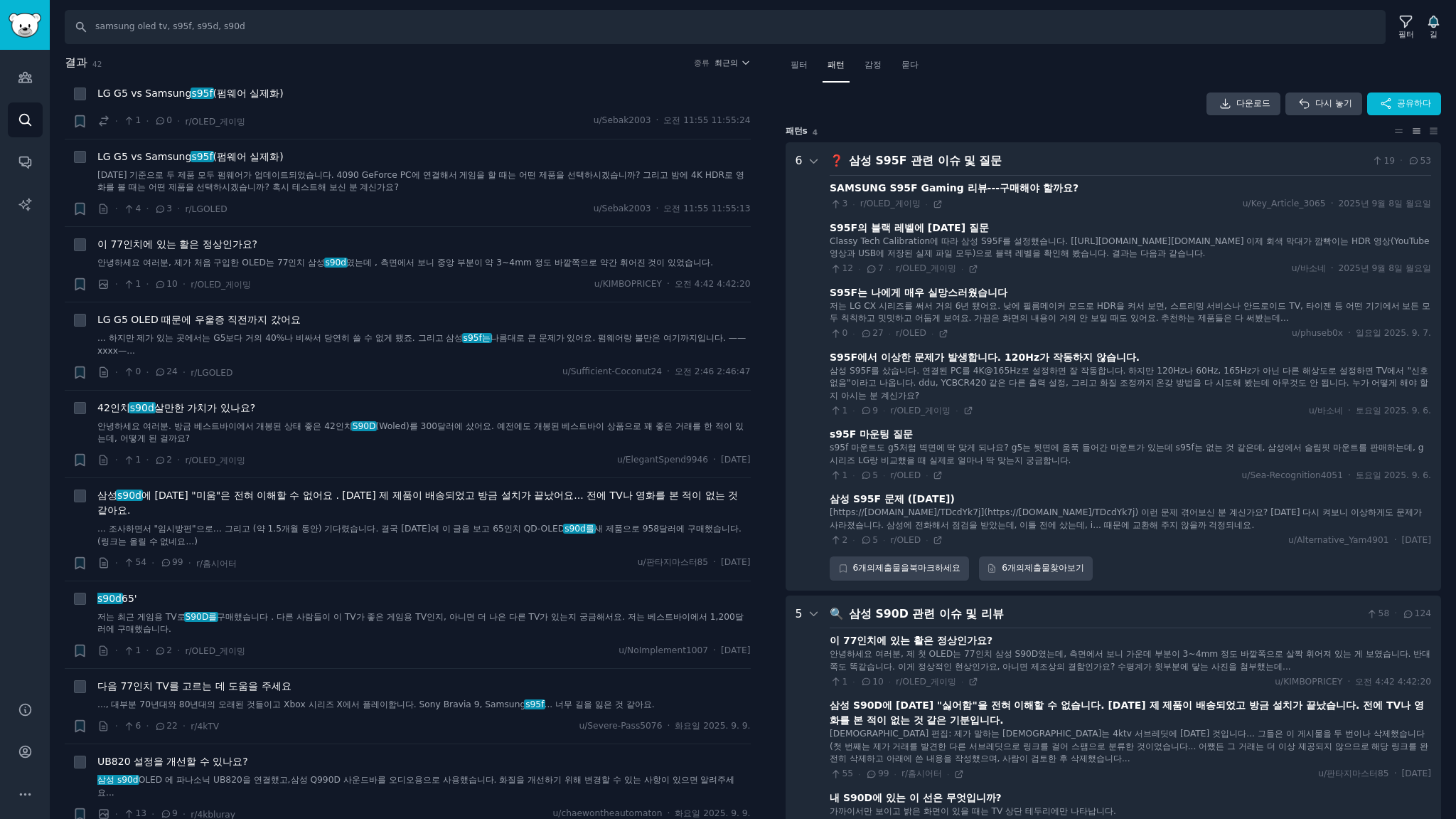
scroll to position [1123, 0]
